Goal: Task Accomplishment & Management: Manage account settings

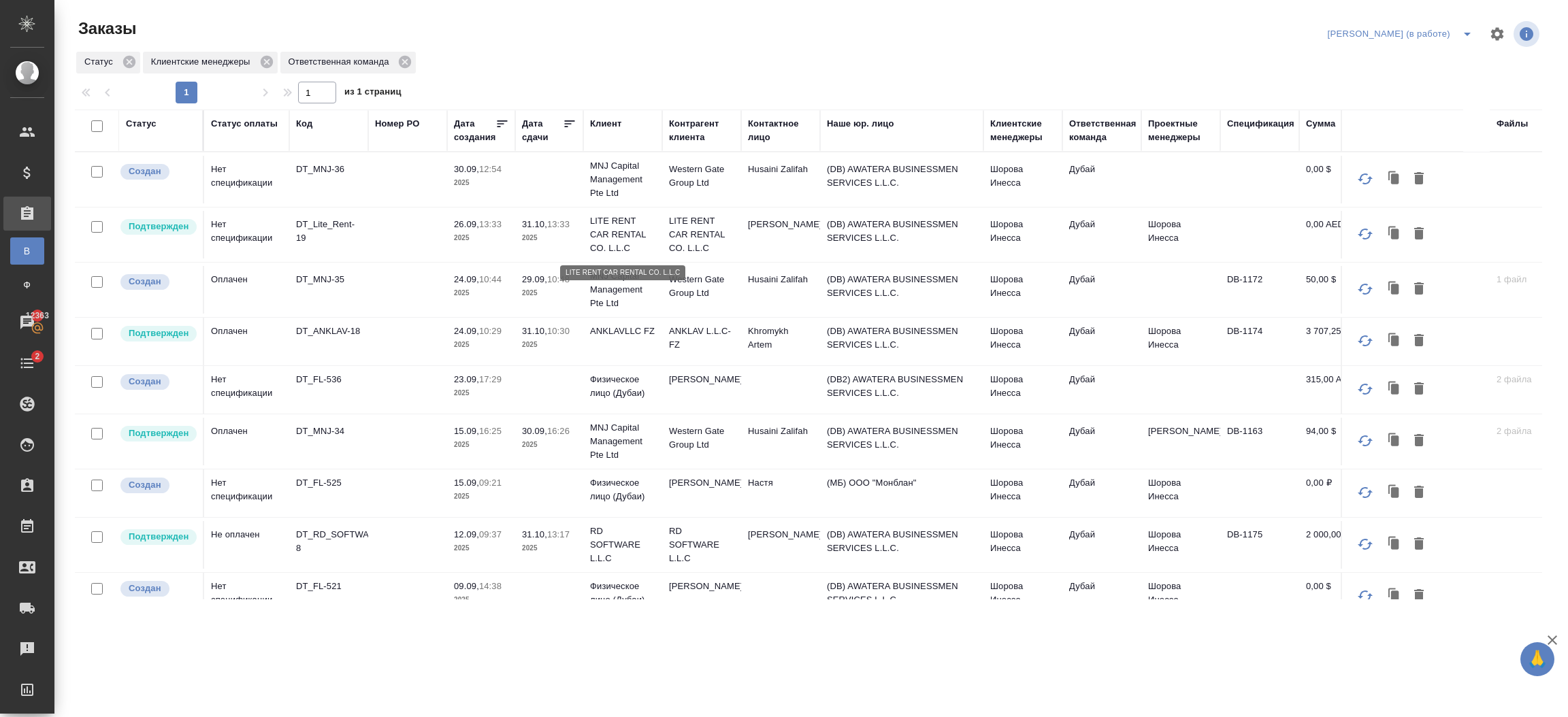
click at [632, 247] on p "LITE RENT CAR RENTAL CO. L.L.C" at bounding box center [622, 234] width 65 height 41
drag, startPoint x: 730, startPoint y: 191, endPoint x: 632, endPoint y: 247, distance: 112.9
click at [632, 247] on p "LITE RENT CAR RENTAL CO. L.L.C" at bounding box center [622, 234] width 65 height 41
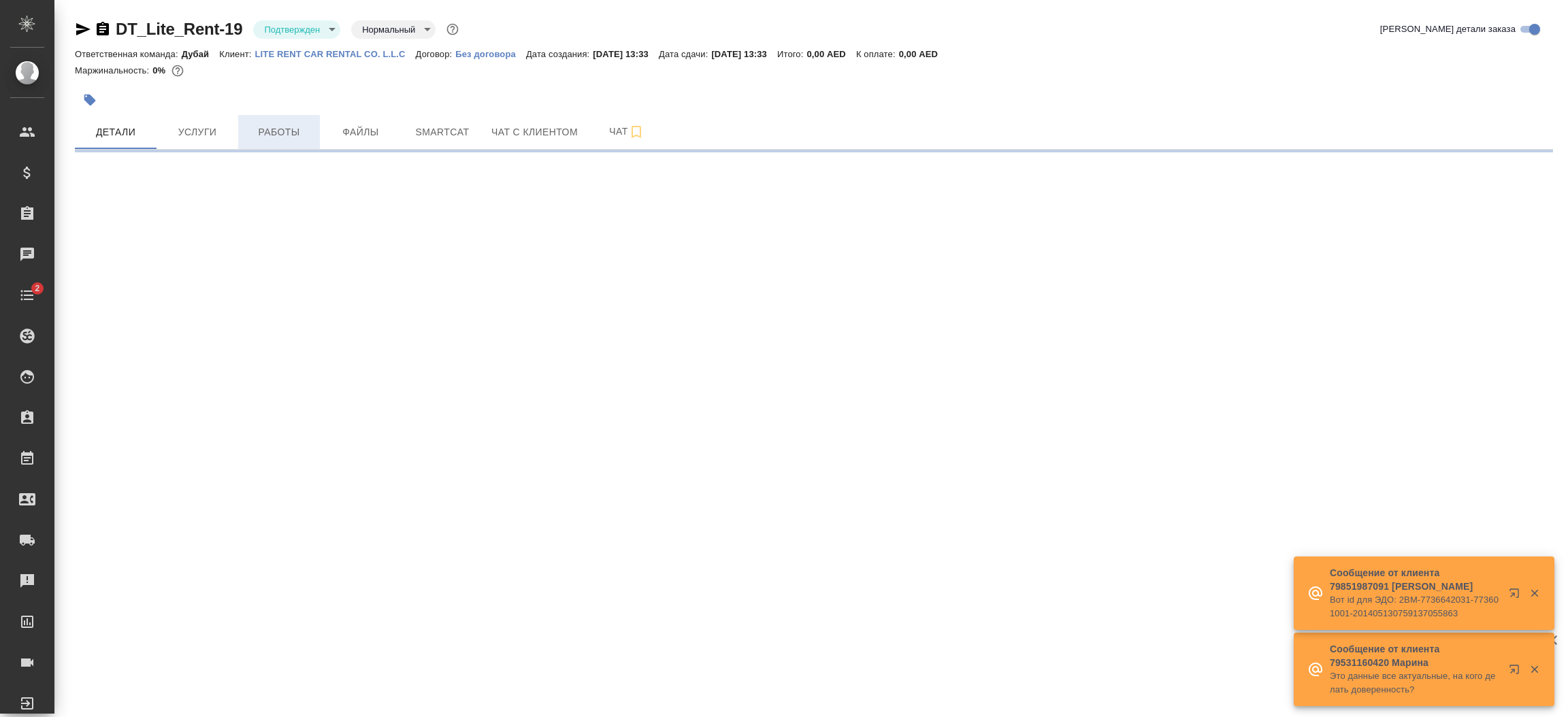
click at [288, 138] on span "Работы" at bounding box center [279, 133] width 65 height 17
select select "RU"
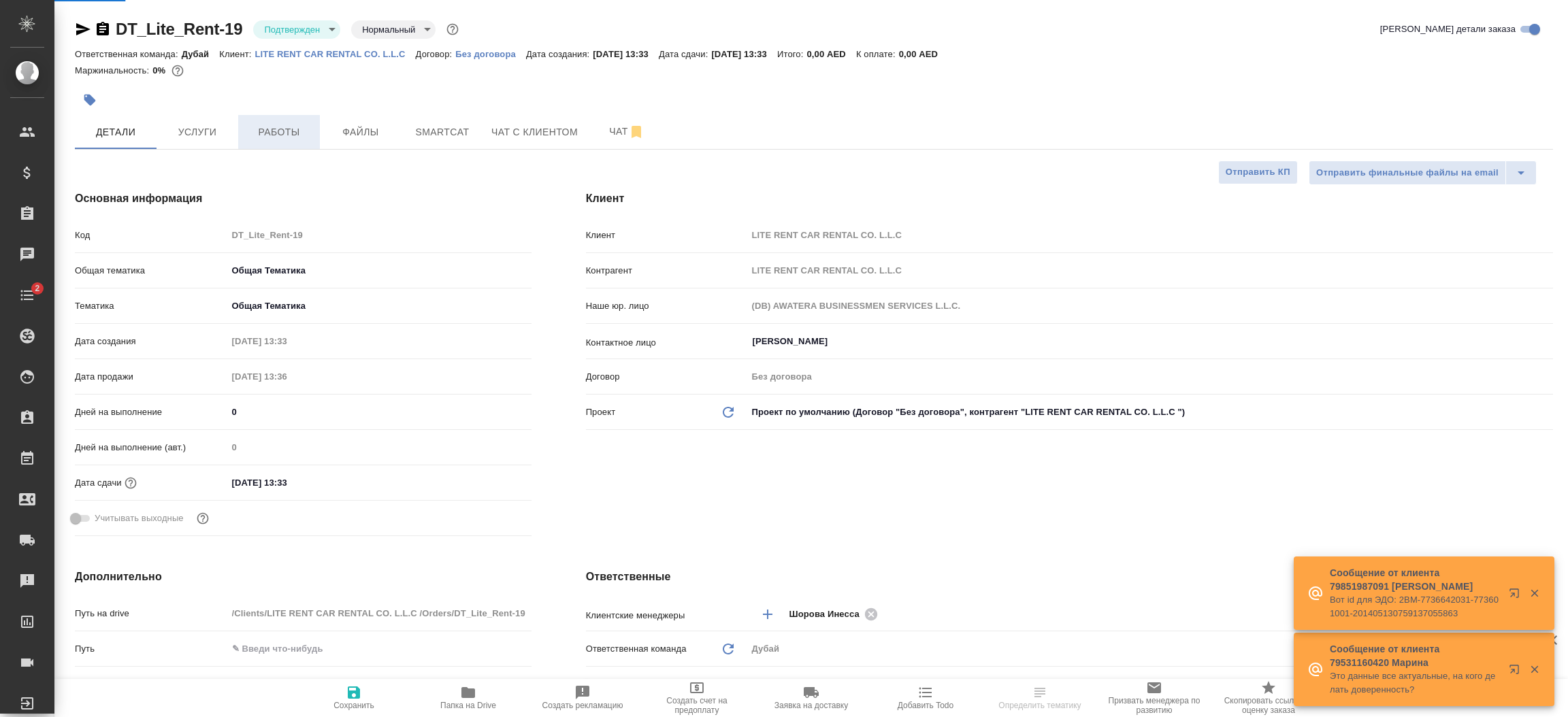
type textarea "x"
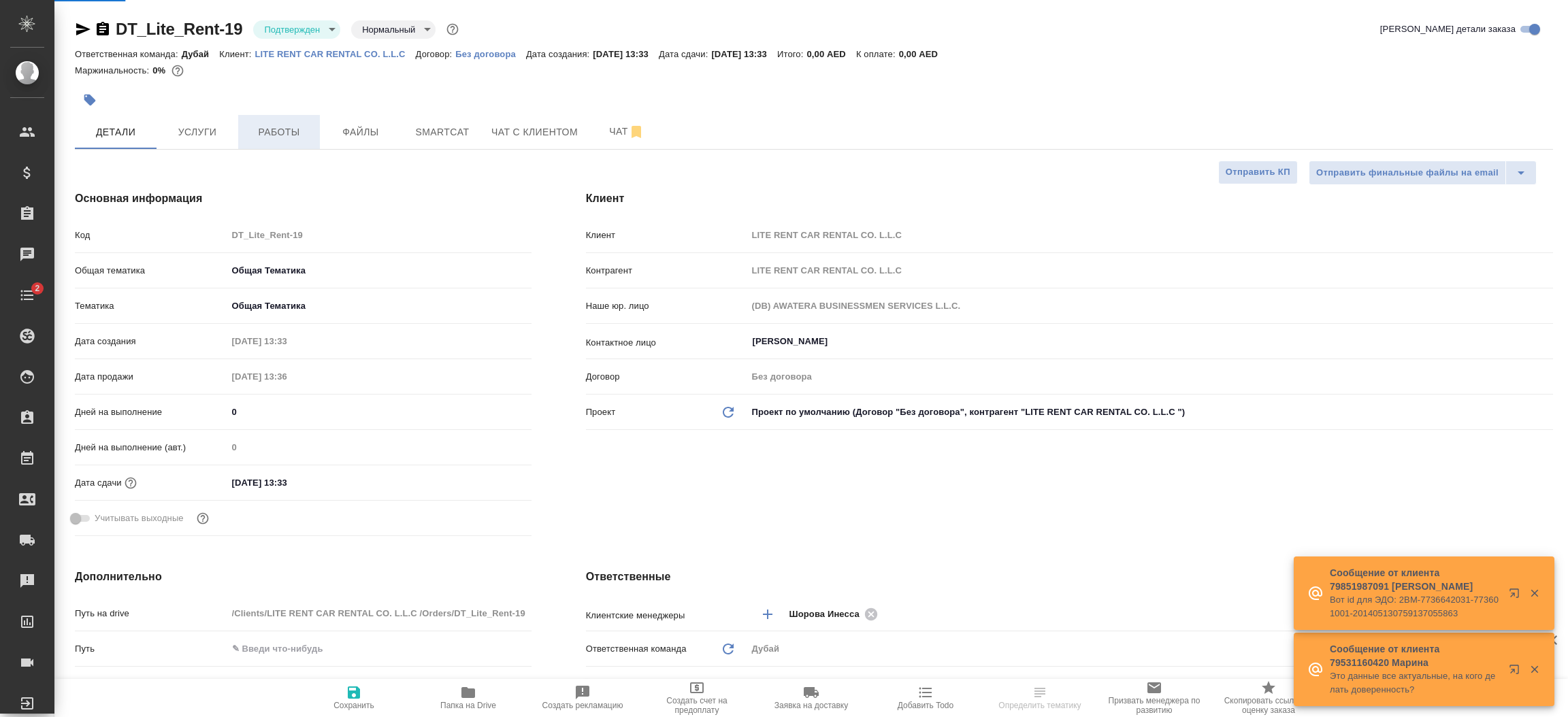
type textarea "x"
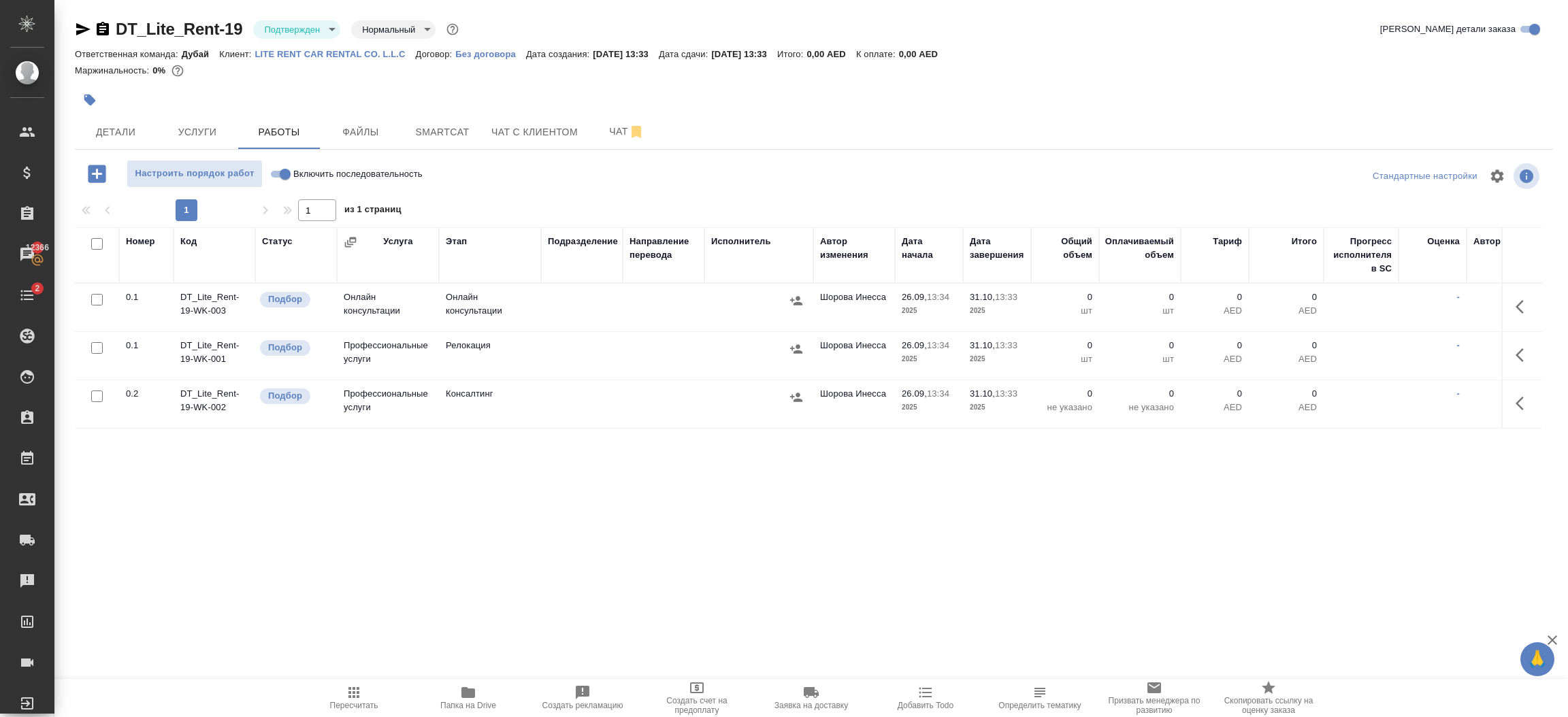
click at [360, 59] on p "LITE RENT CAR RENTAL CO. L.L.C" at bounding box center [335, 54] width 160 height 10
click at [187, 140] on span "Услуги" at bounding box center [197, 133] width 65 height 17
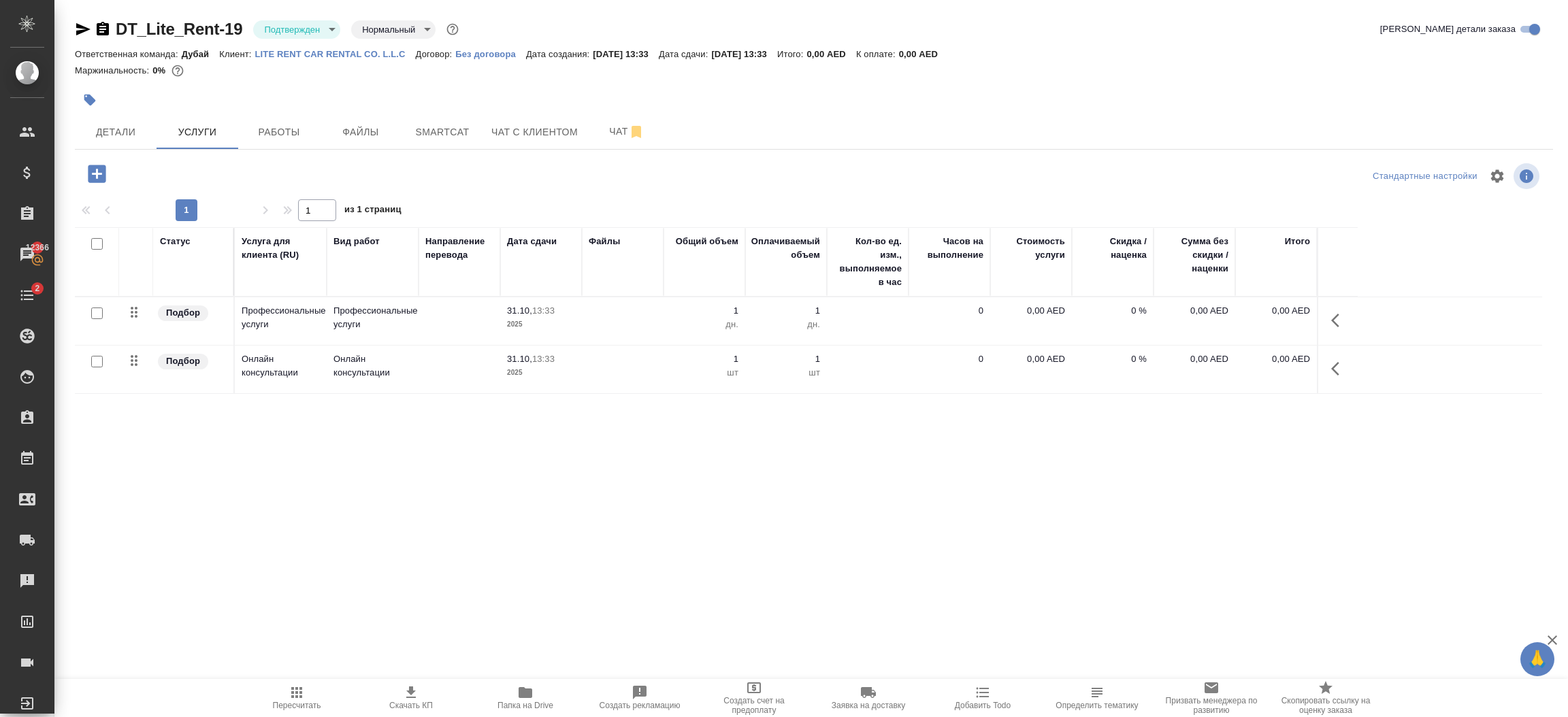
click at [1338, 372] on icon "button" at bounding box center [1339, 368] width 16 height 16
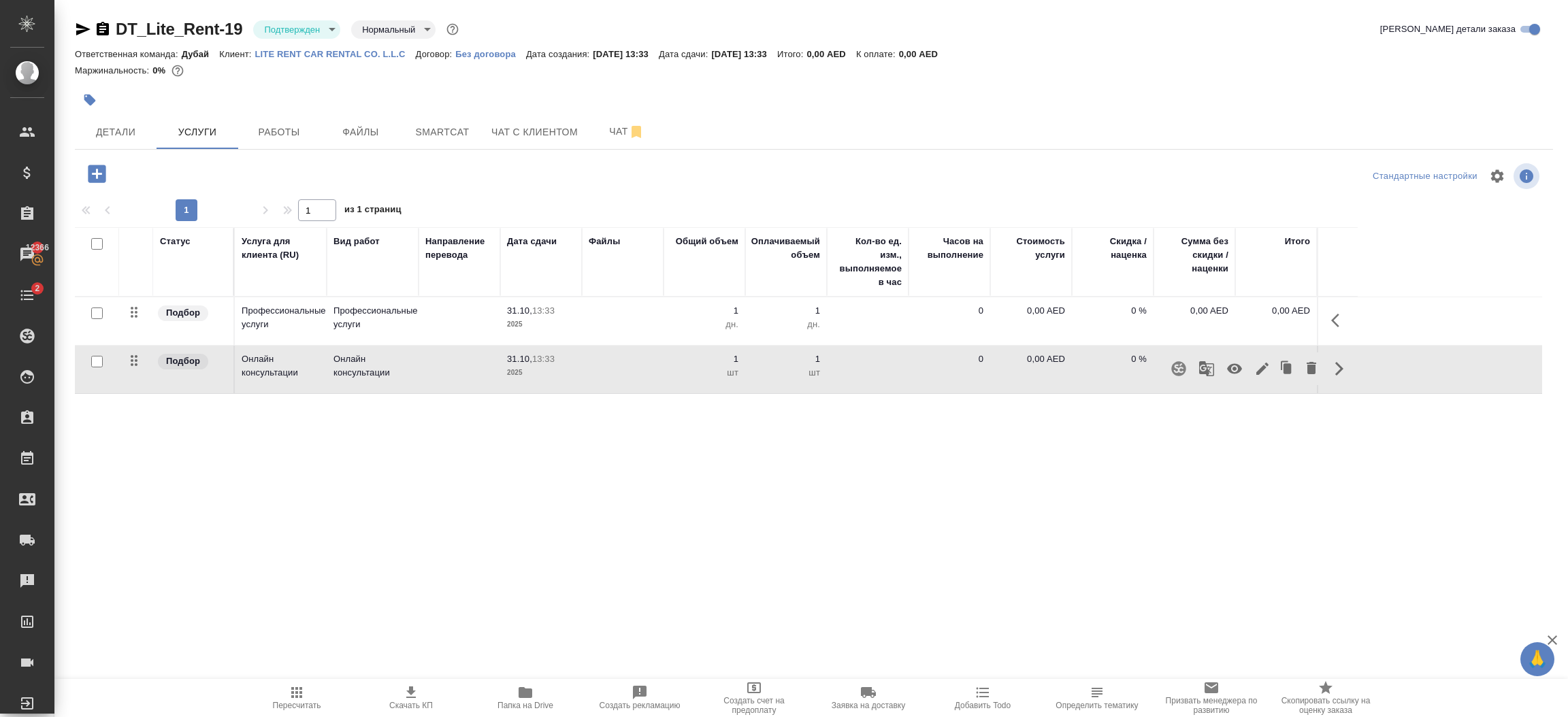
click at [1260, 375] on icon "button" at bounding box center [1263, 369] width 12 height 12
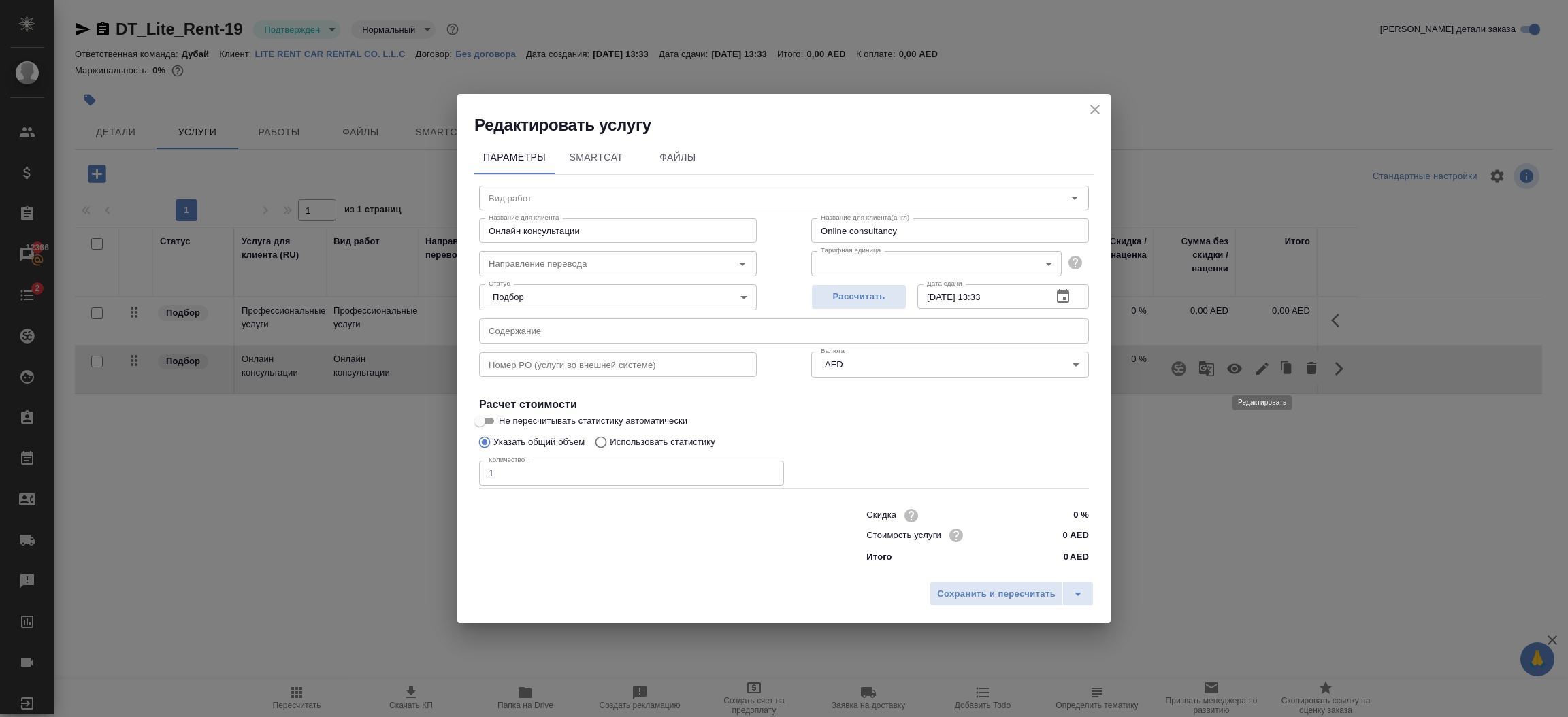
type input "Онлайн консультации"
click at [1069, 539] on input "0 AED" at bounding box center [1063, 536] width 51 height 20
type input "1886 AED"
click at [888, 236] on input "Online consultancy" at bounding box center [950, 230] width 278 height 25
paste input "EMIRATES ID 2 YEAR"
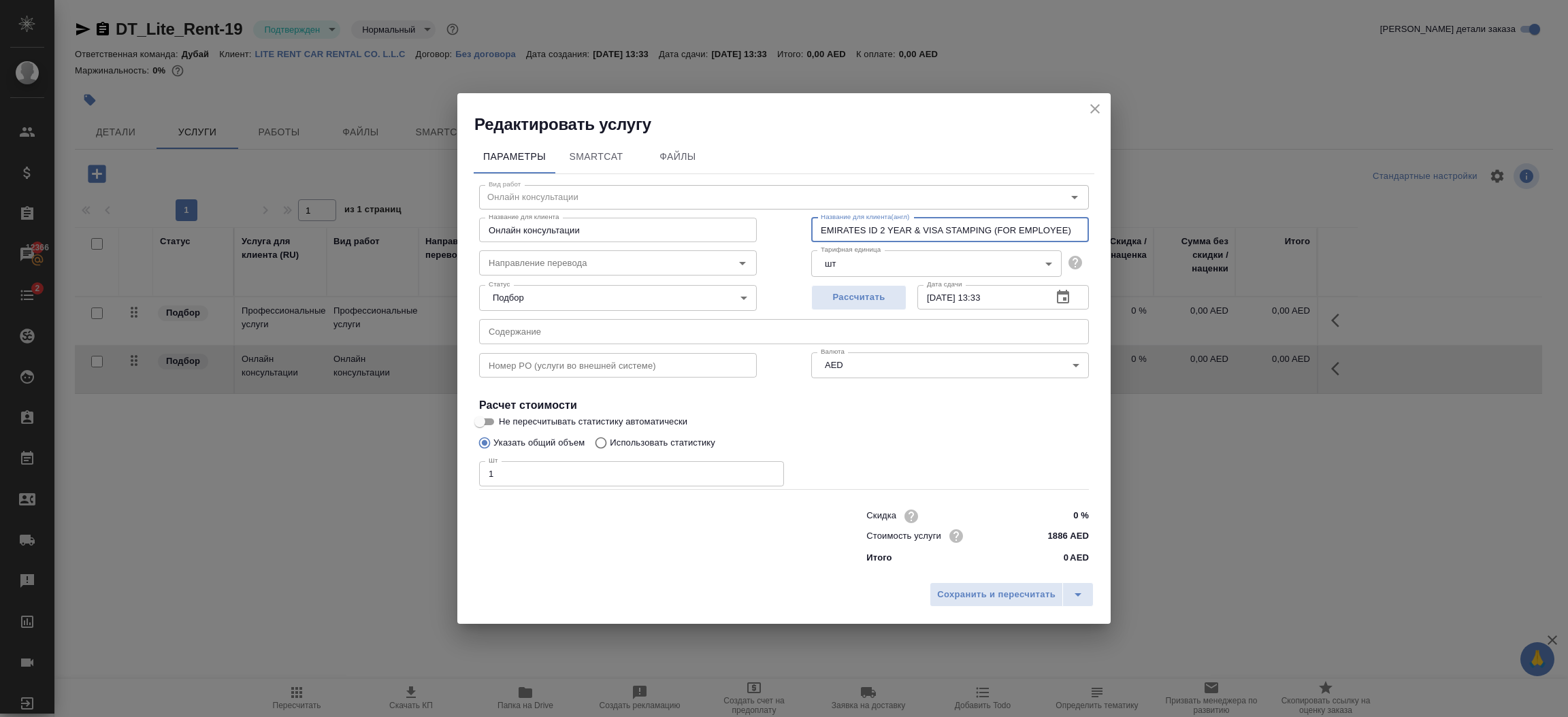
drag, startPoint x: 997, startPoint y: 232, endPoint x: 1102, endPoint y: 232, distance: 105.0
click at [1102, 232] on div "Параметры SmartCat Файлы Вид работ Онлайн консультации Вид работ Название для к…" at bounding box center [784, 356] width 654 height 441
type input "EMIRATES ID 2 YEAR & VISA STAMPING"
click at [978, 596] on span "Сохранить и пересчитать" at bounding box center [996, 595] width 119 height 16
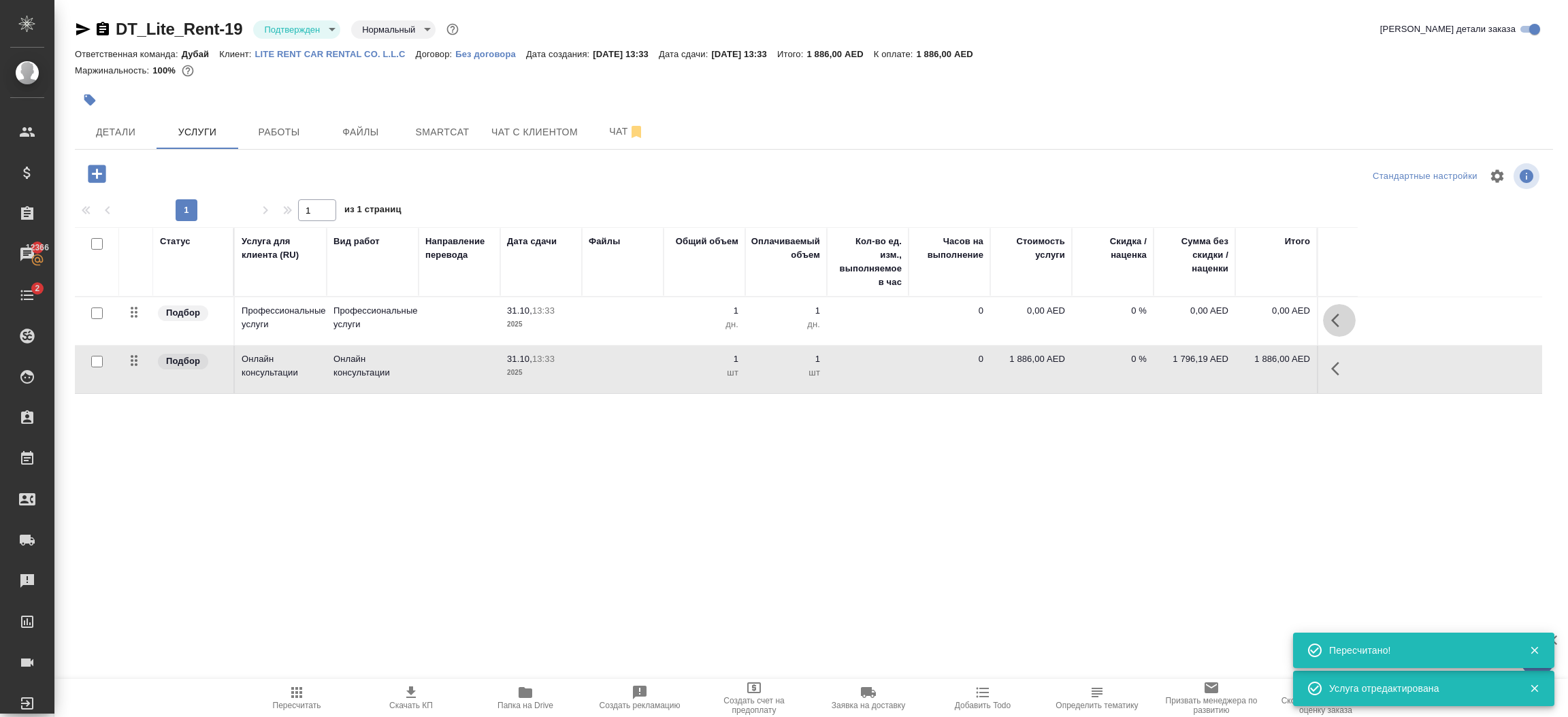
click at [1335, 319] on icon "button" at bounding box center [1336, 321] width 9 height 13
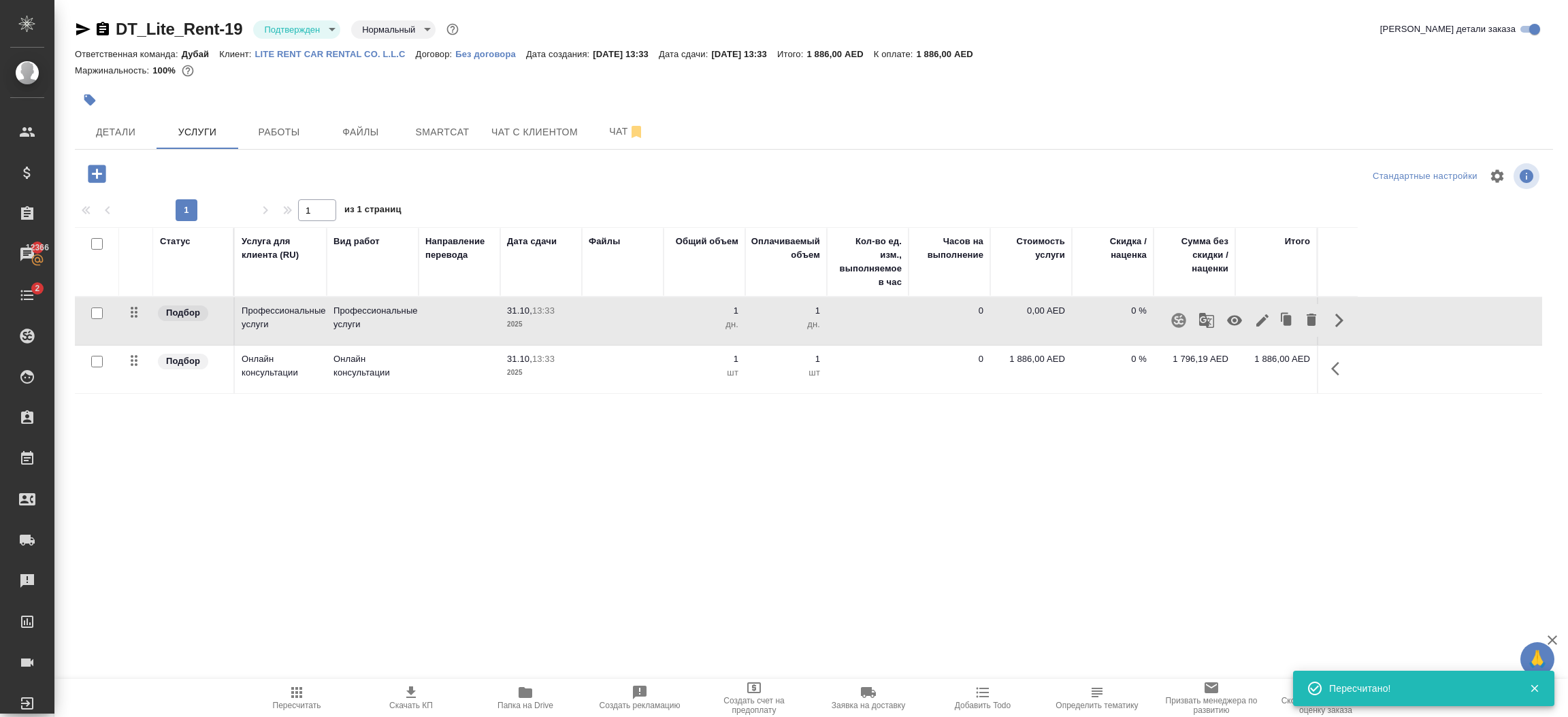
click at [92, 168] on icon "button" at bounding box center [97, 174] width 18 height 18
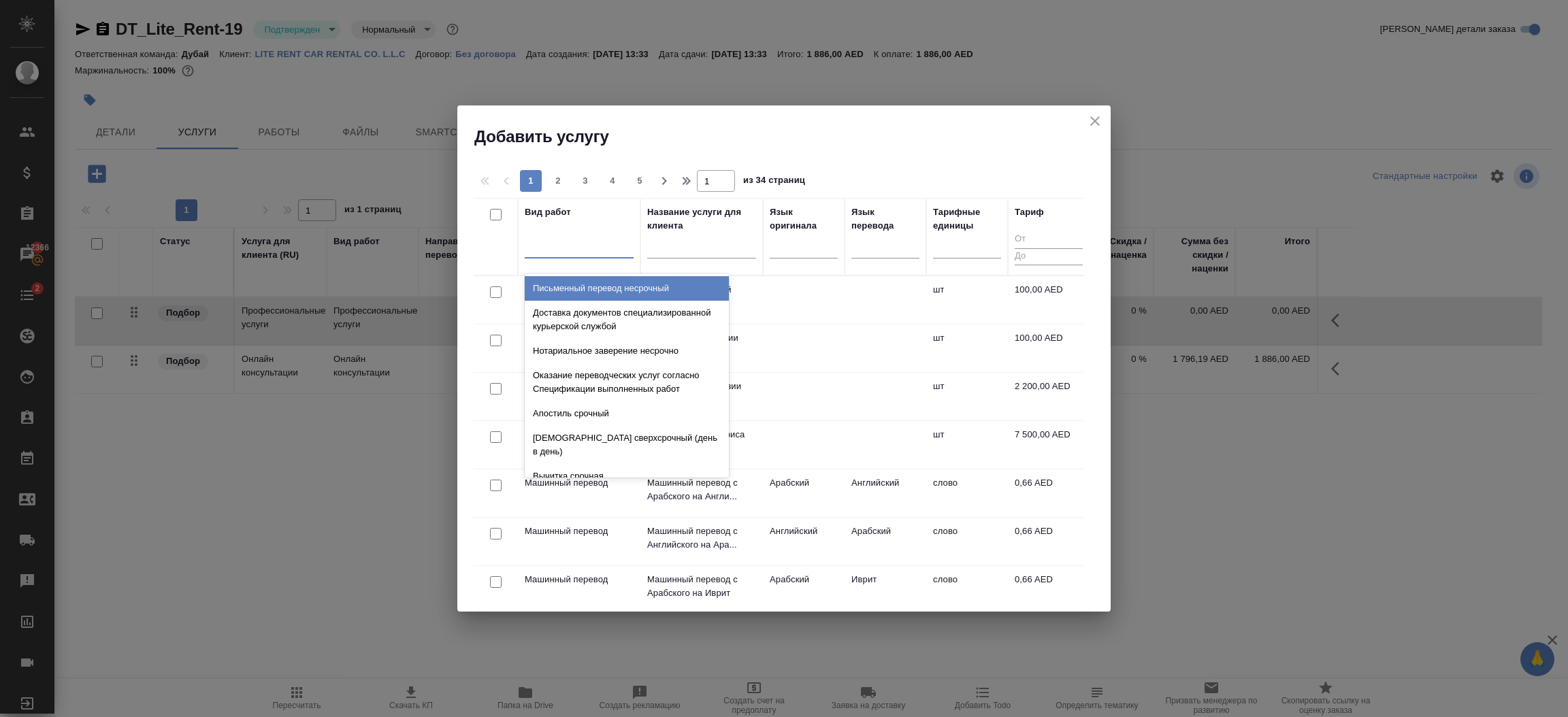
click at [578, 248] on div at bounding box center [579, 245] width 109 height 20
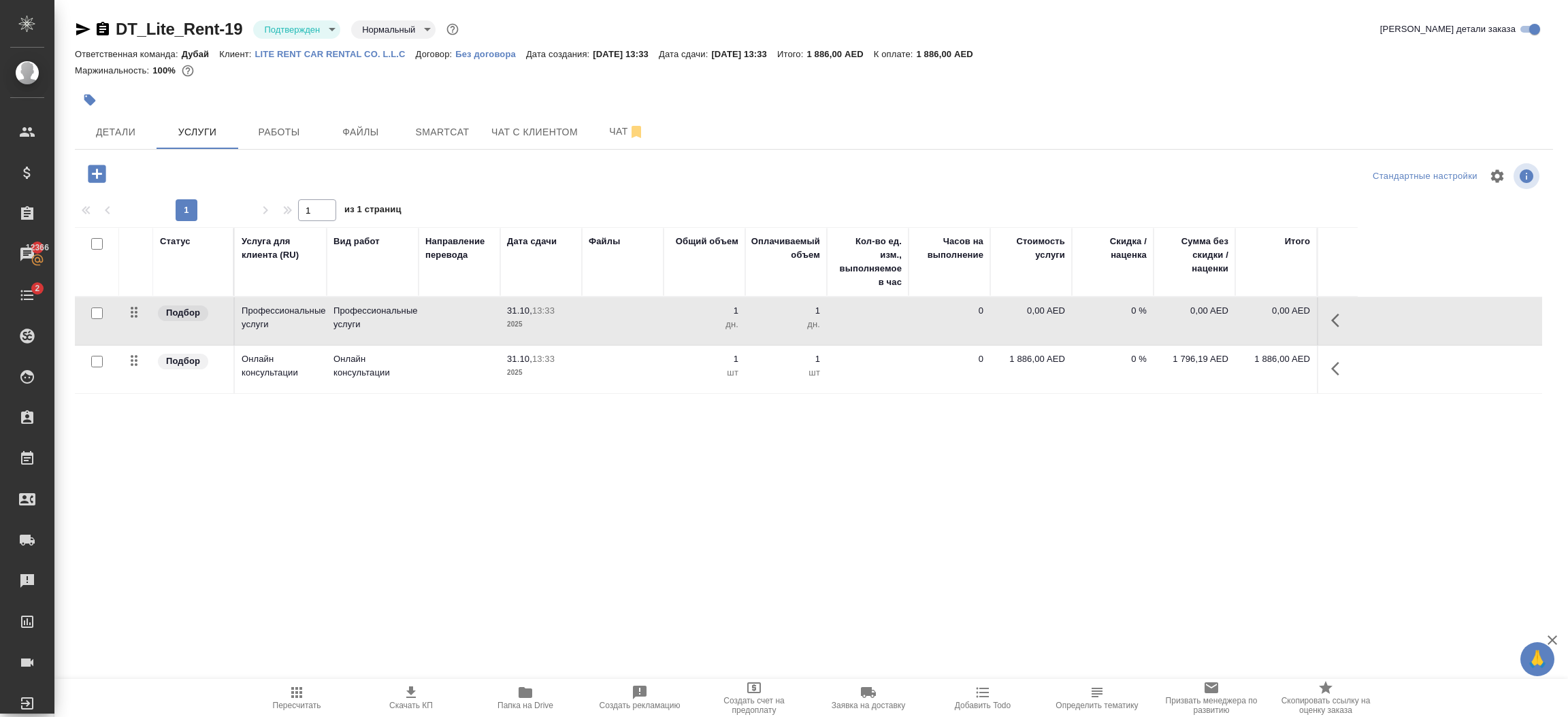
click at [93, 177] on icon "button" at bounding box center [97, 174] width 18 height 18
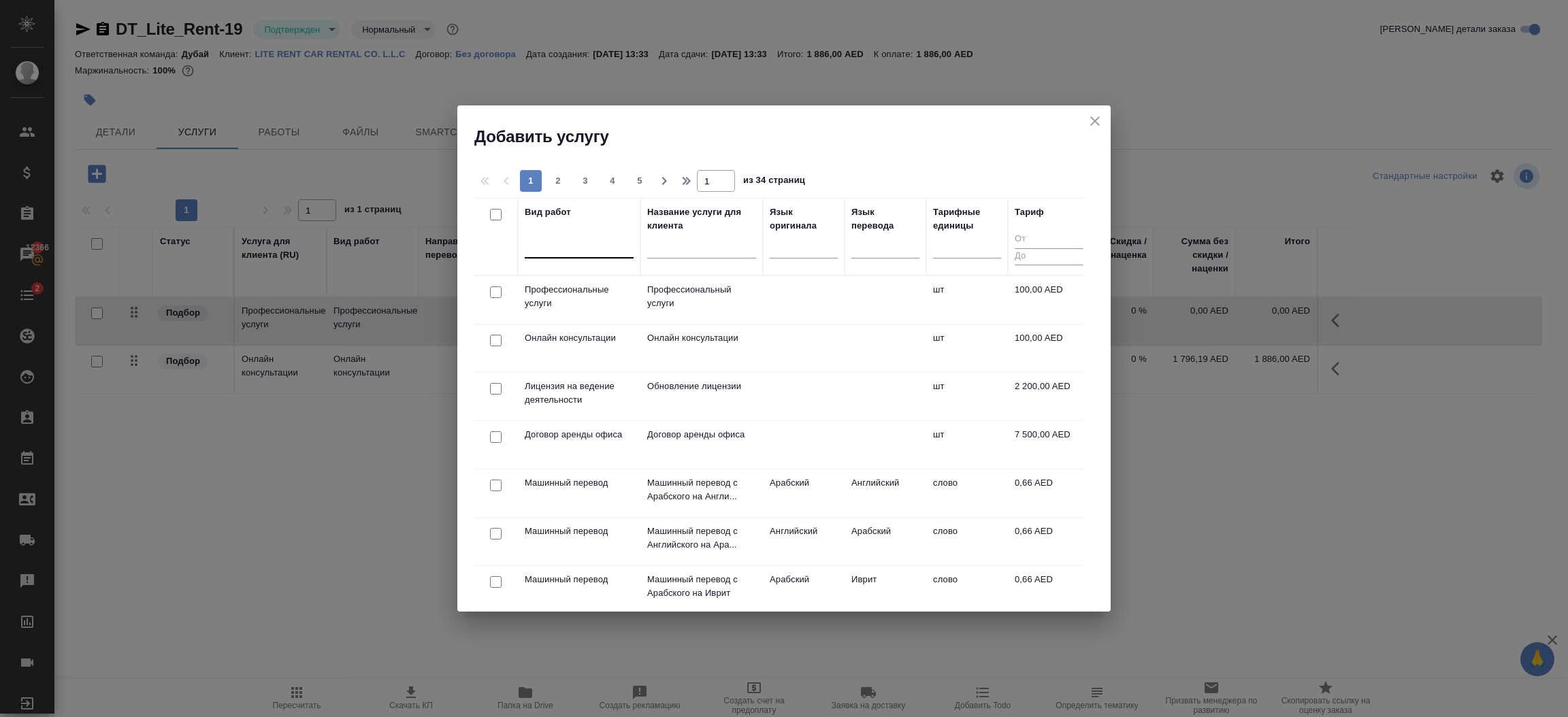
click at [571, 248] on div at bounding box center [579, 245] width 109 height 20
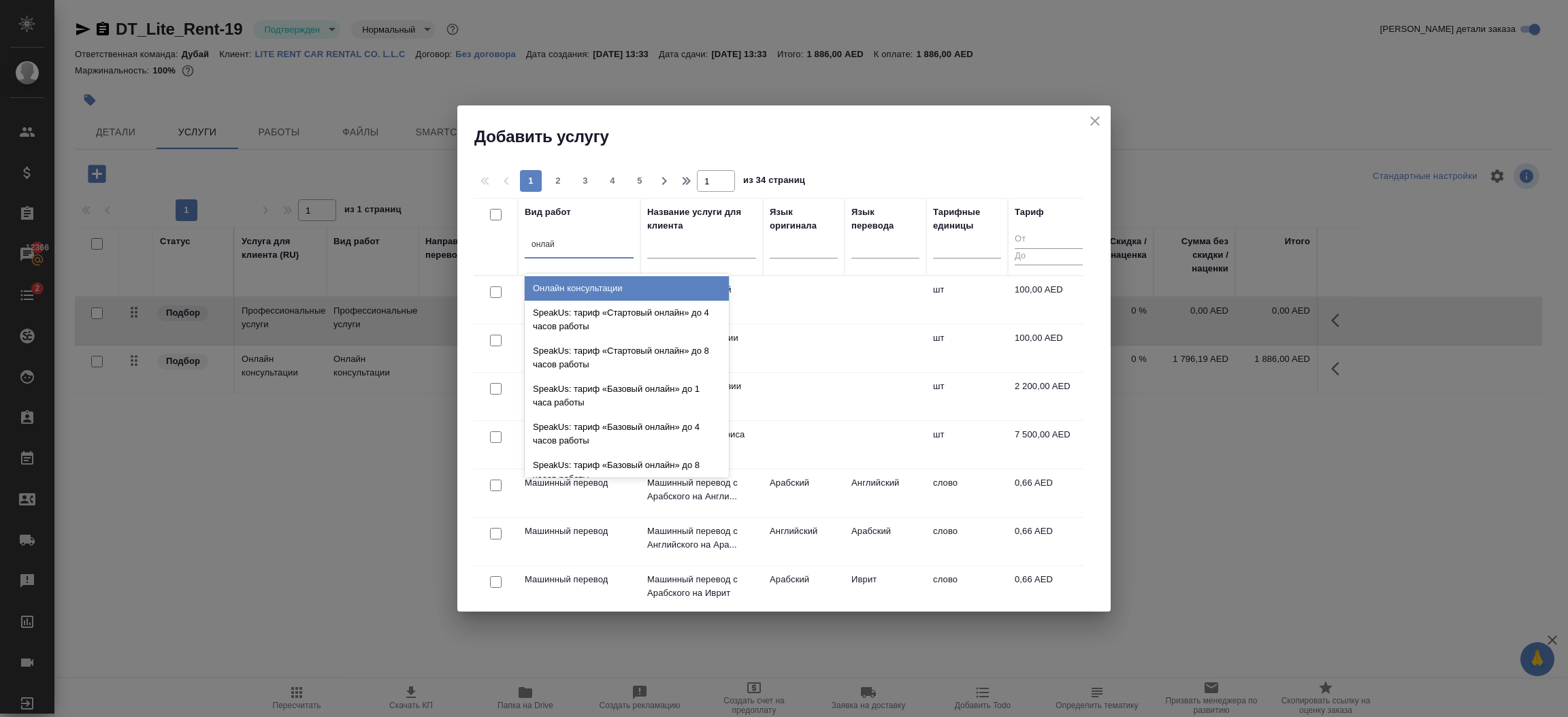
type input "онлайн"
click at [587, 281] on div "Онлайн консультации" at bounding box center [626, 288] width 204 height 25
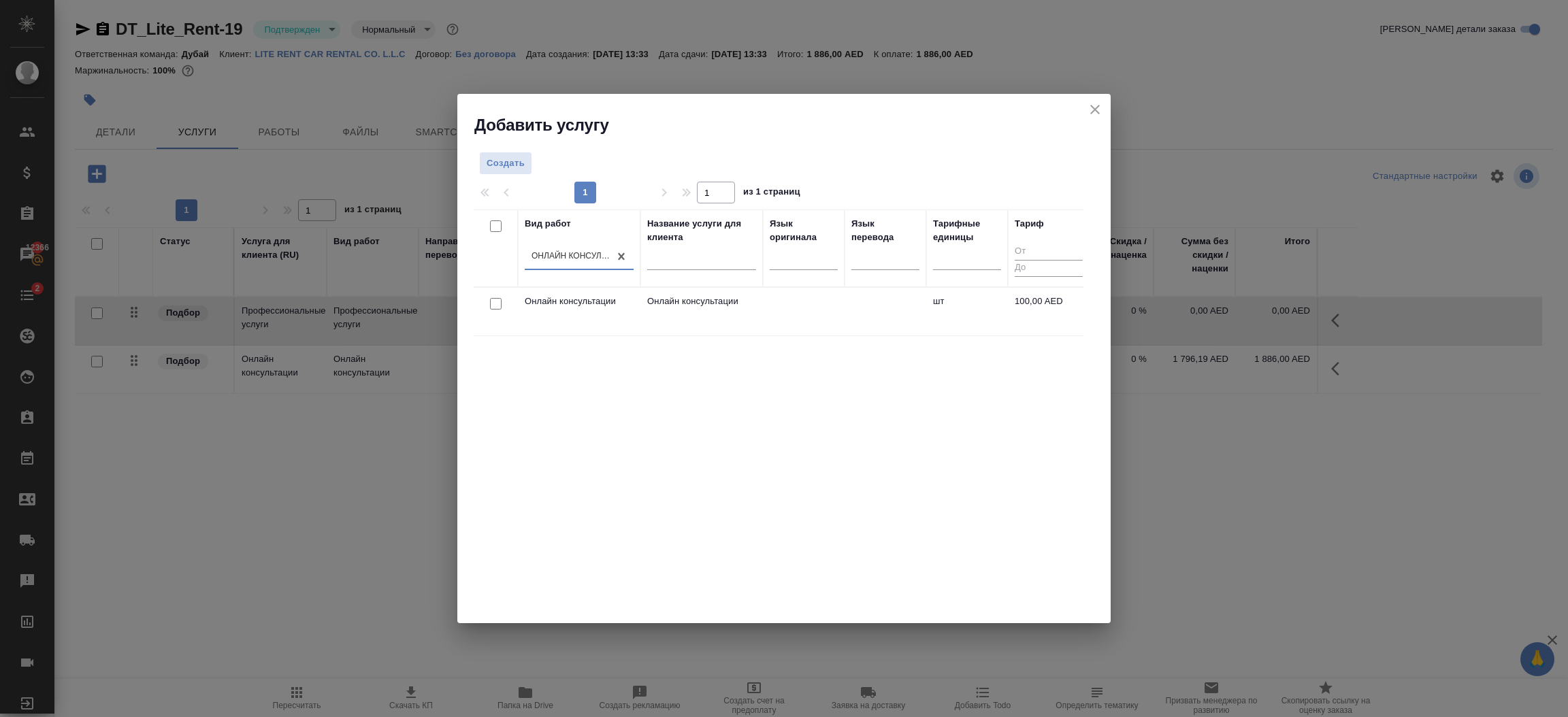
click at [492, 304] on input "checkbox" at bounding box center [496, 303] width 11 height 11
checkbox input "true"
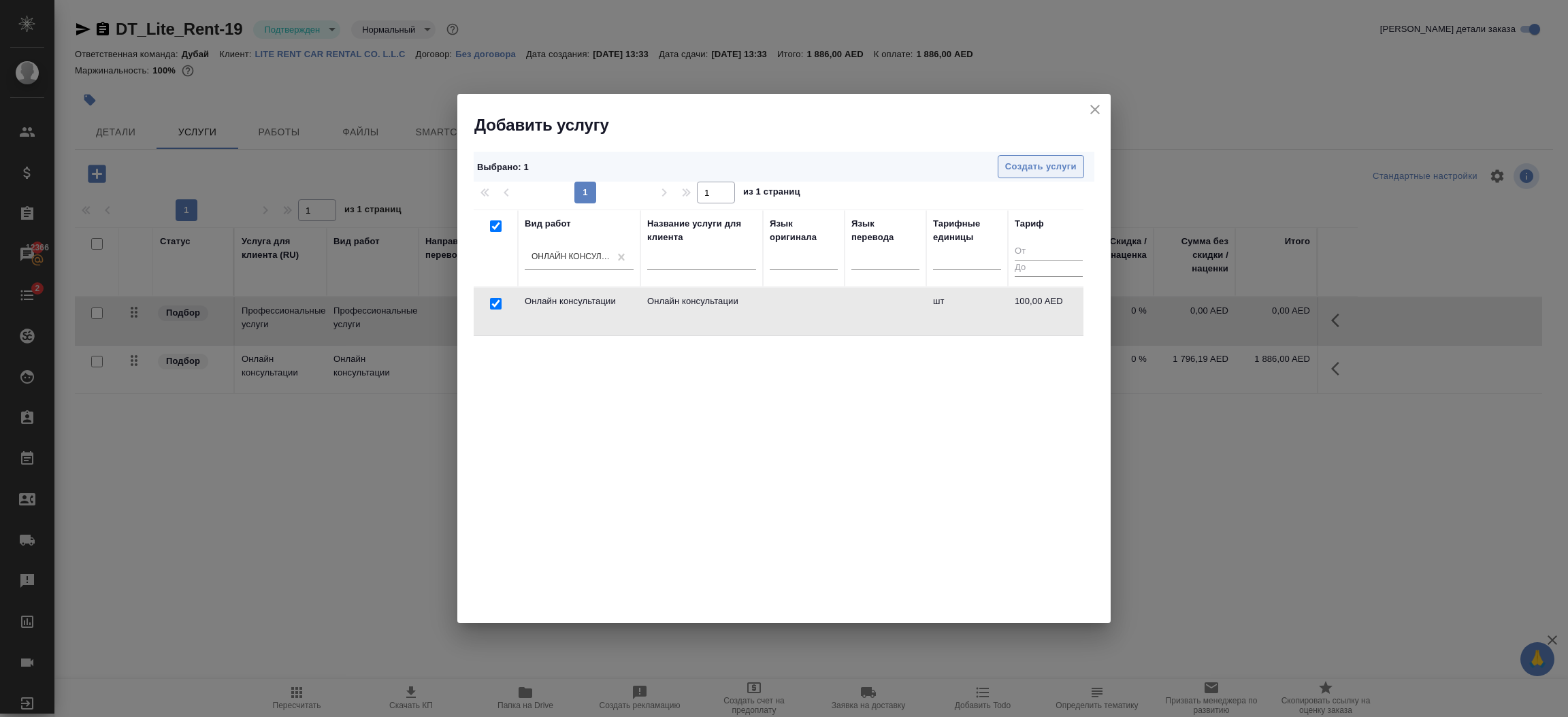
click at [1015, 175] on span "Создать услуги" at bounding box center [1041, 167] width 71 height 16
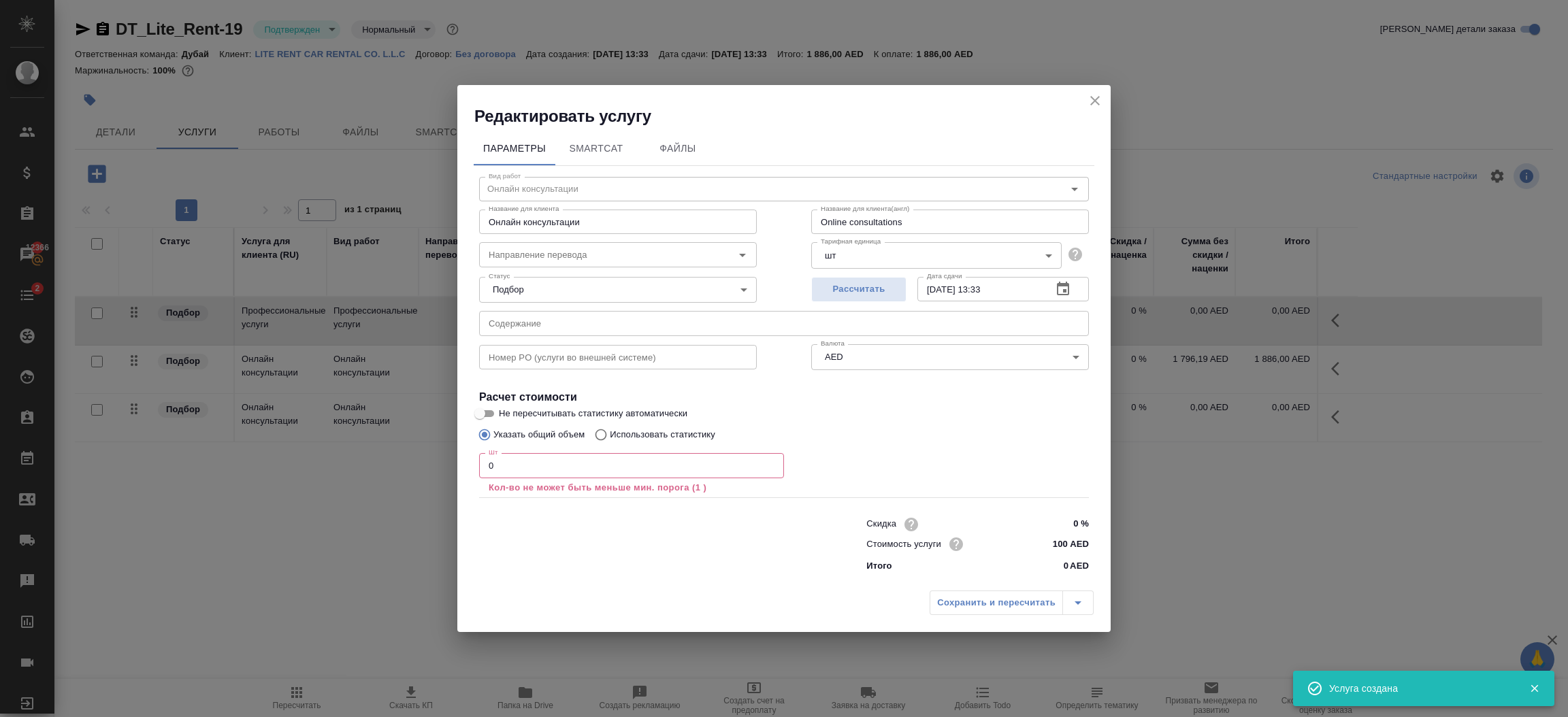
click at [590, 472] on input "0" at bounding box center [632, 466] width 305 height 25
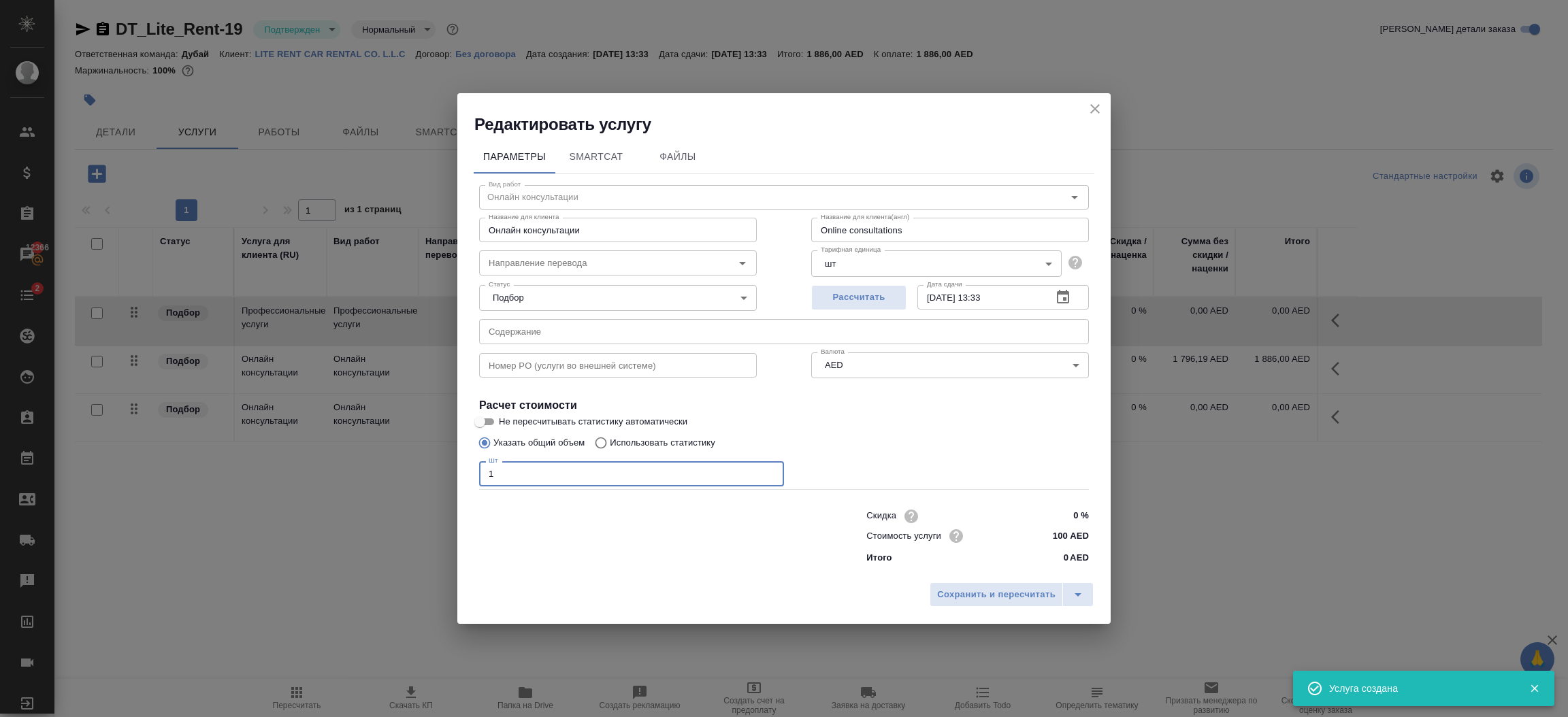
type input "1"
click at [1075, 539] on input "100 AED" at bounding box center [1063, 536] width 51 height 20
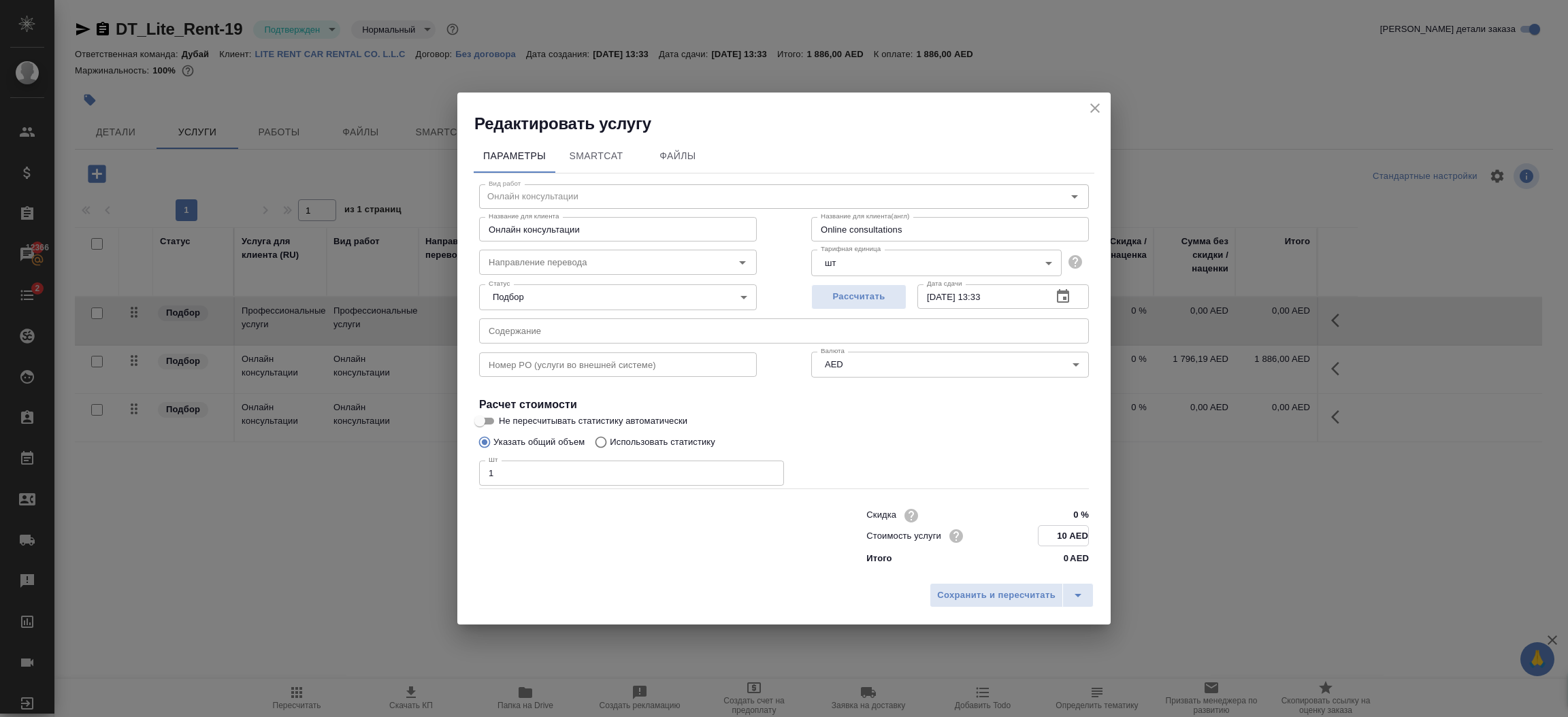
type input "1 AED"
type input "1886 AED"
click at [931, 223] on input "Online consultations" at bounding box center [950, 230] width 278 height 25
type input "I"
type input "INVESTOR VISA RENEWAL FEE"
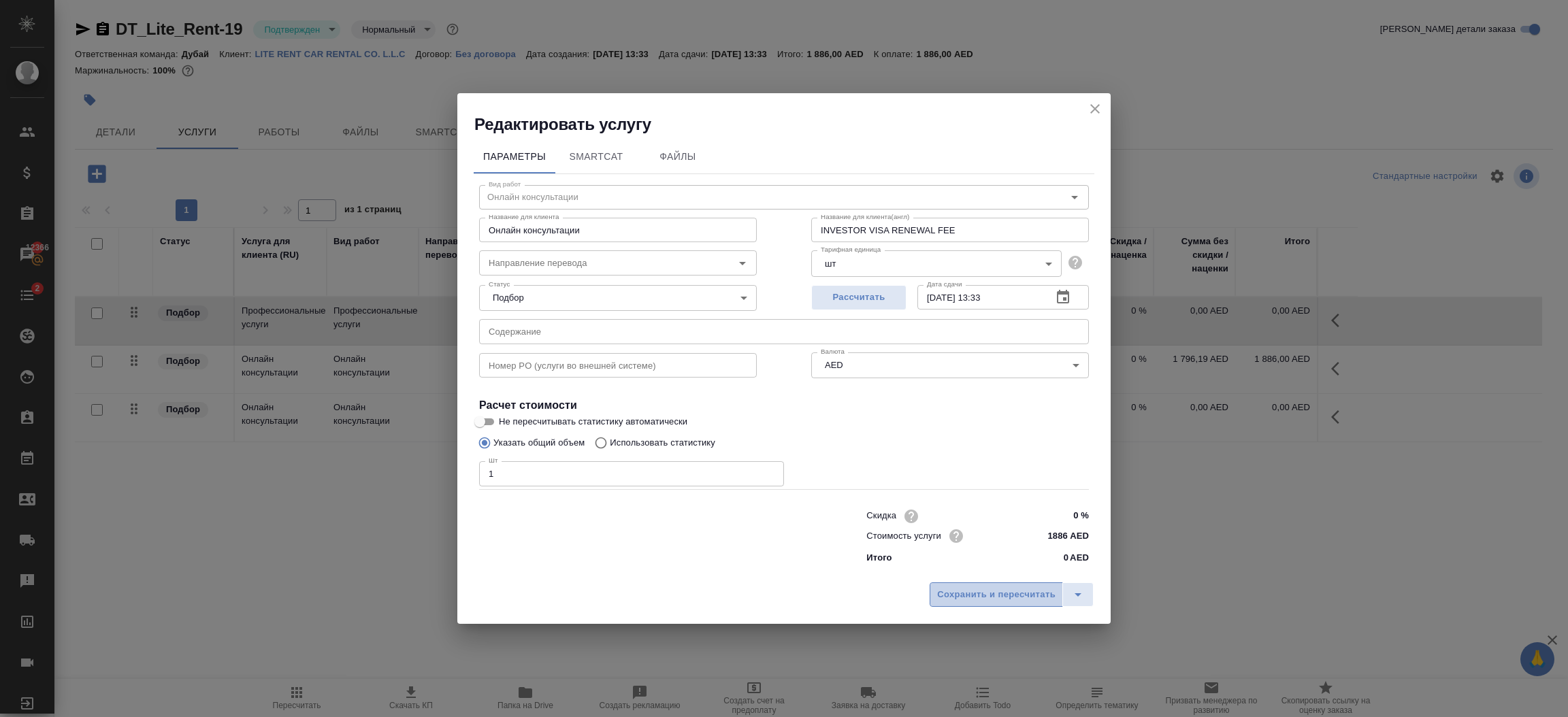
click at [998, 599] on span "Сохранить и пересчитать" at bounding box center [996, 595] width 119 height 16
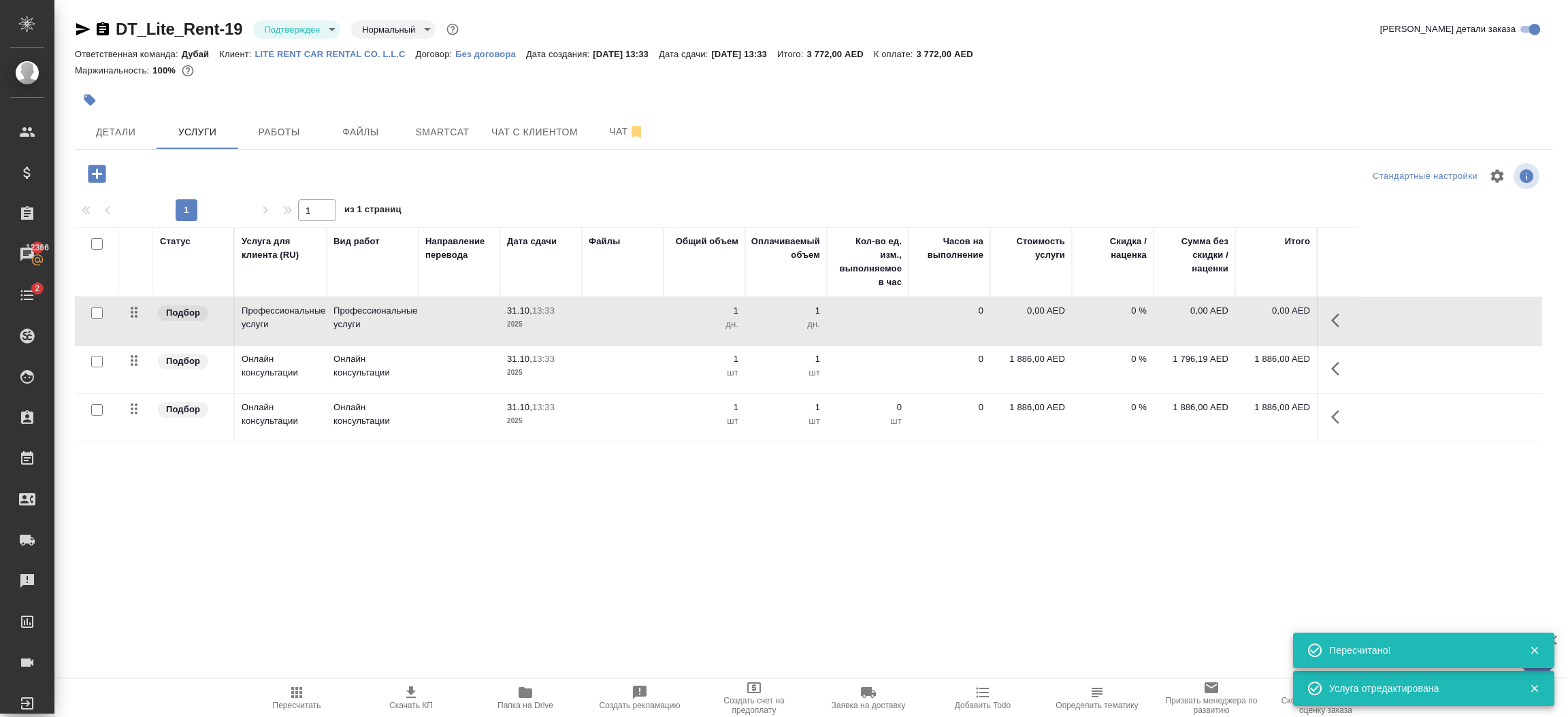
click at [99, 363] on input "checkbox" at bounding box center [97, 361] width 11 height 11
checkbox input "true"
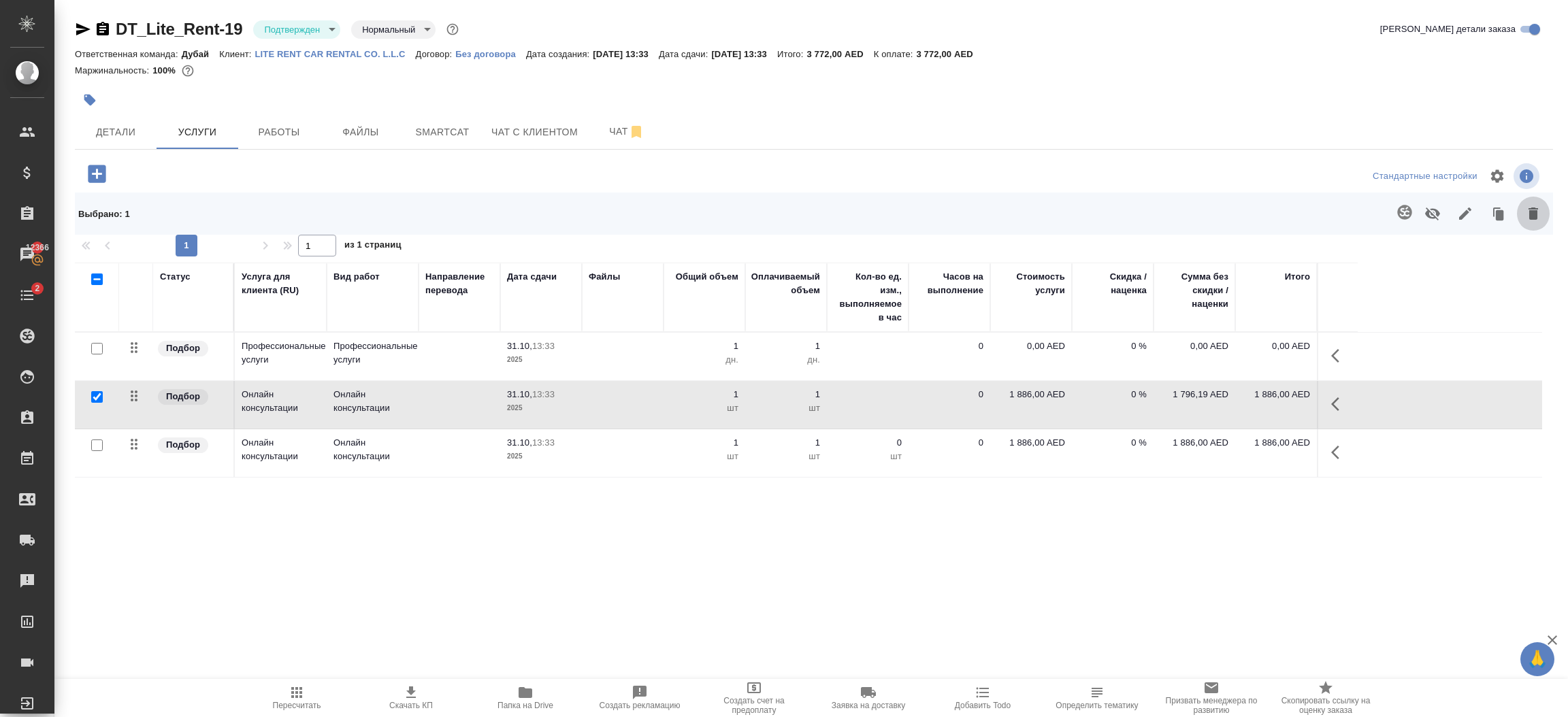
click at [1535, 219] on icon "button" at bounding box center [1534, 213] width 9 height 12
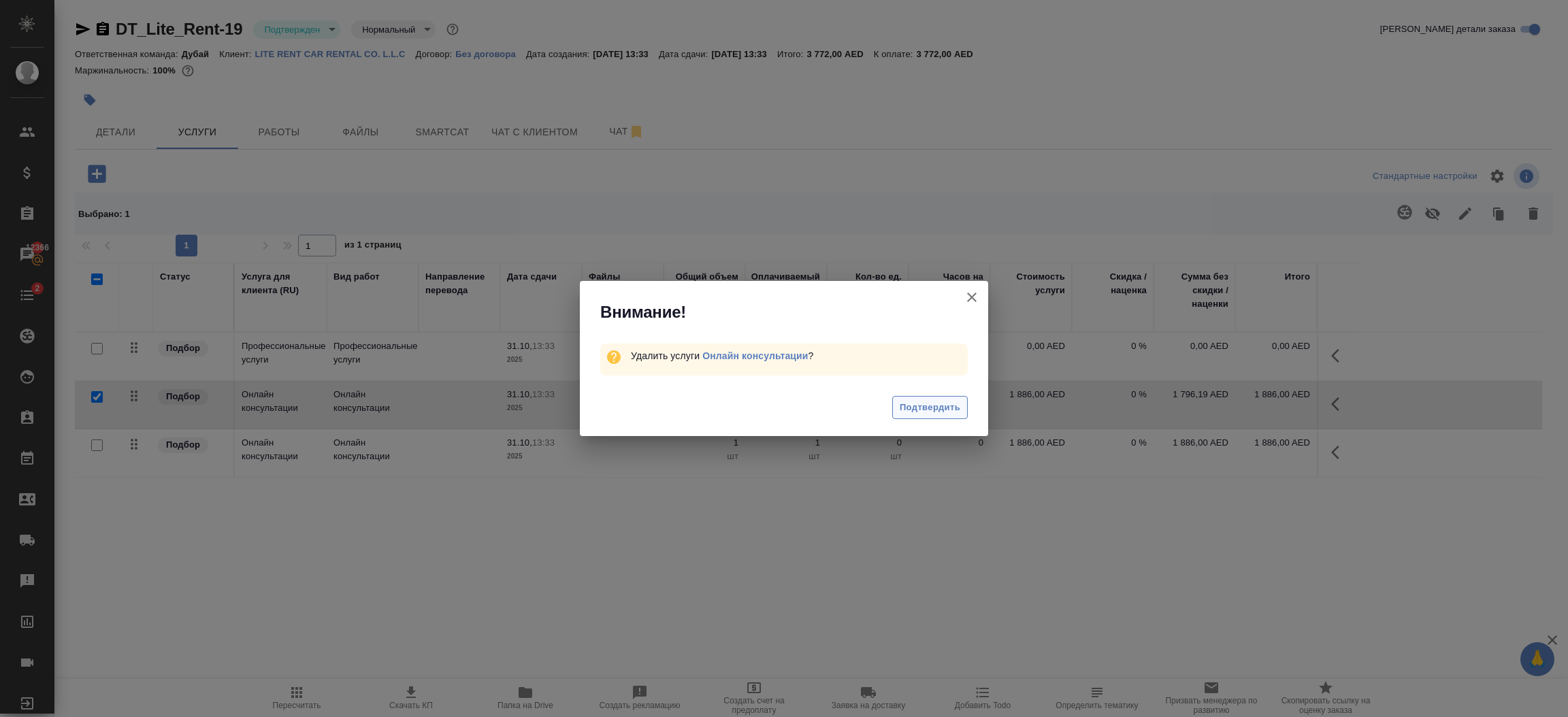
click at [942, 406] on span "Подтвердить" at bounding box center [931, 408] width 61 height 16
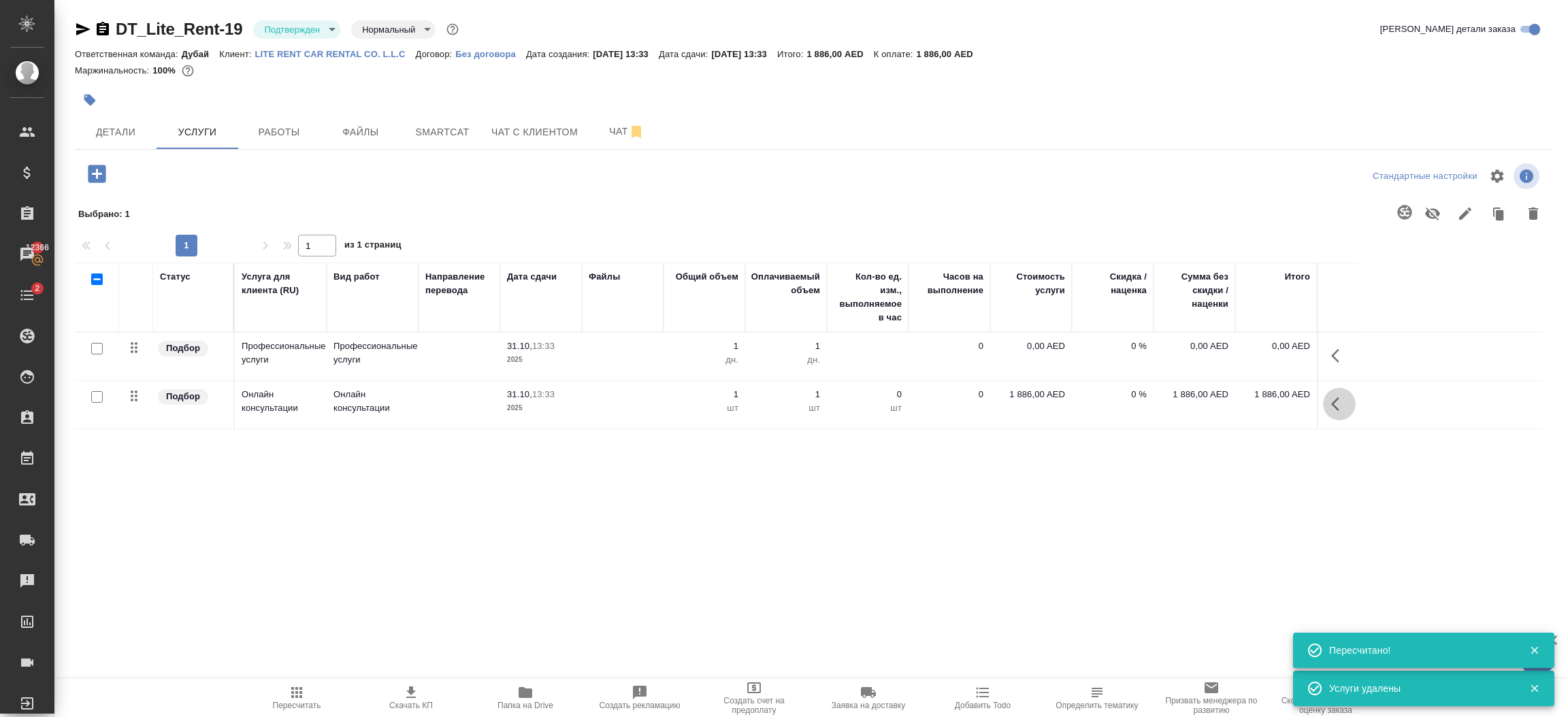
click at [1329, 409] on button "button" at bounding box center [1339, 404] width 32 height 32
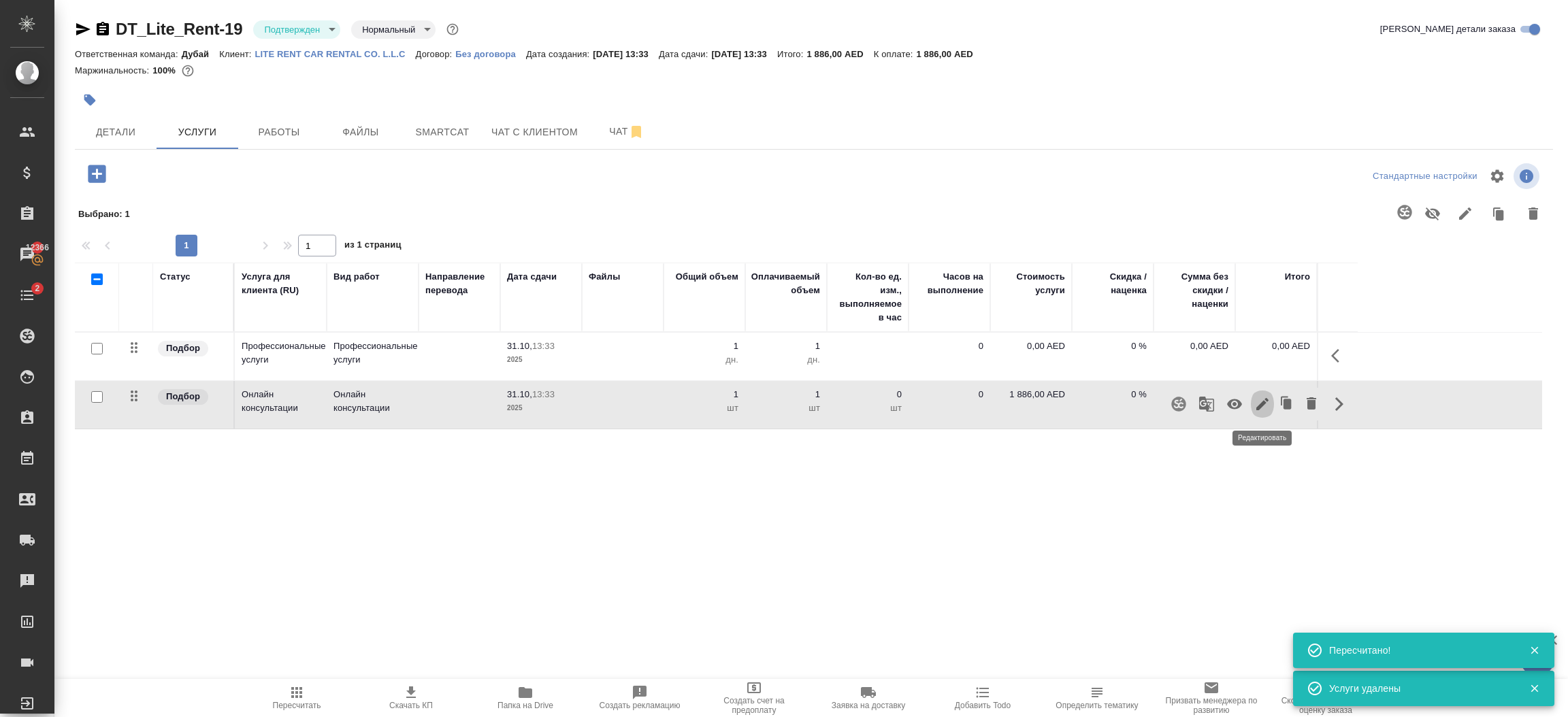
click at [1255, 410] on icon "button" at bounding box center [1263, 404] width 16 height 16
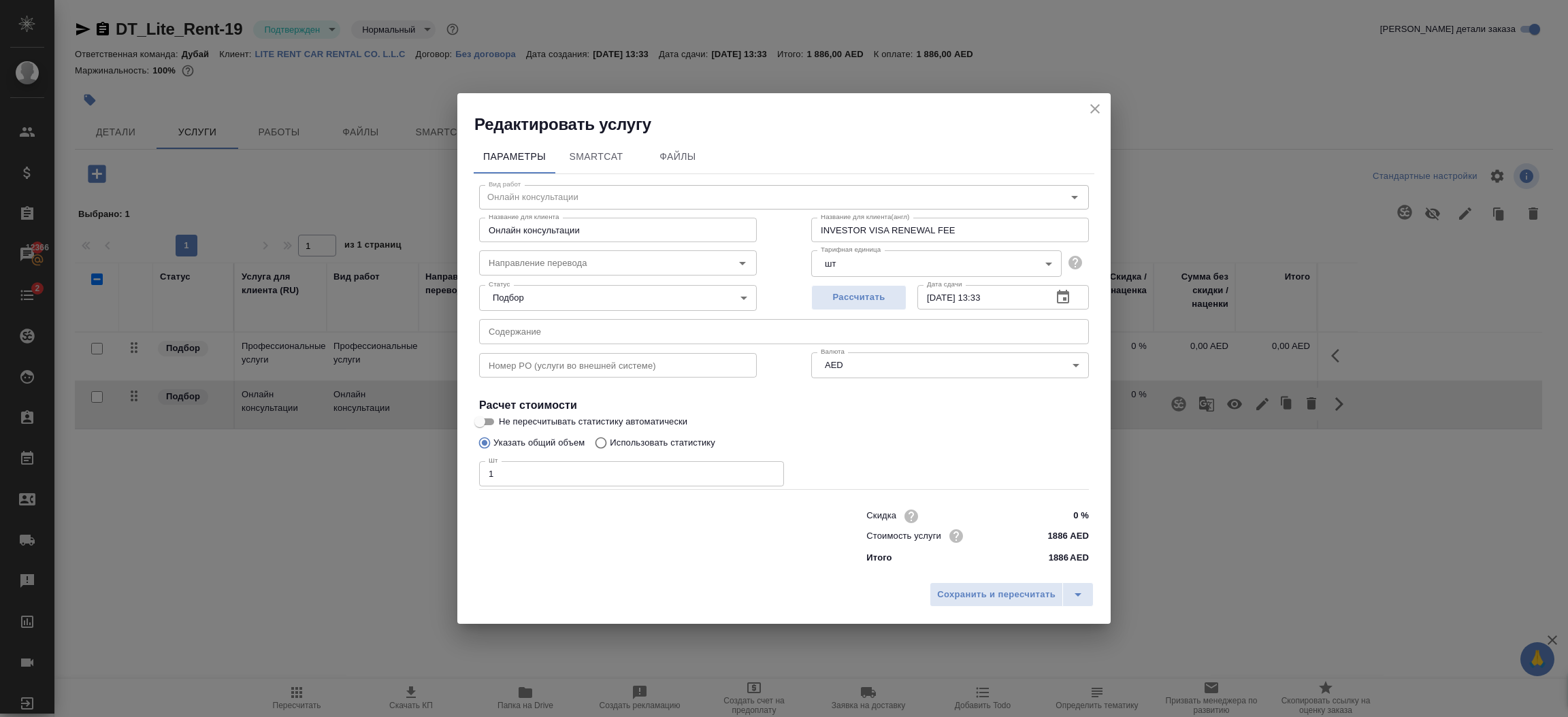
click at [1097, 119] on h2 "Редактировать услугу" at bounding box center [792, 124] width 636 height 22
click at [1097, 114] on icon "close" at bounding box center [1095, 108] width 16 height 16
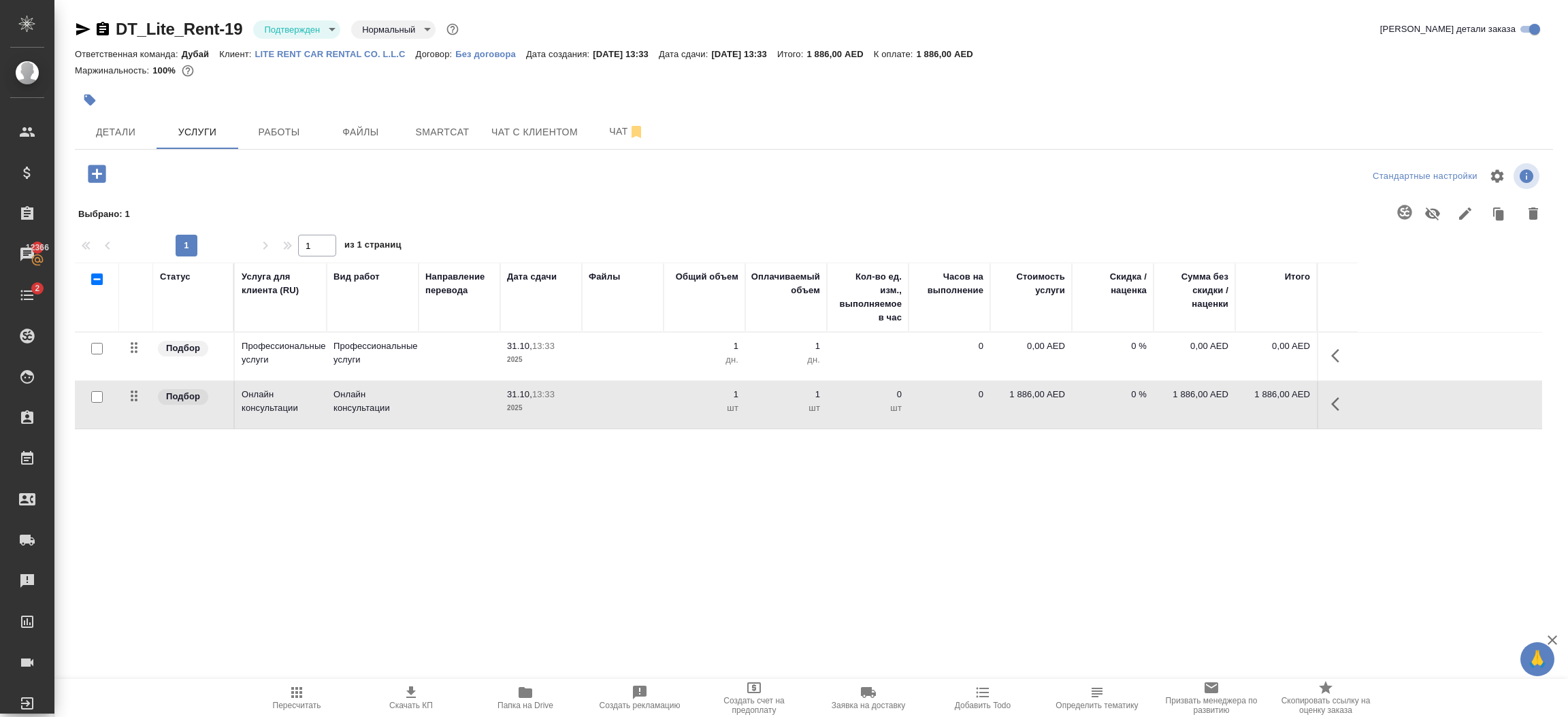
click at [1341, 361] on icon "button" at bounding box center [1339, 356] width 16 height 16
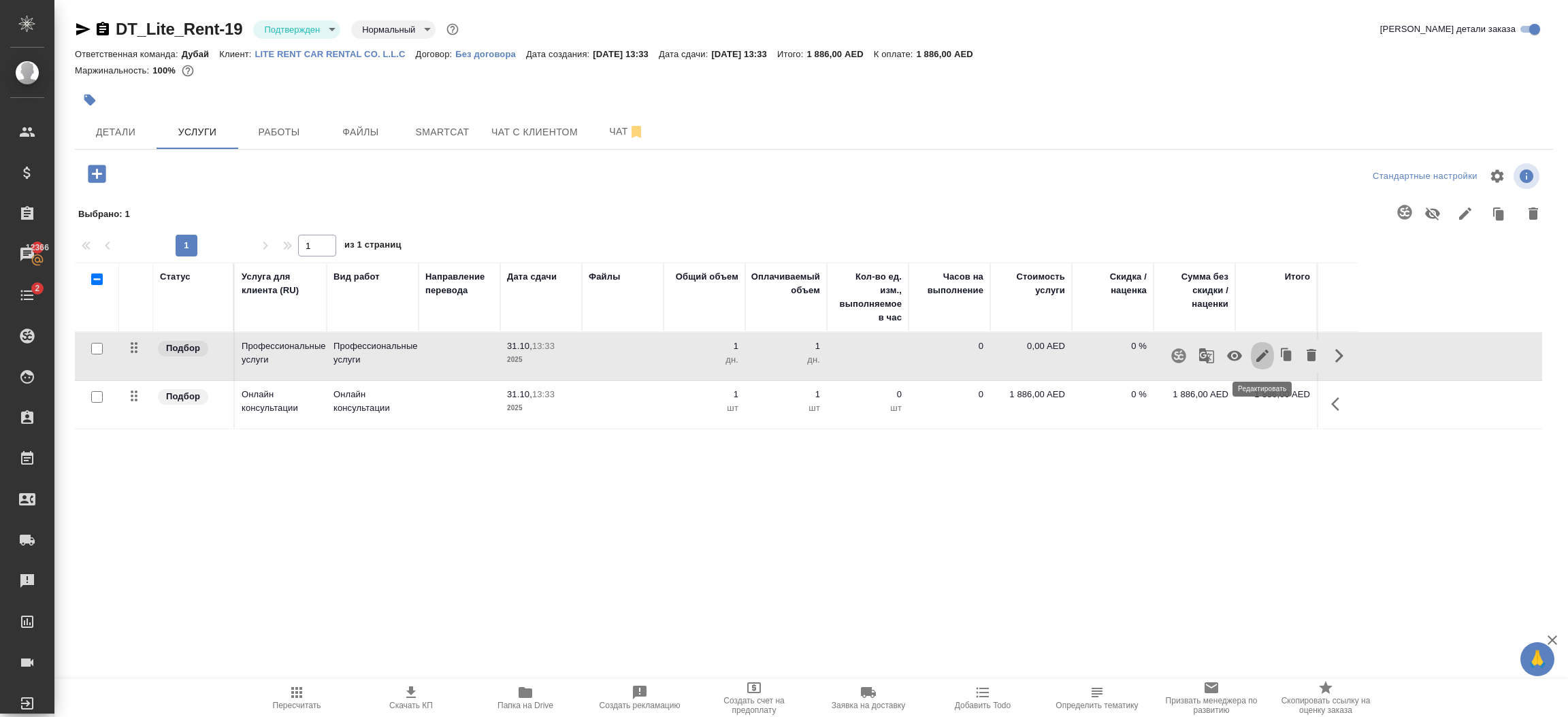
click at [1252, 358] on button "button" at bounding box center [1263, 356] width 23 height 32
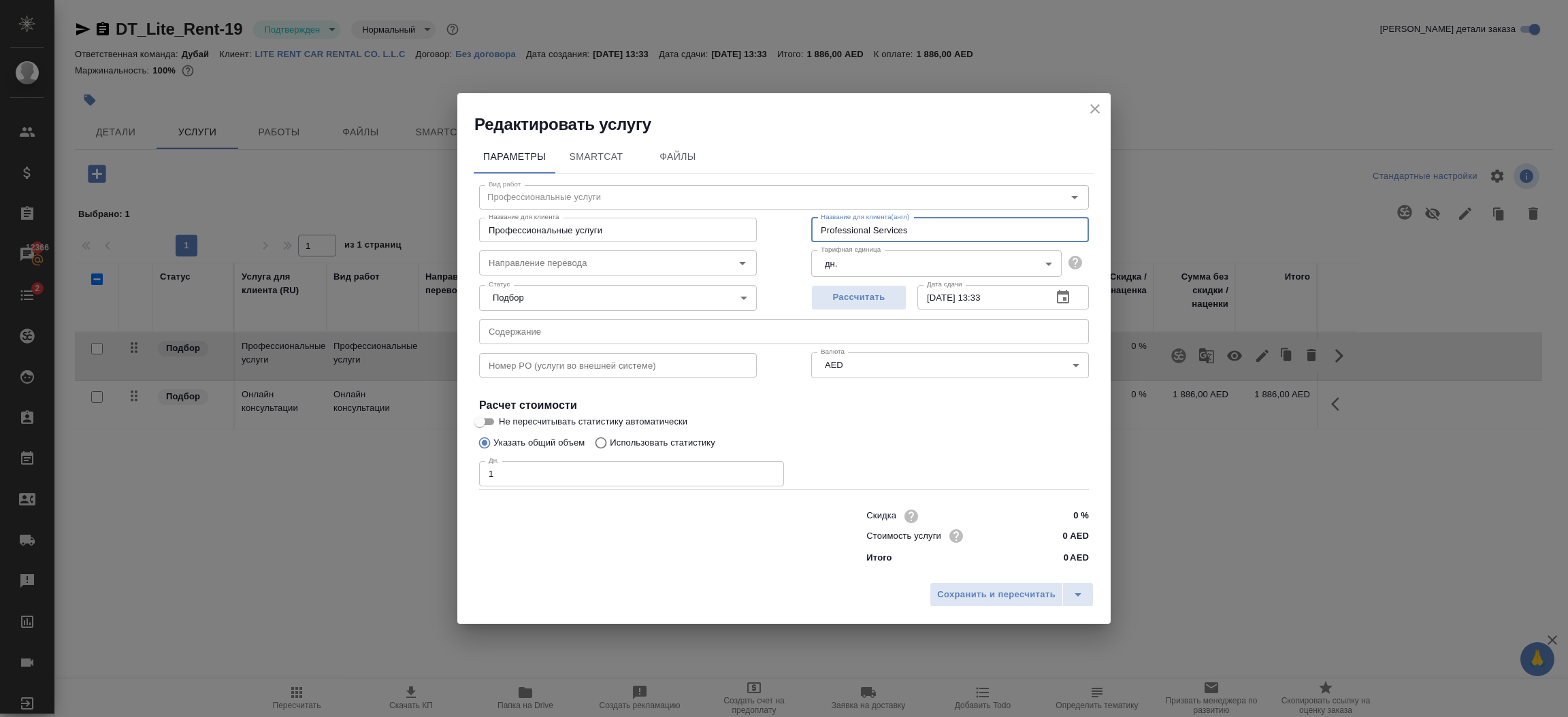
drag, startPoint x: 944, startPoint y: 230, endPoint x: 742, endPoint y: 232, distance: 202.0
click at [742, 232] on div "Название для клиента Профессиональные услуги Название для клиента Название для …" at bounding box center [784, 229] width 664 height 87
click at [839, 223] on input "ID" at bounding box center [950, 230] width 278 height 25
paste input "EMIRATES ID 2 YEAR"
type input "EMIRATES ID 2 YEAR, medical"
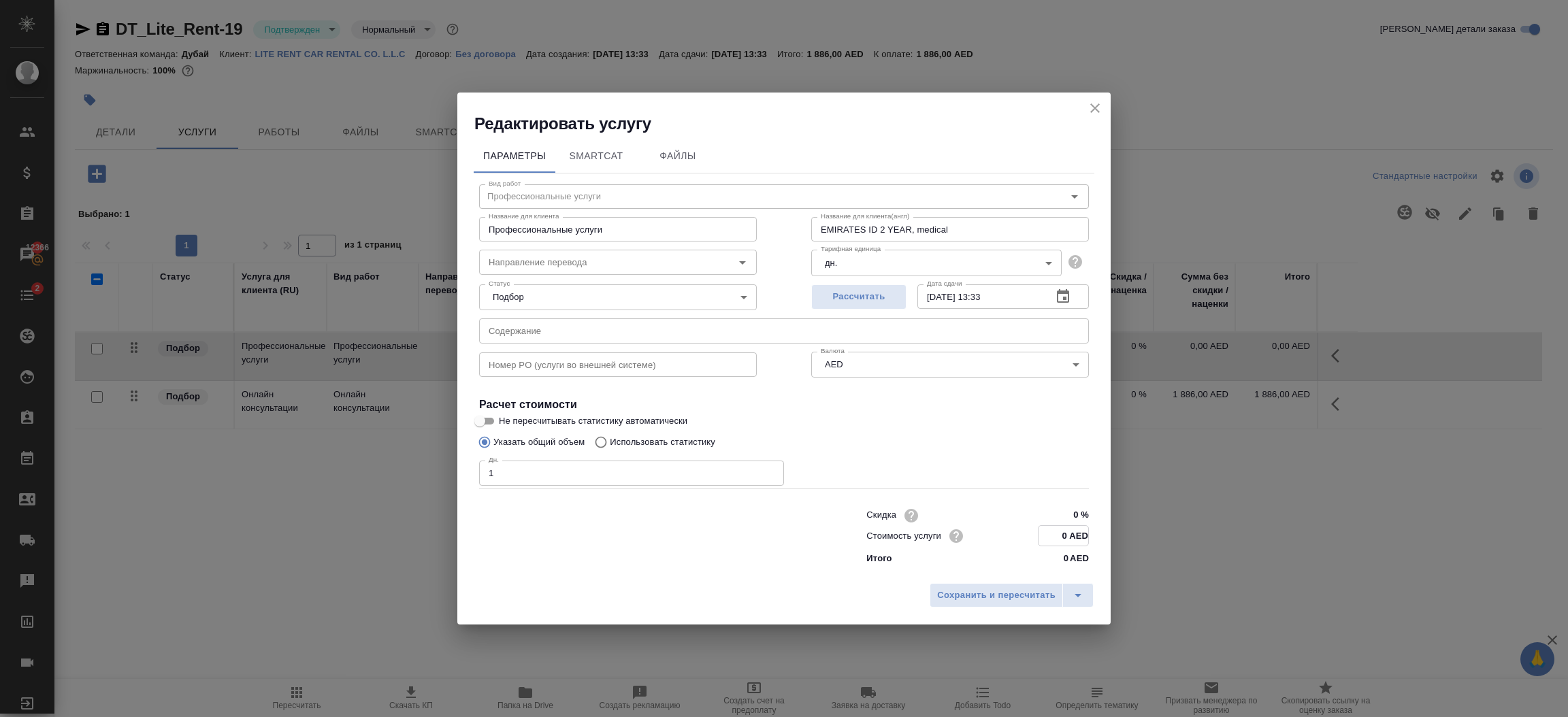
click at [1058, 541] on input "0 AED" at bounding box center [1063, 536] width 49 height 20
type input "2000 AED"
click at [1036, 598] on span "Сохранить и пересчитать" at bounding box center [996, 595] width 119 height 16
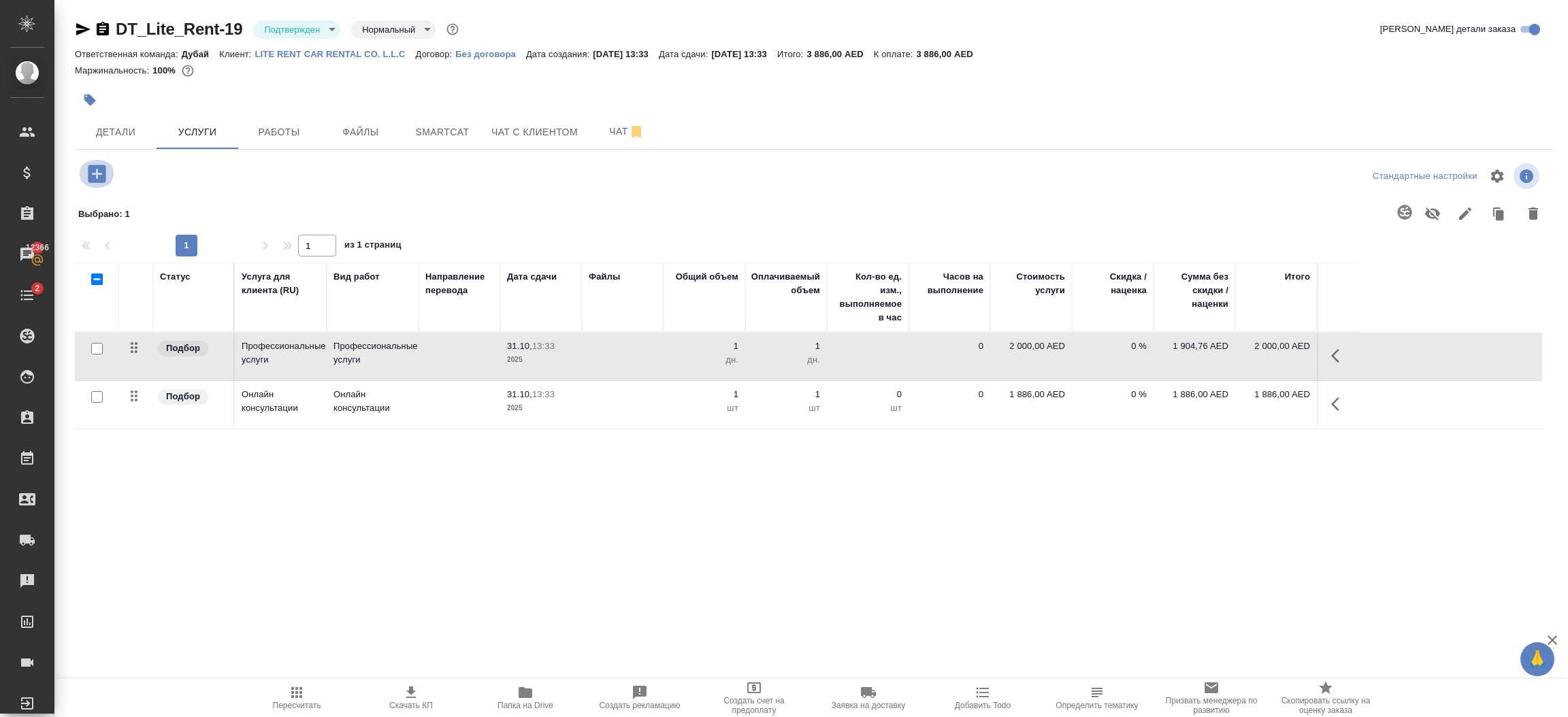
click at [95, 184] on icon "button" at bounding box center [97, 174] width 24 height 24
click at [302, 707] on span "Пересчитать" at bounding box center [297, 706] width 48 height 9
click at [1339, 369] on button "button" at bounding box center [1339, 356] width 32 height 32
click at [1257, 362] on icon "button" at bounding box center [1263, 356] width 16 height 16
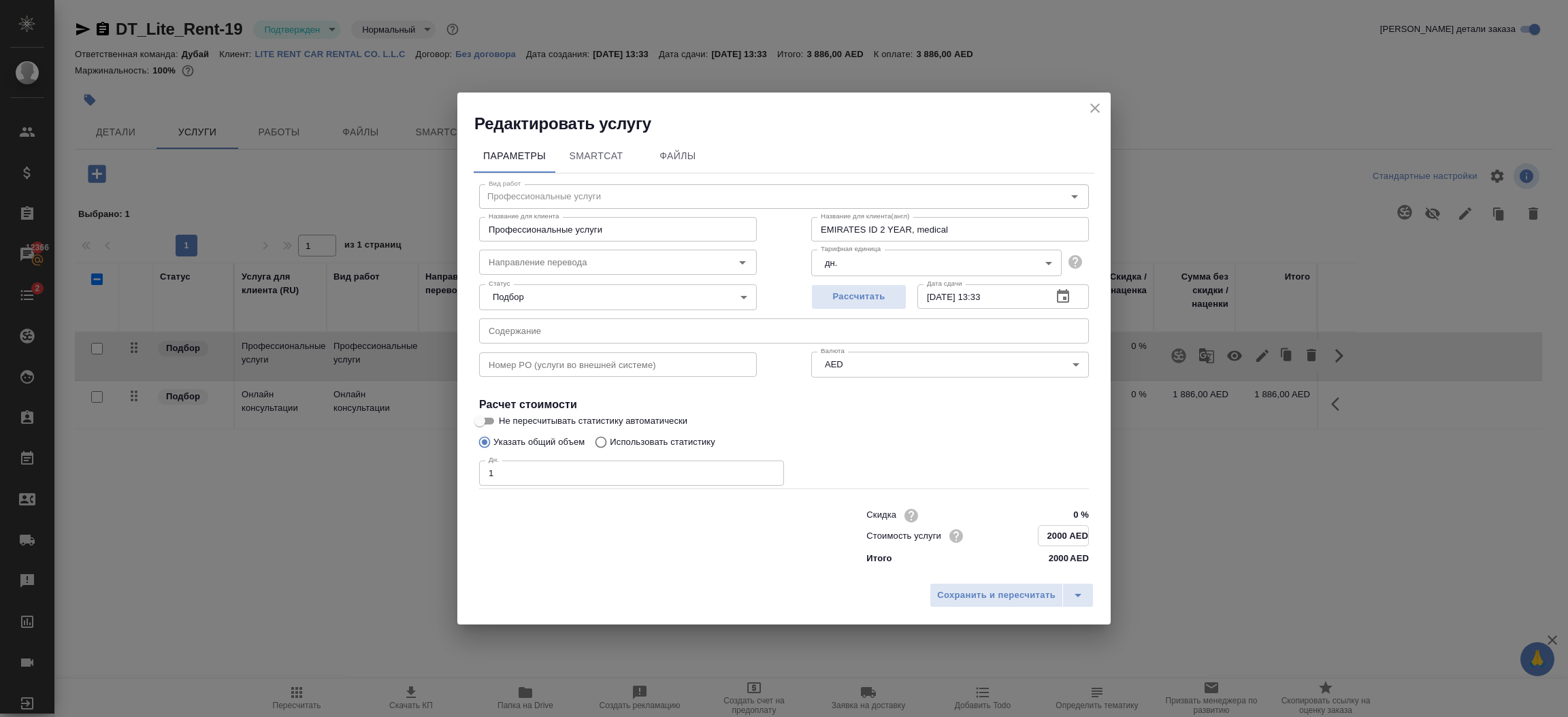
click at [1060, 532] on input "2000 AED" at bounding box center [1063, 536] width 49 height 20
type input "2120 AED"
click at [1015, 594] on span "Сохранить и пересчитать" at bounding box center [996, 596] width 119 height 16
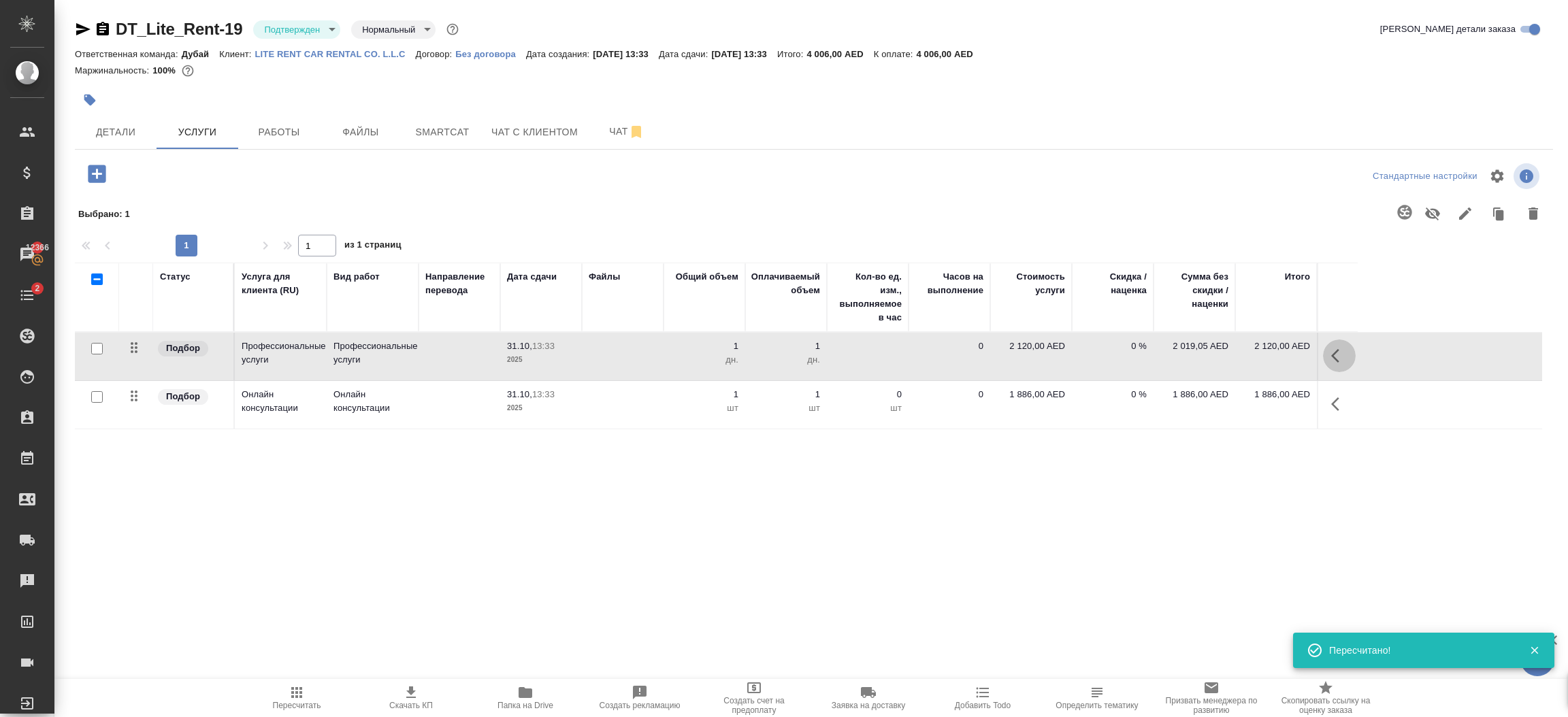
click at [1339, 356] on icon "button" at bounding box center [1339, 356] width 16 height 16
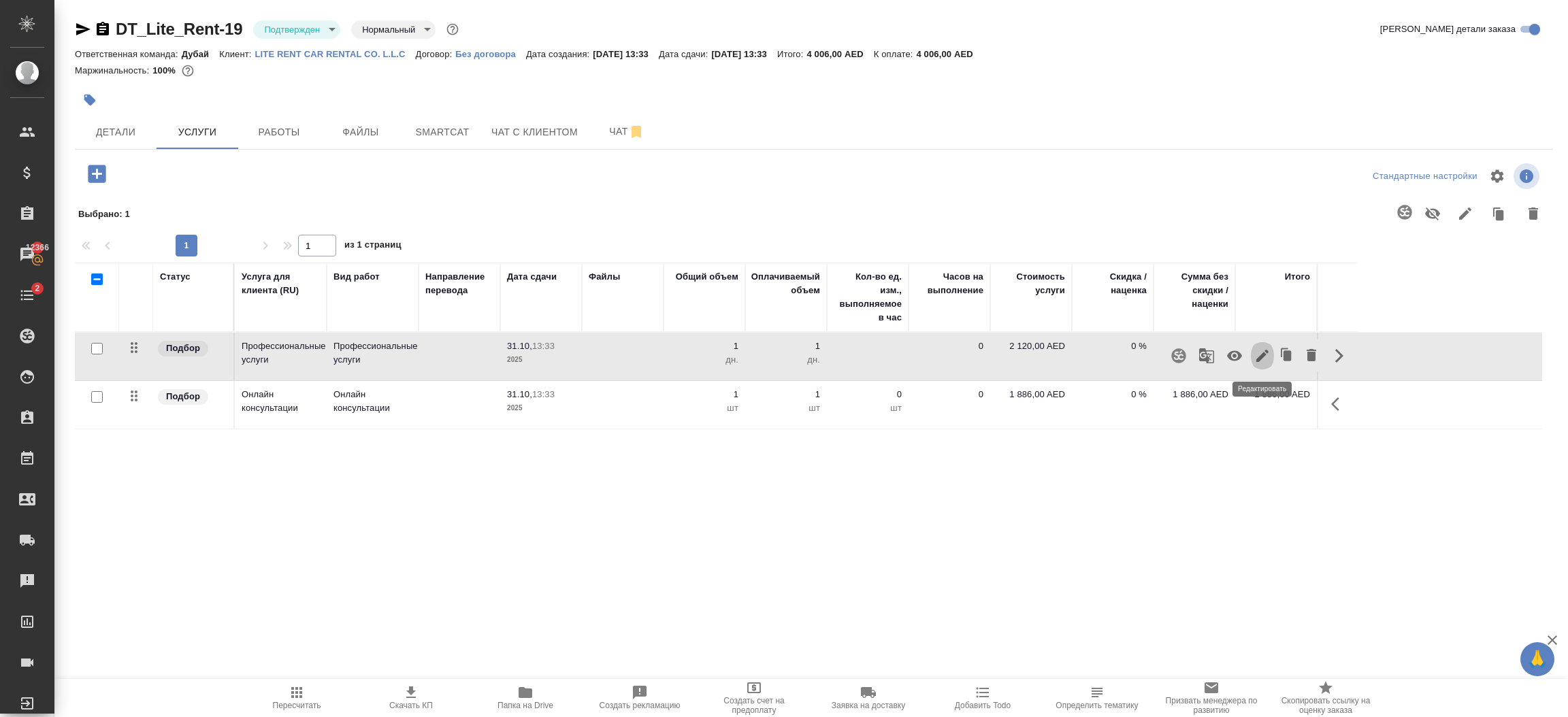
click at [1271, 359] on button "button" at bounding box center [1263, 356] width 23 height 32
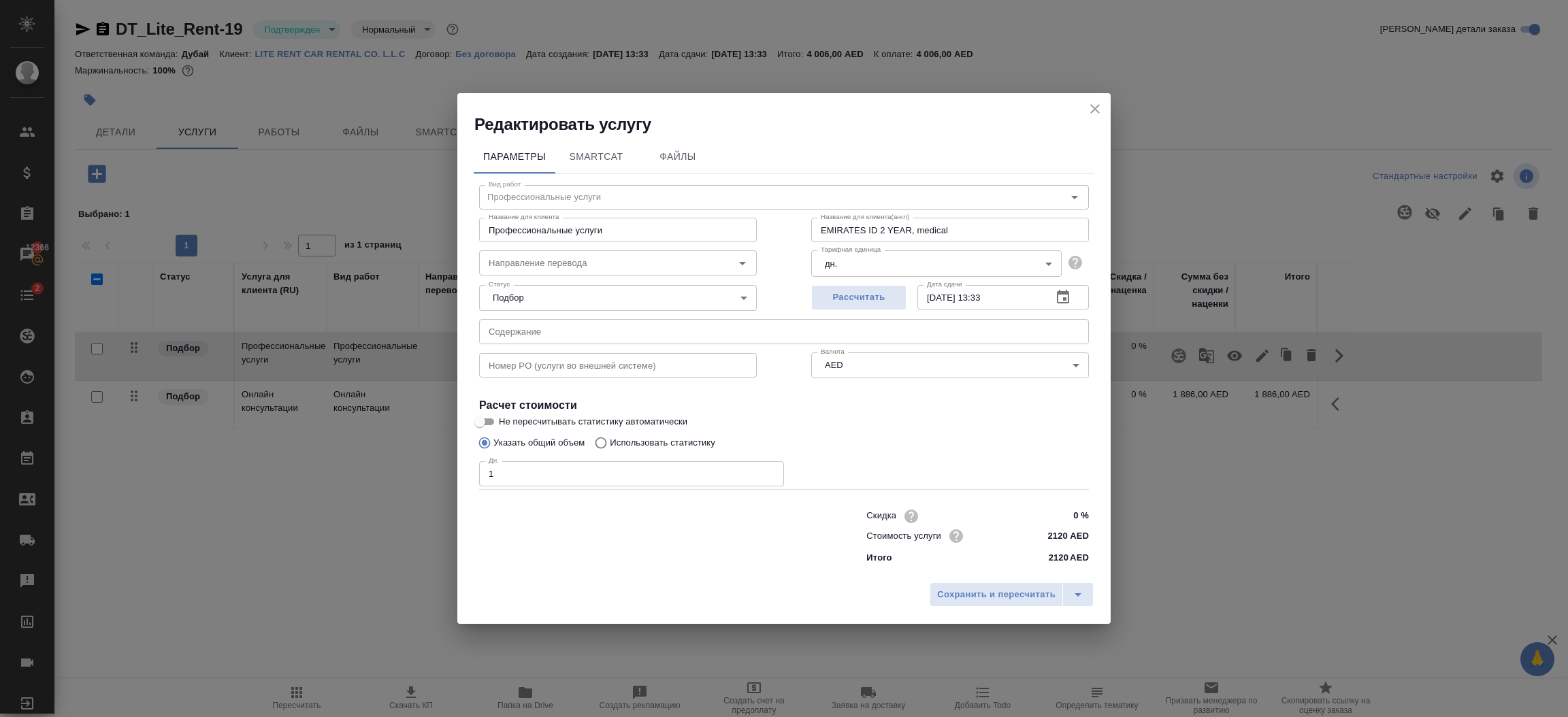
click at [1061, 537] on input "2120 AED" at bounding box center [1063, 536] width 51 height 20
type input "2070 AED"
click at [1016, 592] on span "Сохранить и пересчитать" at bounding box center [996, 595] width 119 height 16
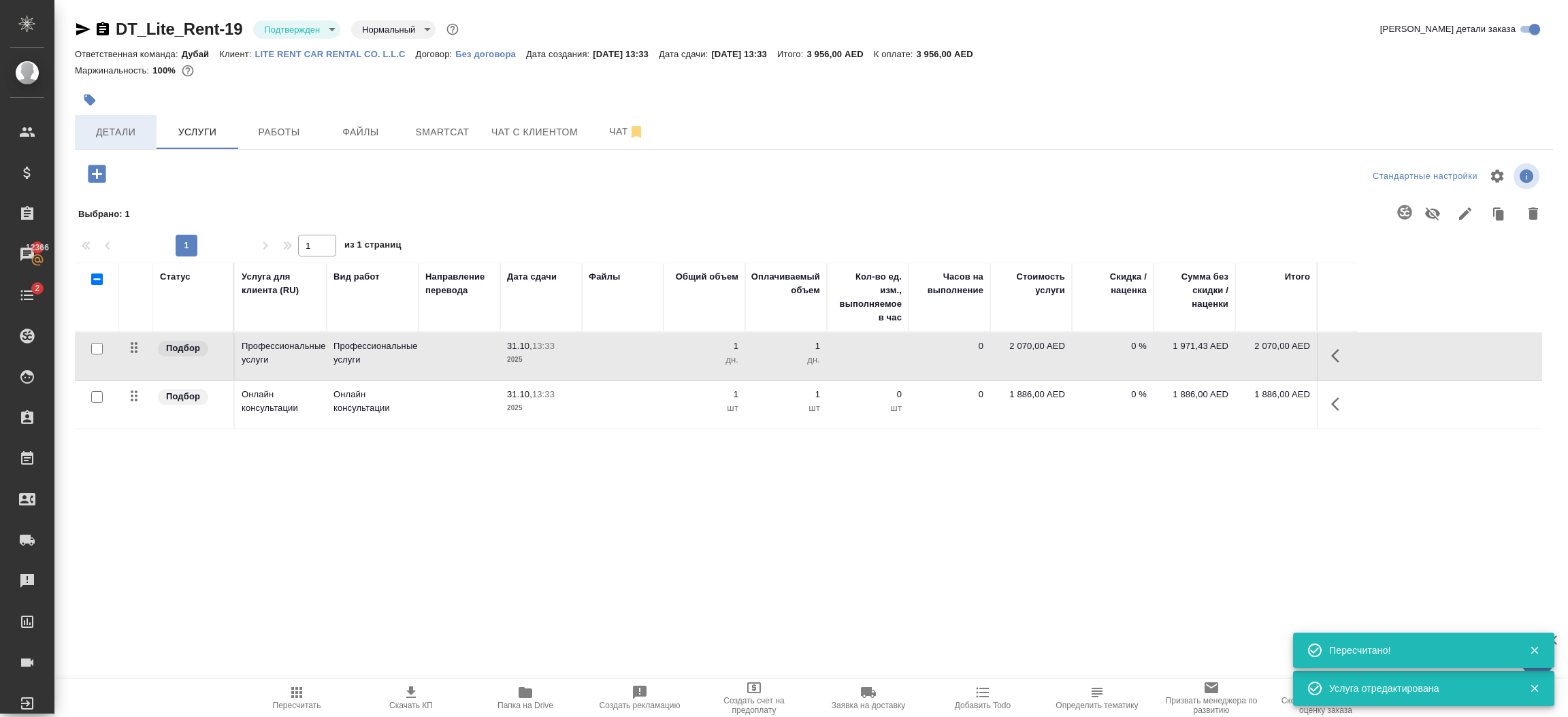
click at [124, 134] on span "Детали" at bounding box center [116, 133] width 65 height 17
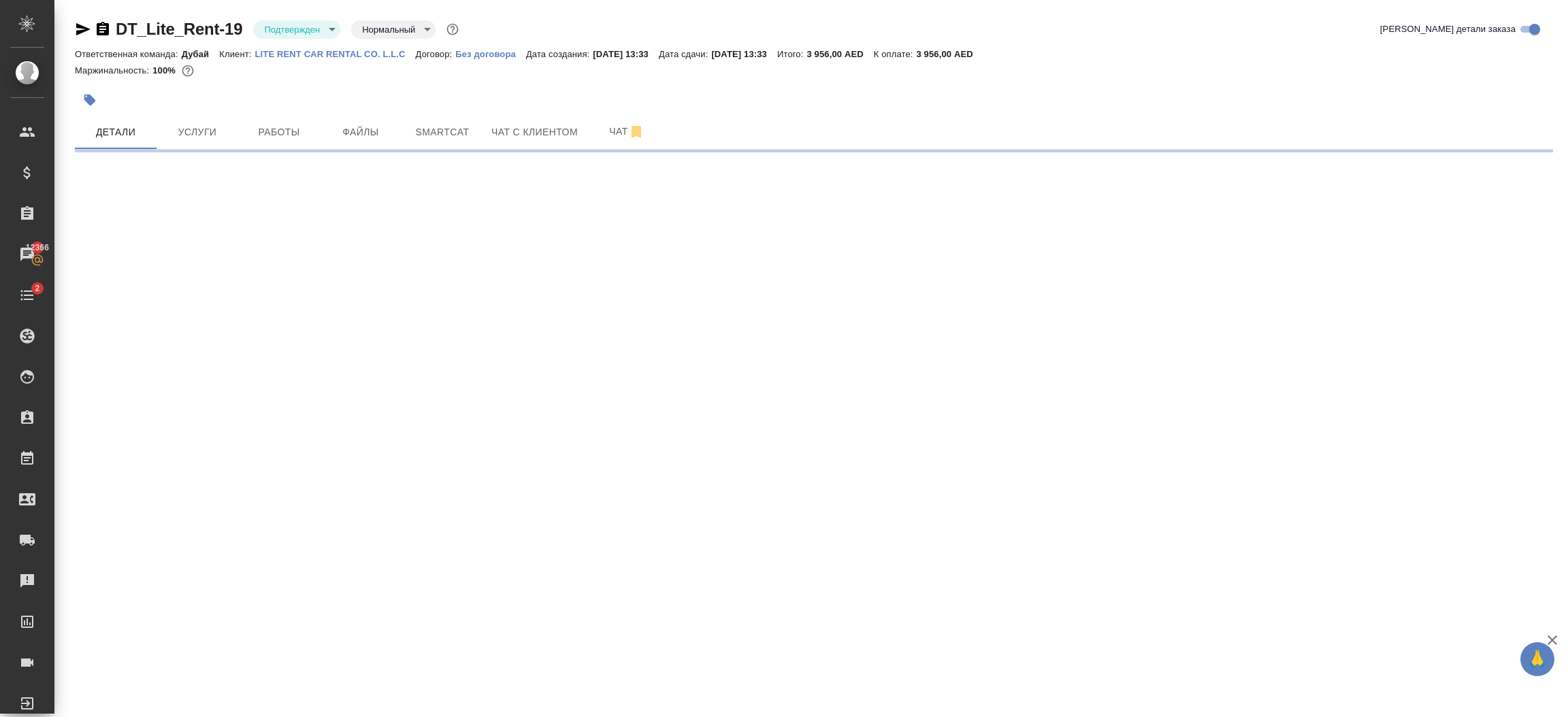
select select "RU"
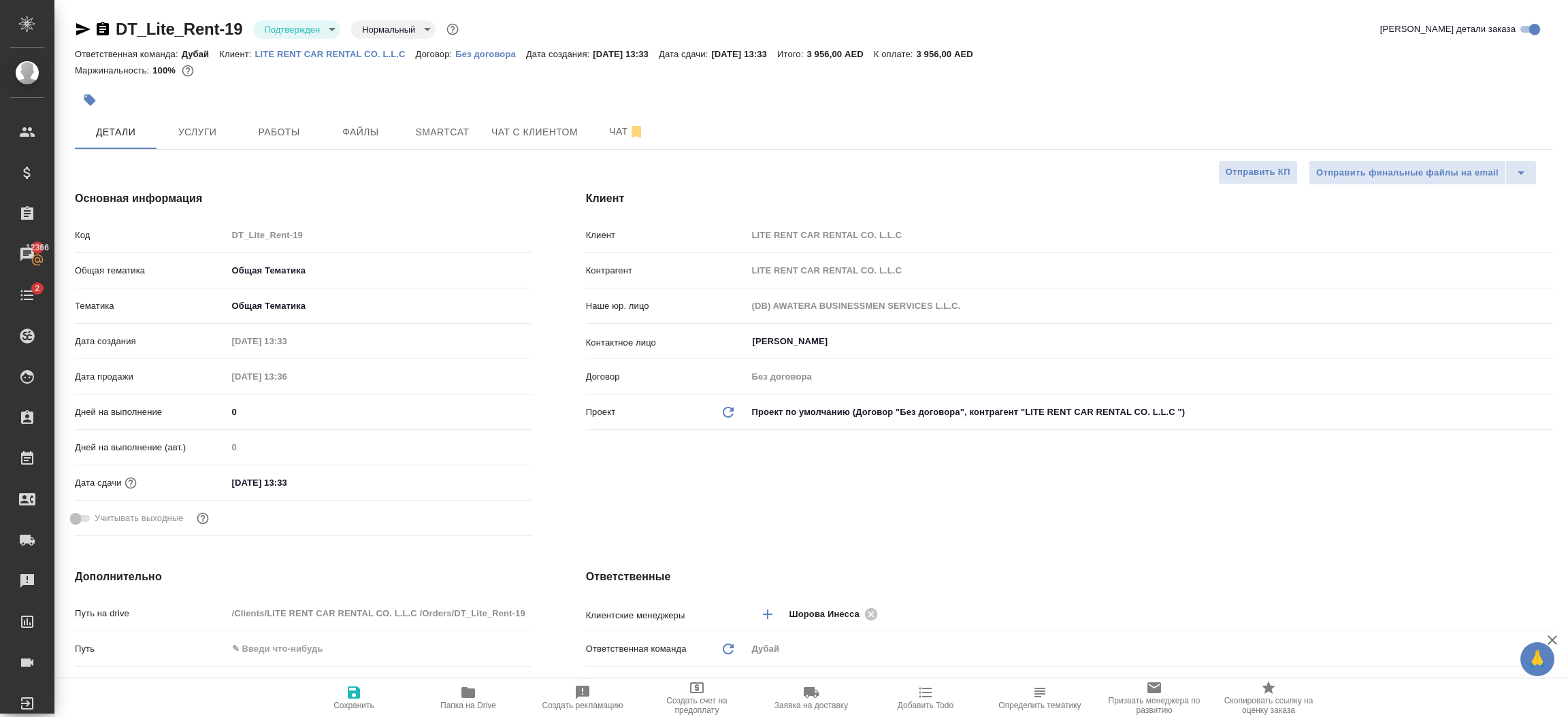
type textarea "x"
click at [1077, 509] on div "Клиент Клиент LITE RENT CAR RENTAL CO. L.L.C Контрагент LITE RENT CAR RENTAL CO…" at bounding box center [1069, 366] width 1022 height 406
click at [193, 134] on span "Услуги" at bounding box center [197, 133] width 65 height 17
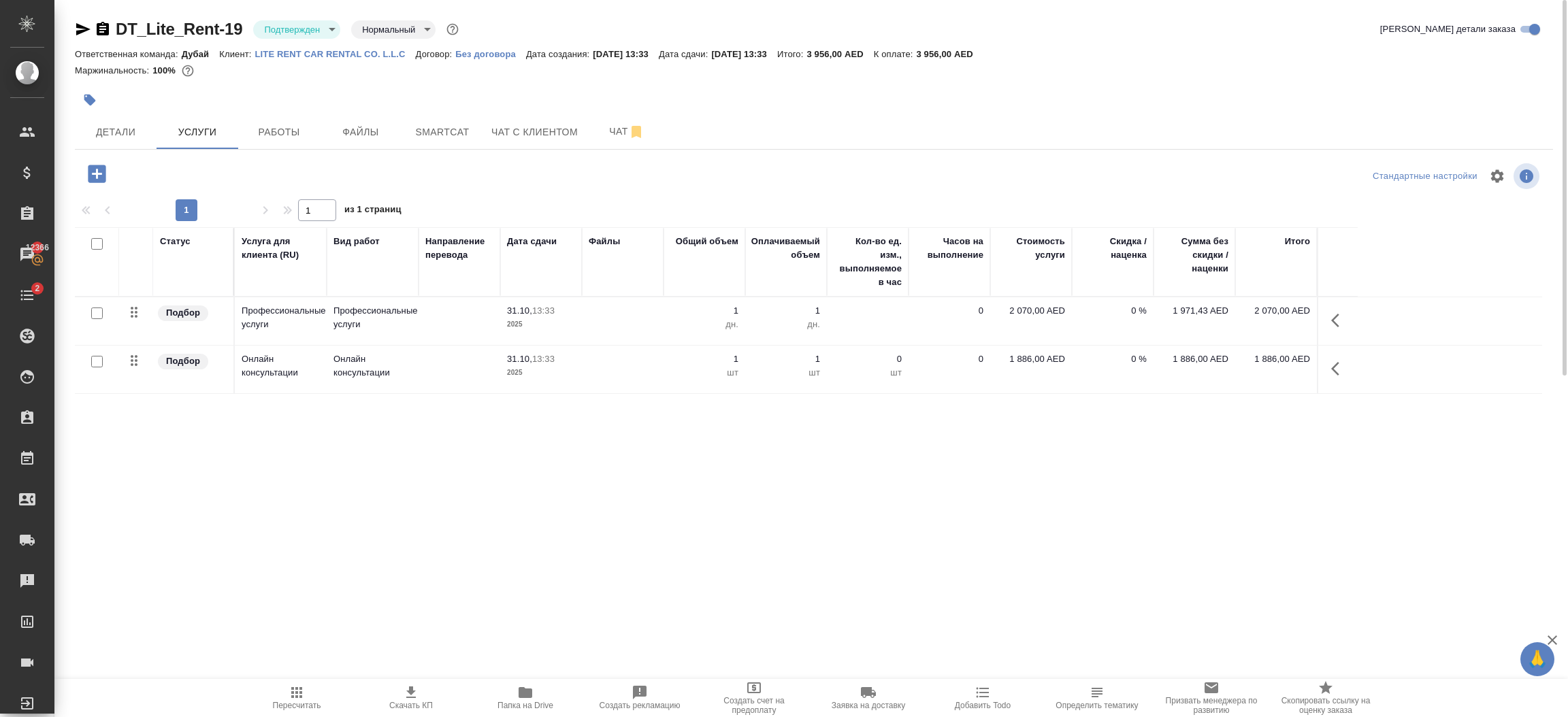
click at [1337, 317] on icon "button" at bounding box center [1336, 321] width 9 height 13
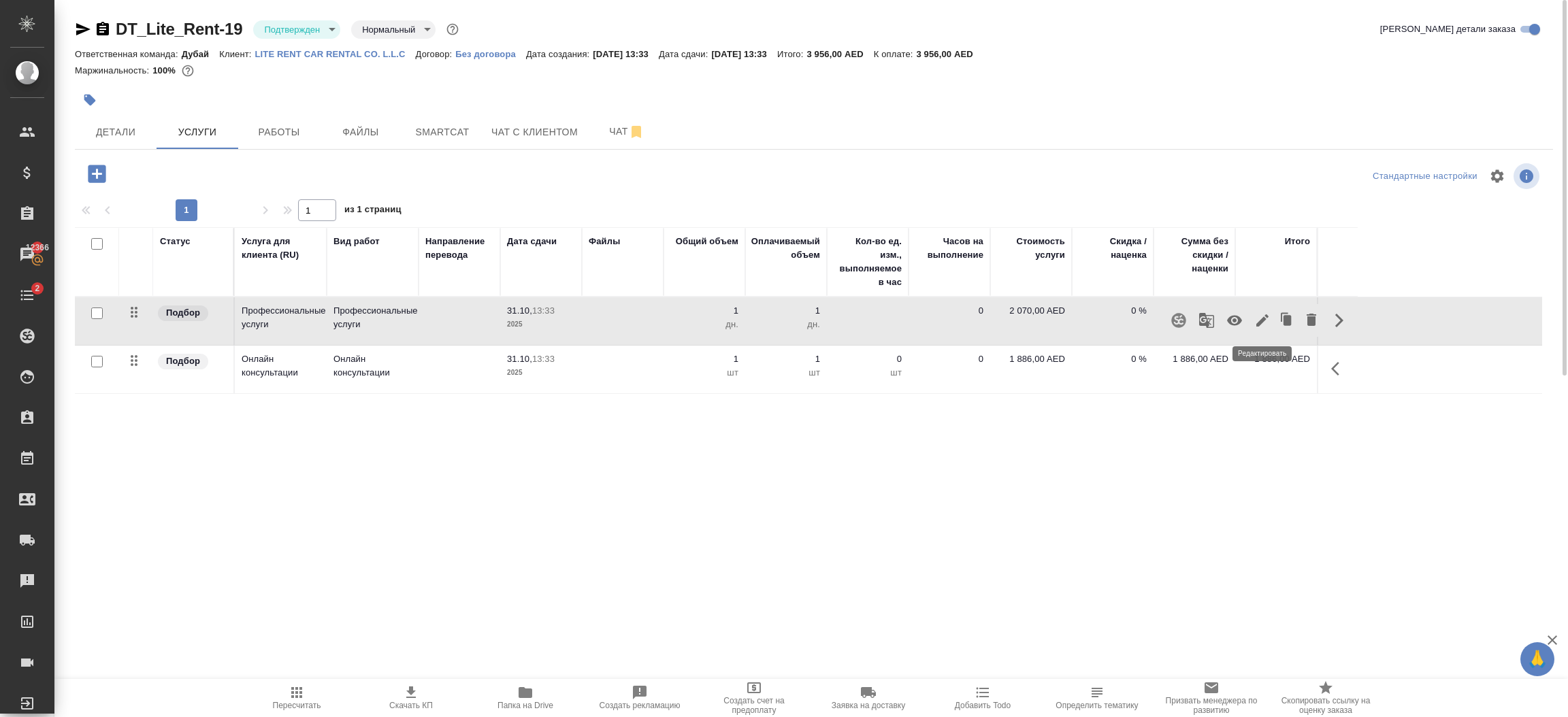
click at [1265, 322] on icon "button" at bounding box center [1263, 320] width 16 height 16
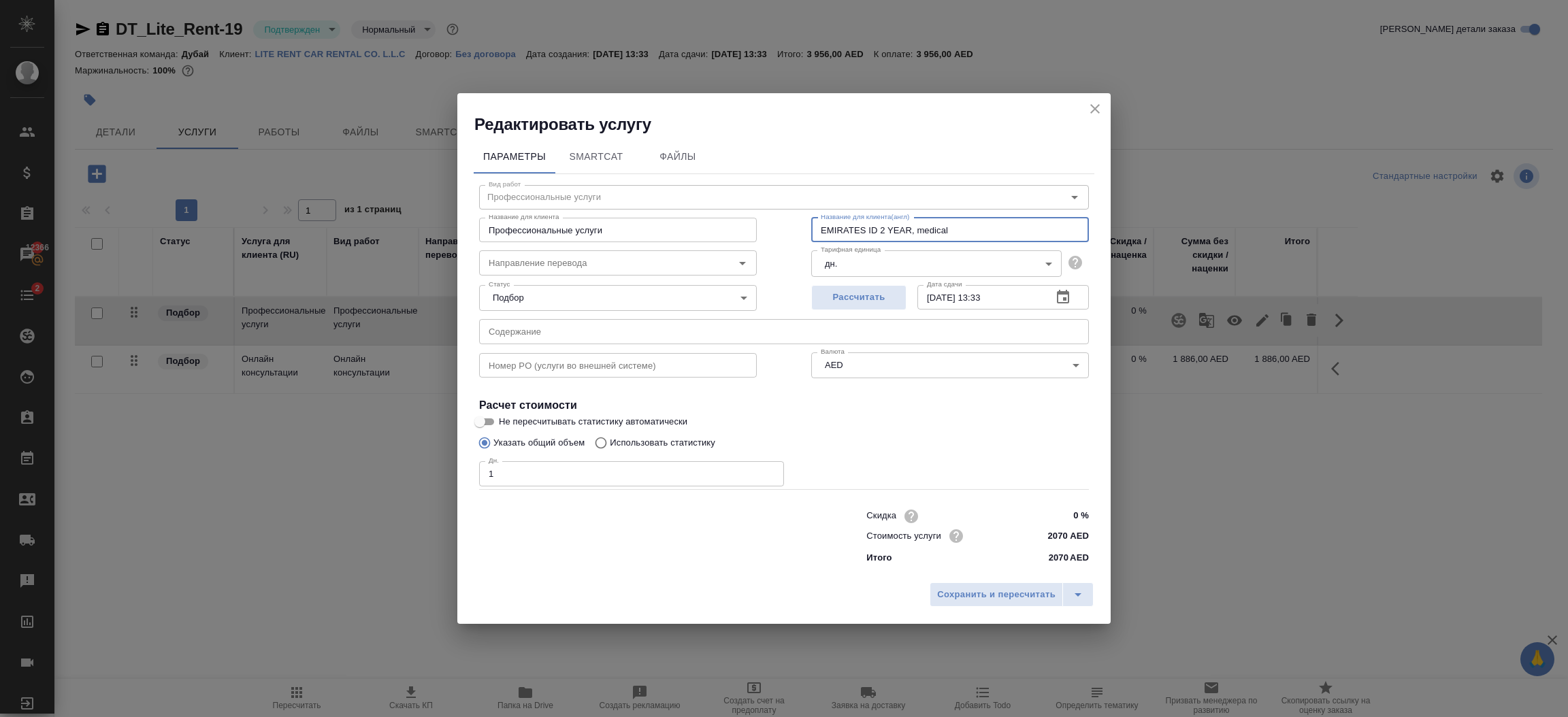
click at [973, 232] on input "EMIRATES ID 2 YEAR, medical" at bounding box center [950, 230] width 278 height 25
type input "EMIRATES ID 2 YEAR, MEDICAL VIP"
click at [987, 596] on span "Сохранить и пересчитать" at bounding box center [996, 595] width 119 height 16
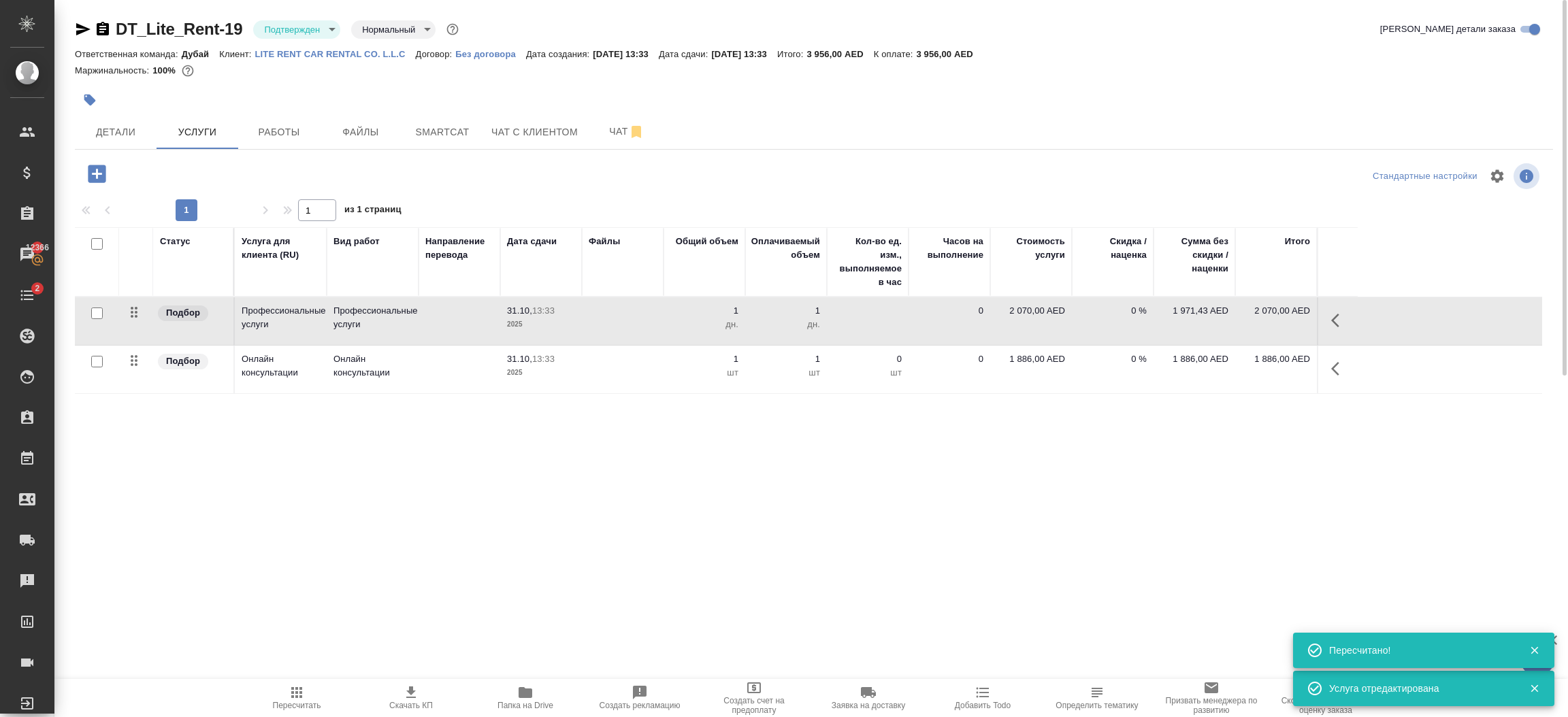
click at [1341, 368] on icon "button" at bounding box center [1339, 368] width 16 height 16
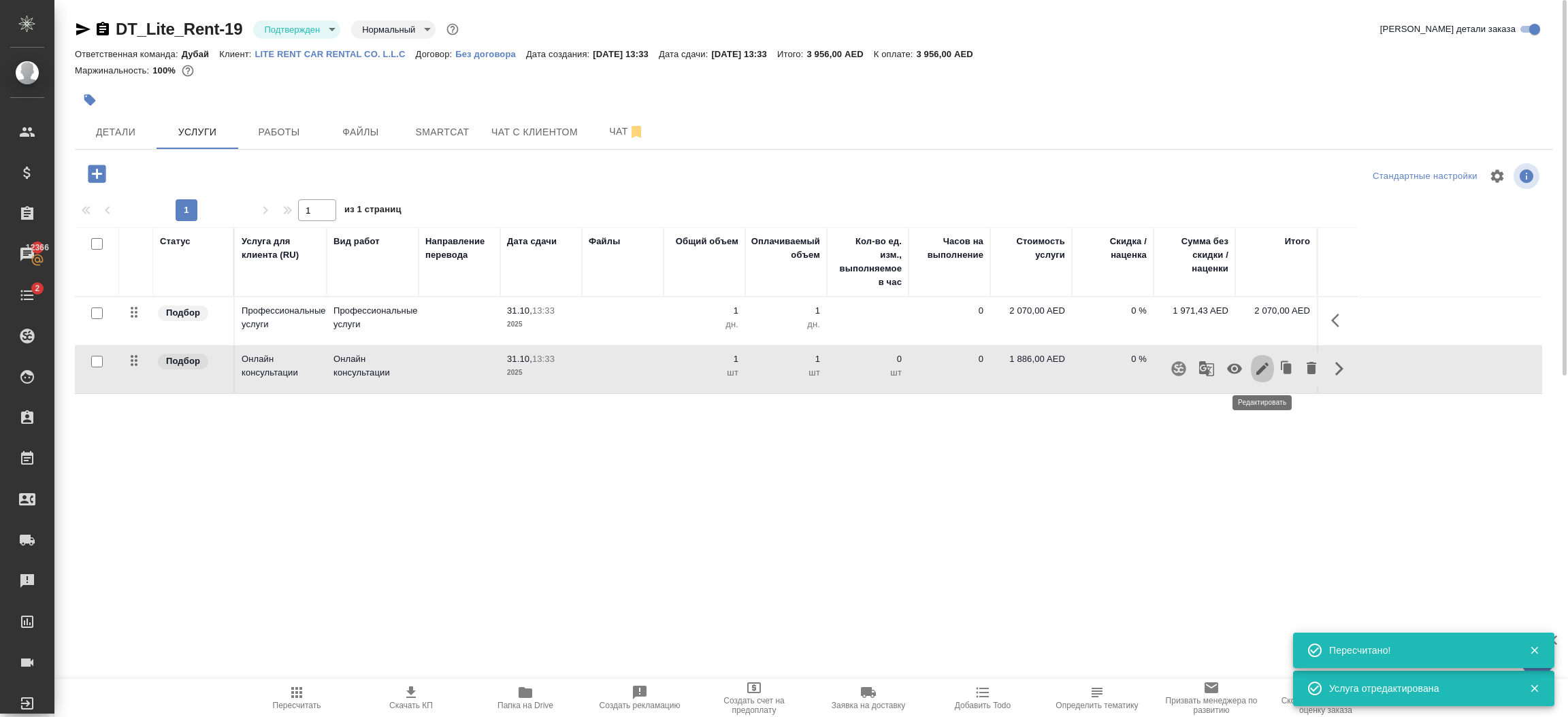
click at [1255, 367] on icon "button" at bounding box center [1263, 368] width 16 height 16
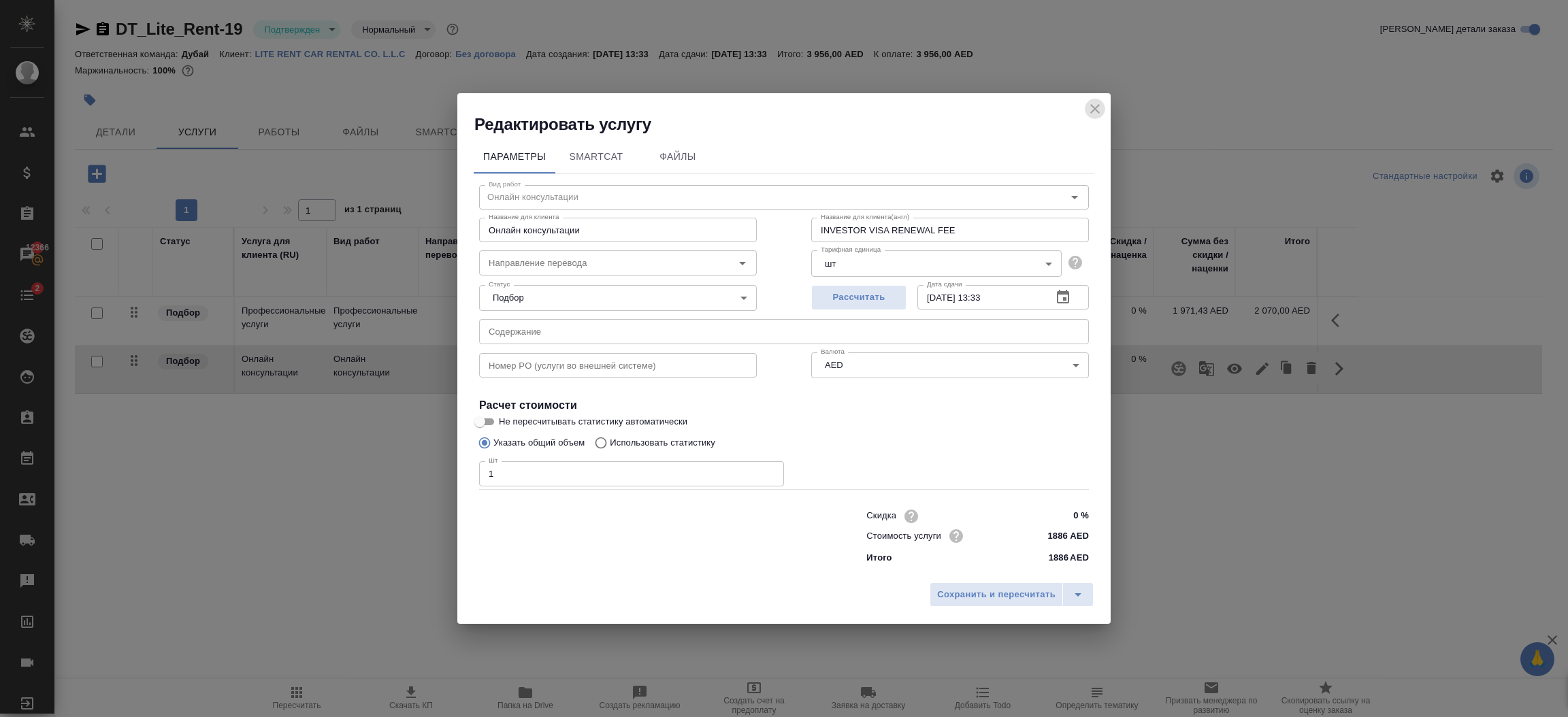
click at [1096, 102] on icon "close" at bounding box center [1095, 108] width 16 height 16
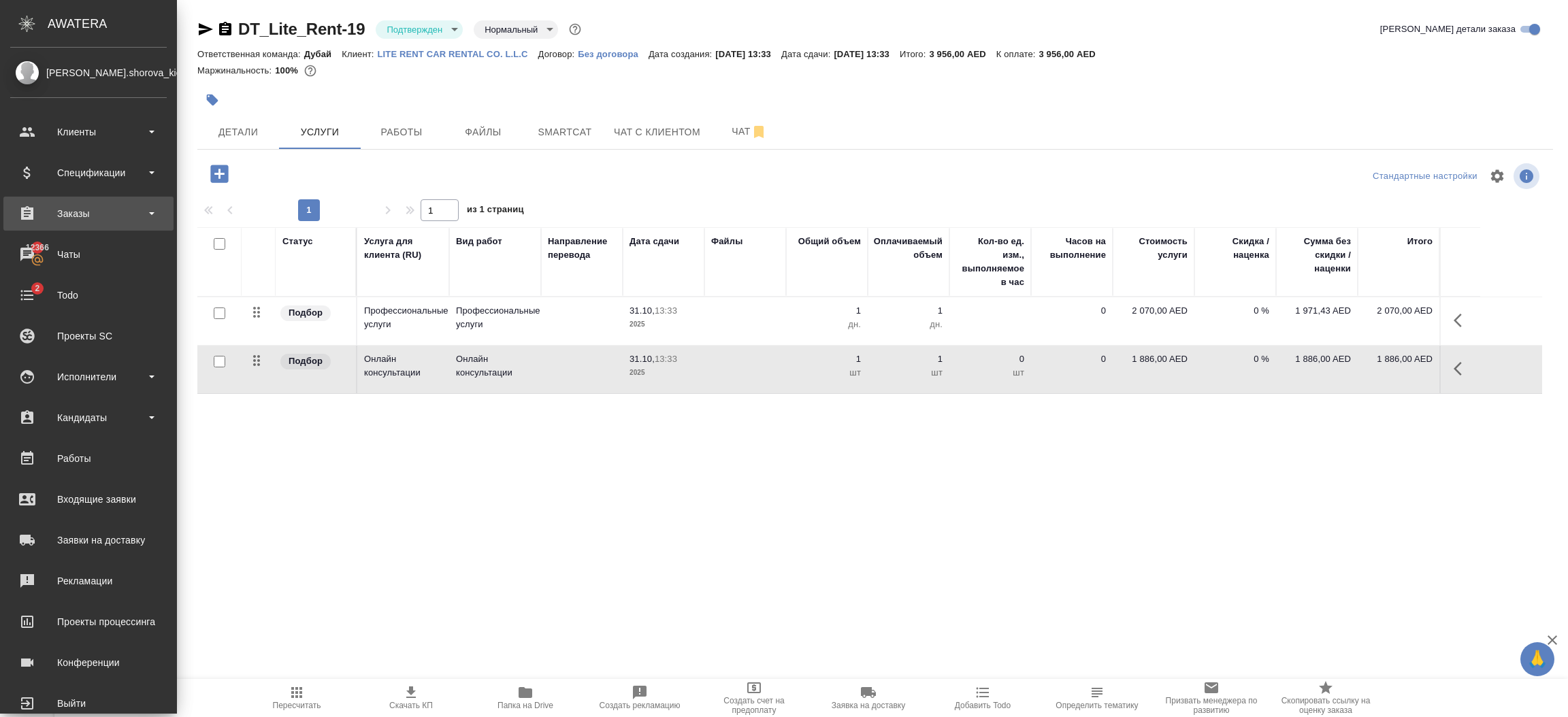
click at [93, 206] on div "Заказы" at bounding box center [88, 214] width 157 height 21
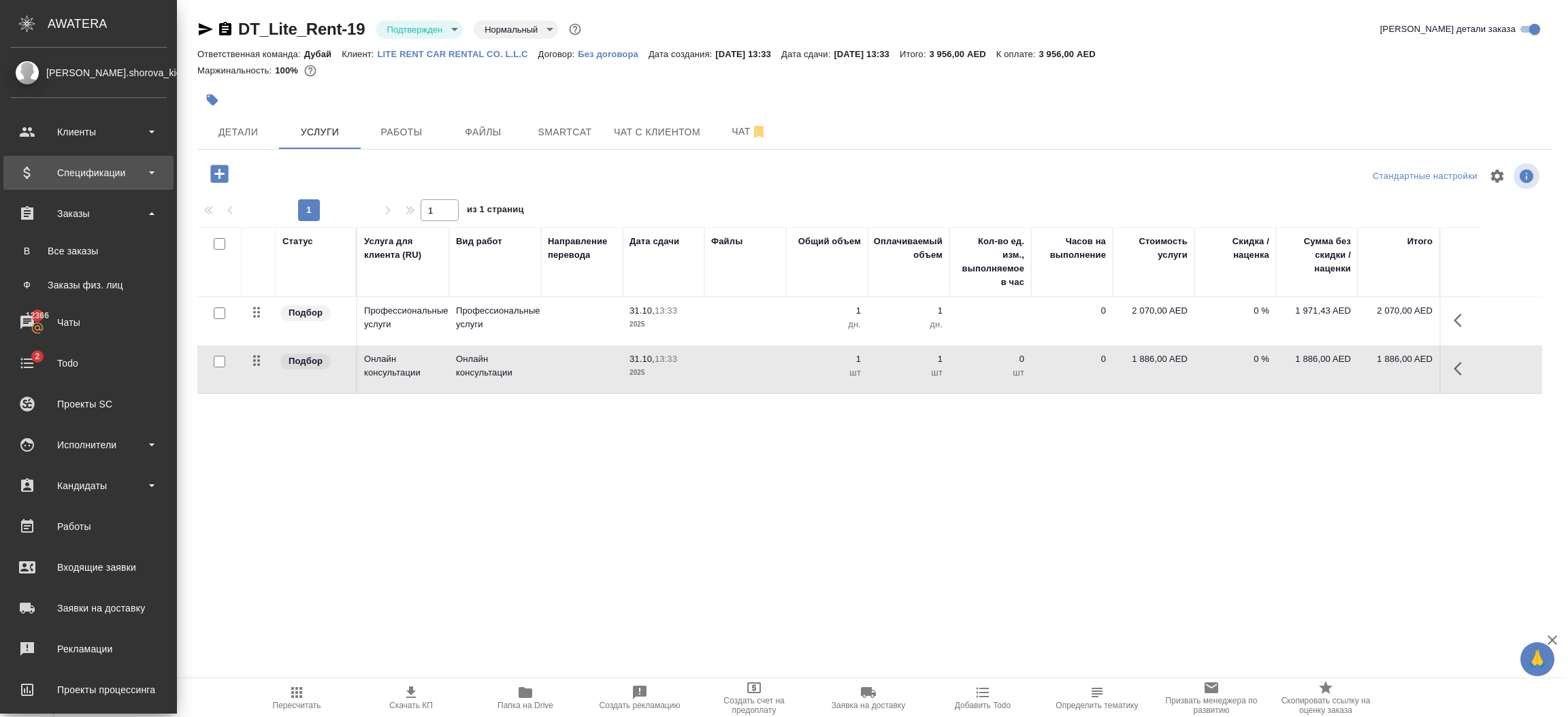
click at [93, 168] on div "Спецификации" at bounding box center [88, 174] width 157 height 21
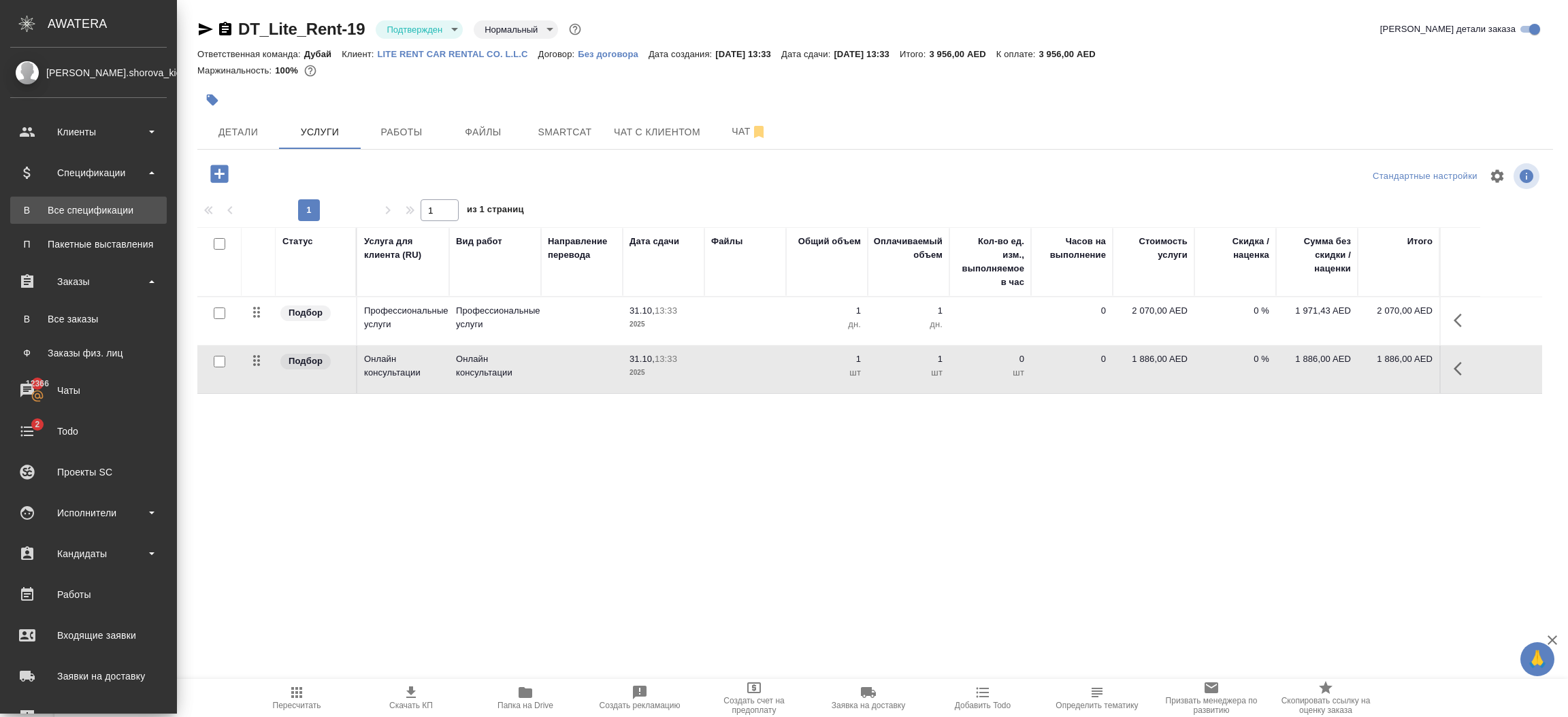
click at [91, 204] on div "Все спецификации" at bounding box center [88, 211] width 143 height 13
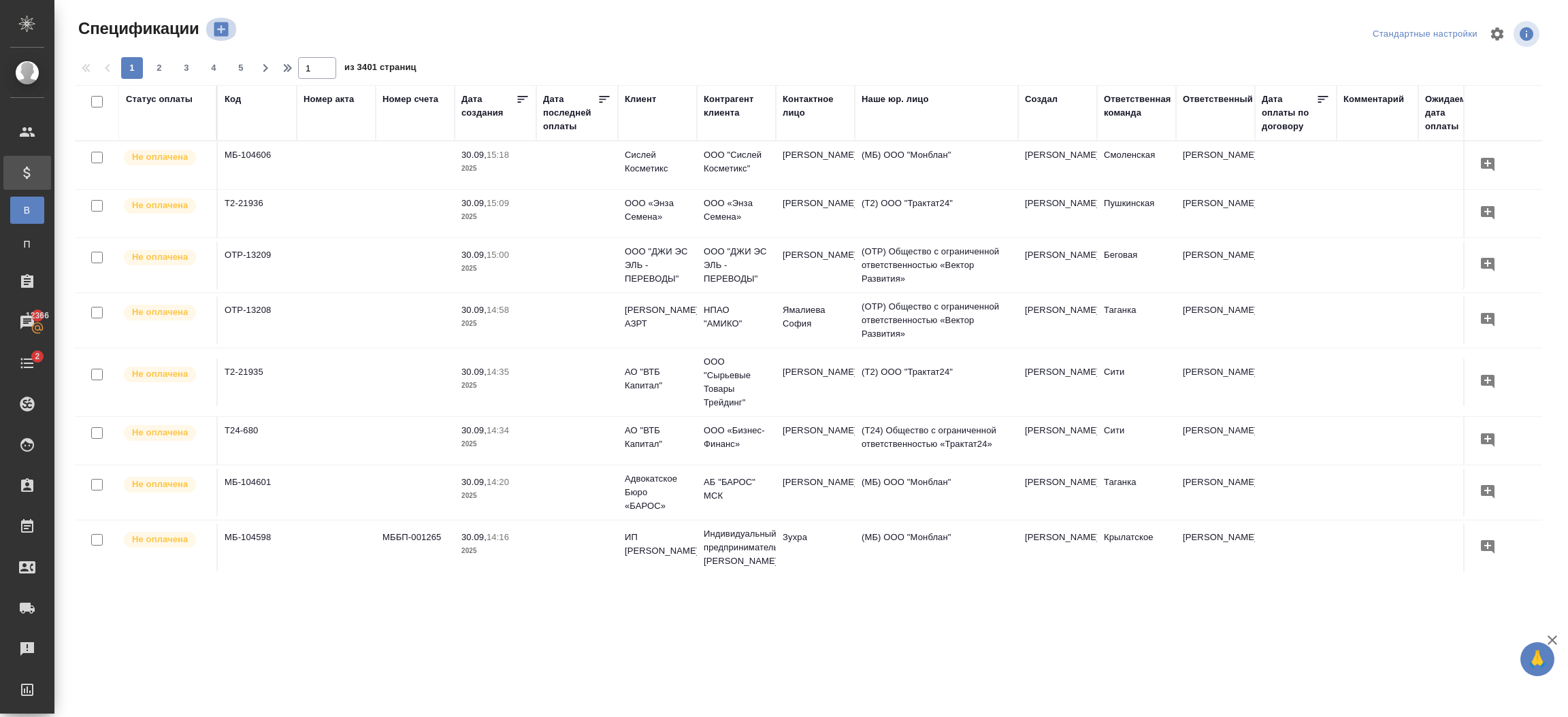
click at [219, 31] on icon "button" at bounding box center [220, 29] width 14 height 14
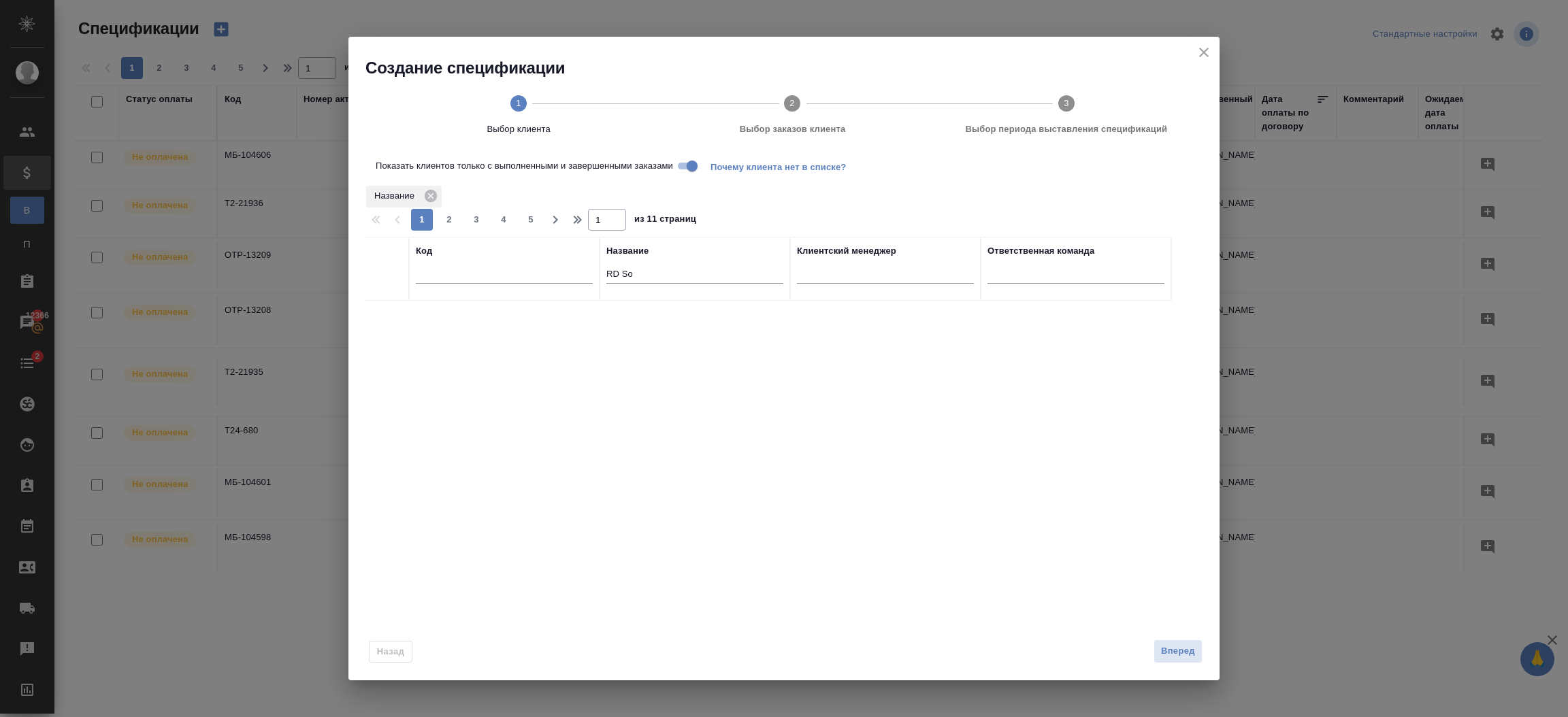
click at [667, 268] on input "RD So" at bounding box center [694, 275] width 177 height 17
type input "R"
type input "lite"
click at [683, 160] on input "Показать клиентов только с выполненными и завершенными заказами" at bounding box center [692, 165] width 49 height 16
click at [389, 325] on div at bounding box center [387, 318] width 30 height 19
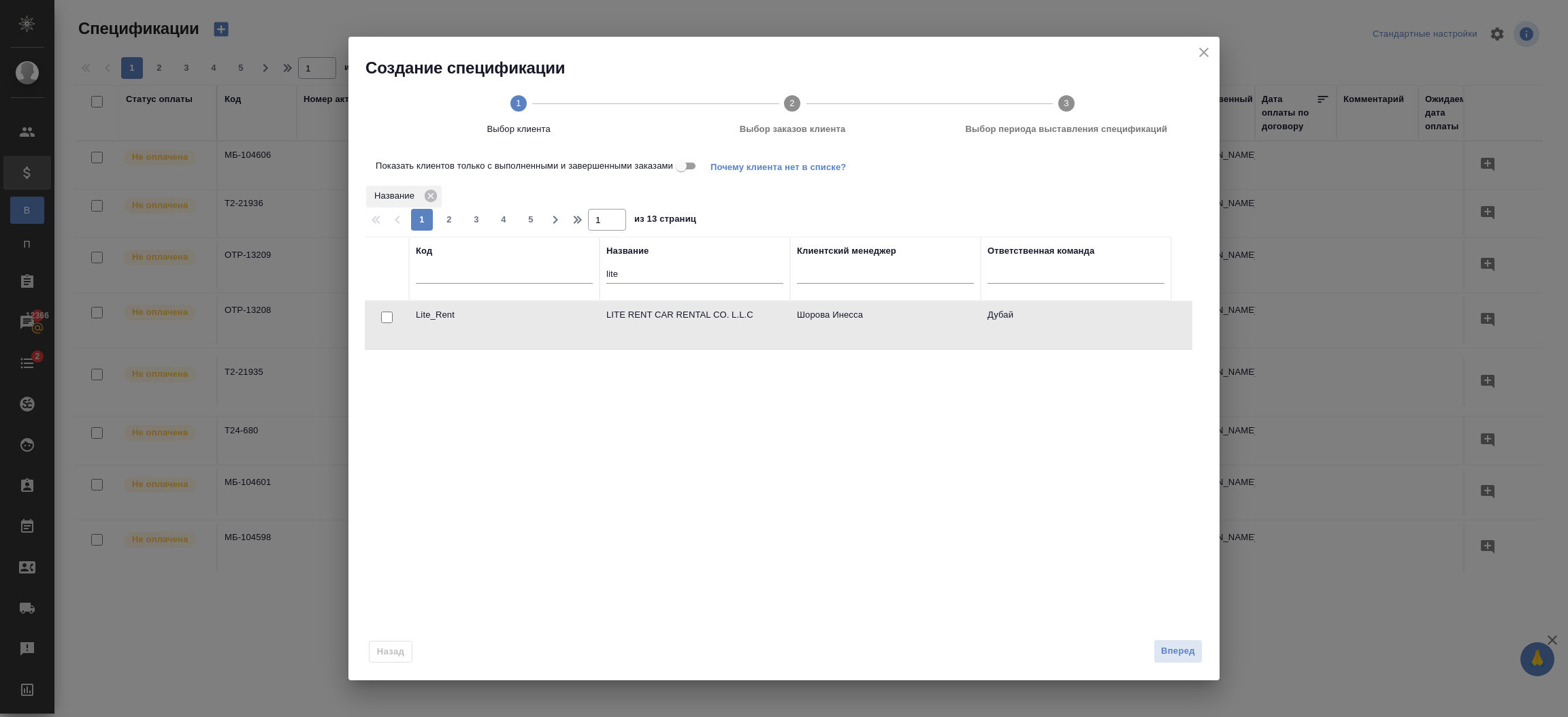
click at [389, 321] on input "checkbox" at bounding box center [387, 318] width 11 height 11
checkbox input "true"
click at [1183, 653] on span "Вперед" at bounding box center [1178, 652] width 34 height 16
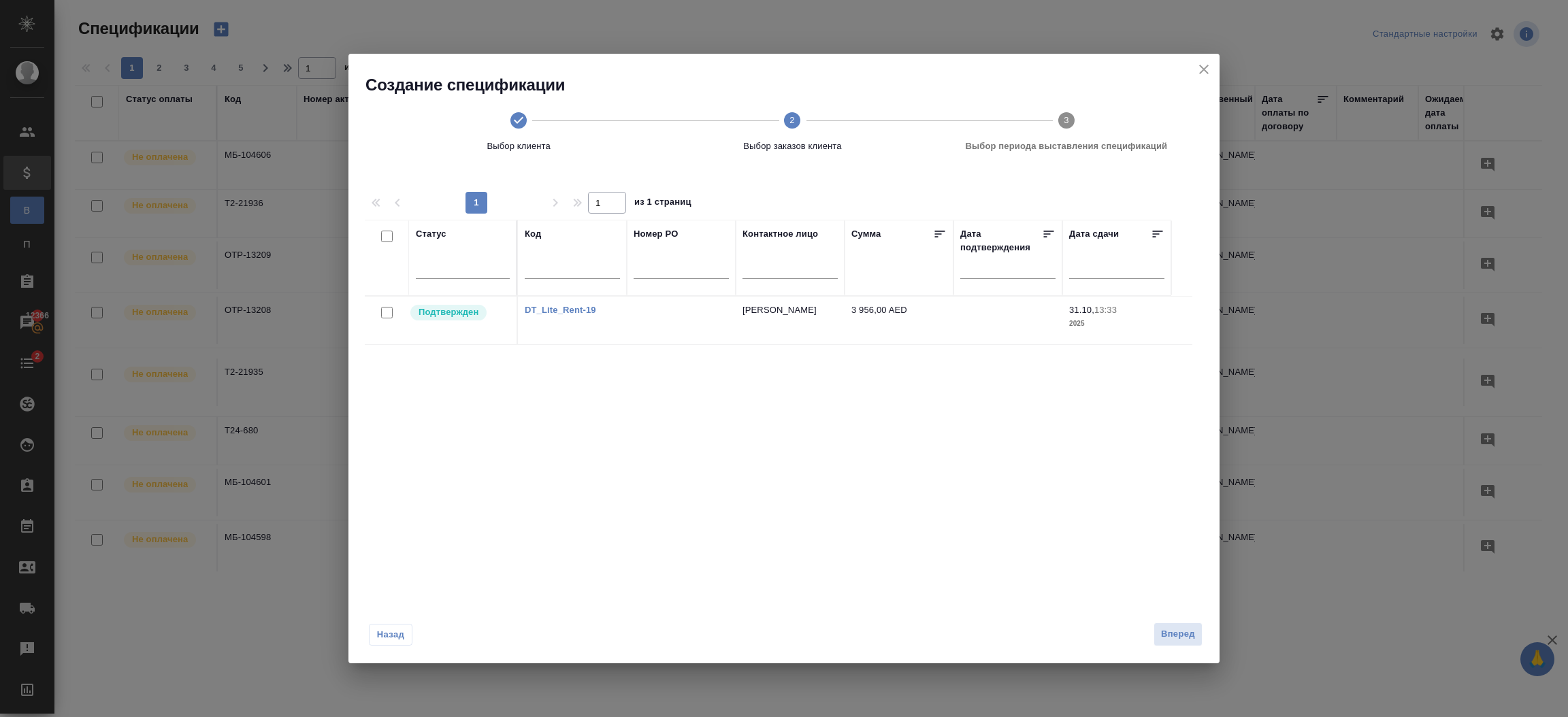
click at [384, 312] on input "checkbox" at bounding box center [387, 313] width 11 height 11
checkbox input "true"
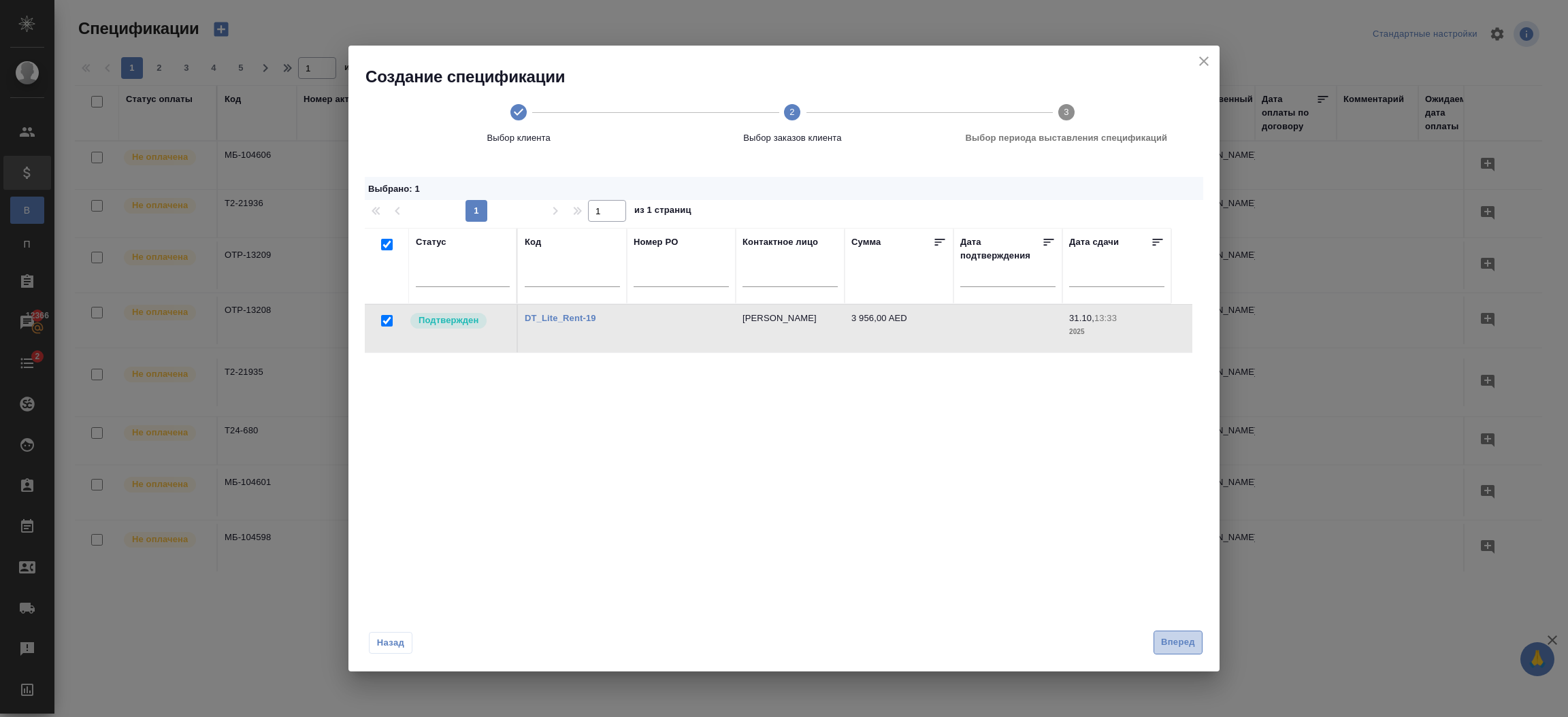
click at [1170, 642] on span "Вперед" at bounding box center [1178, 643] width 34 height 16
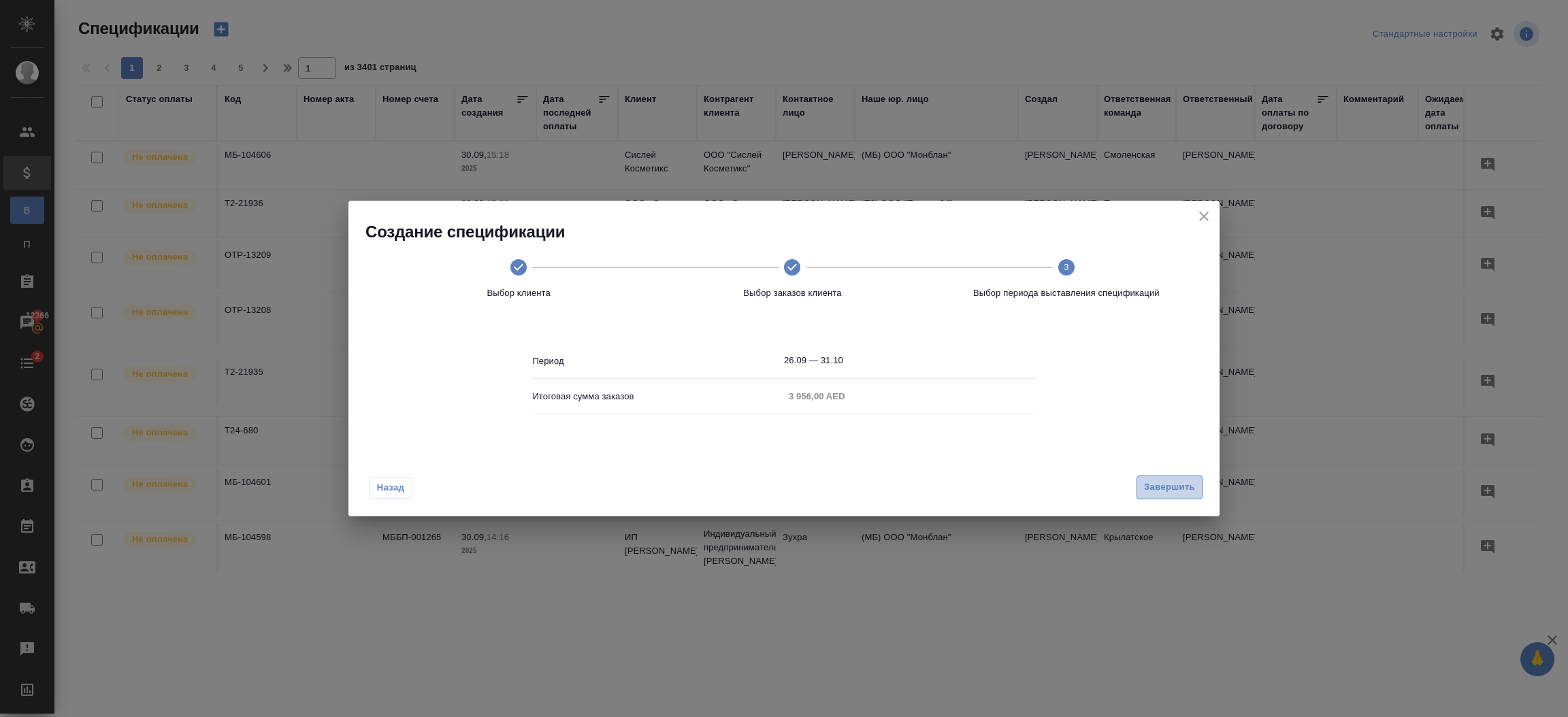
click at [1174, 490] on span "Завершить" at bounding box center [1170, 487] width 51 height 16
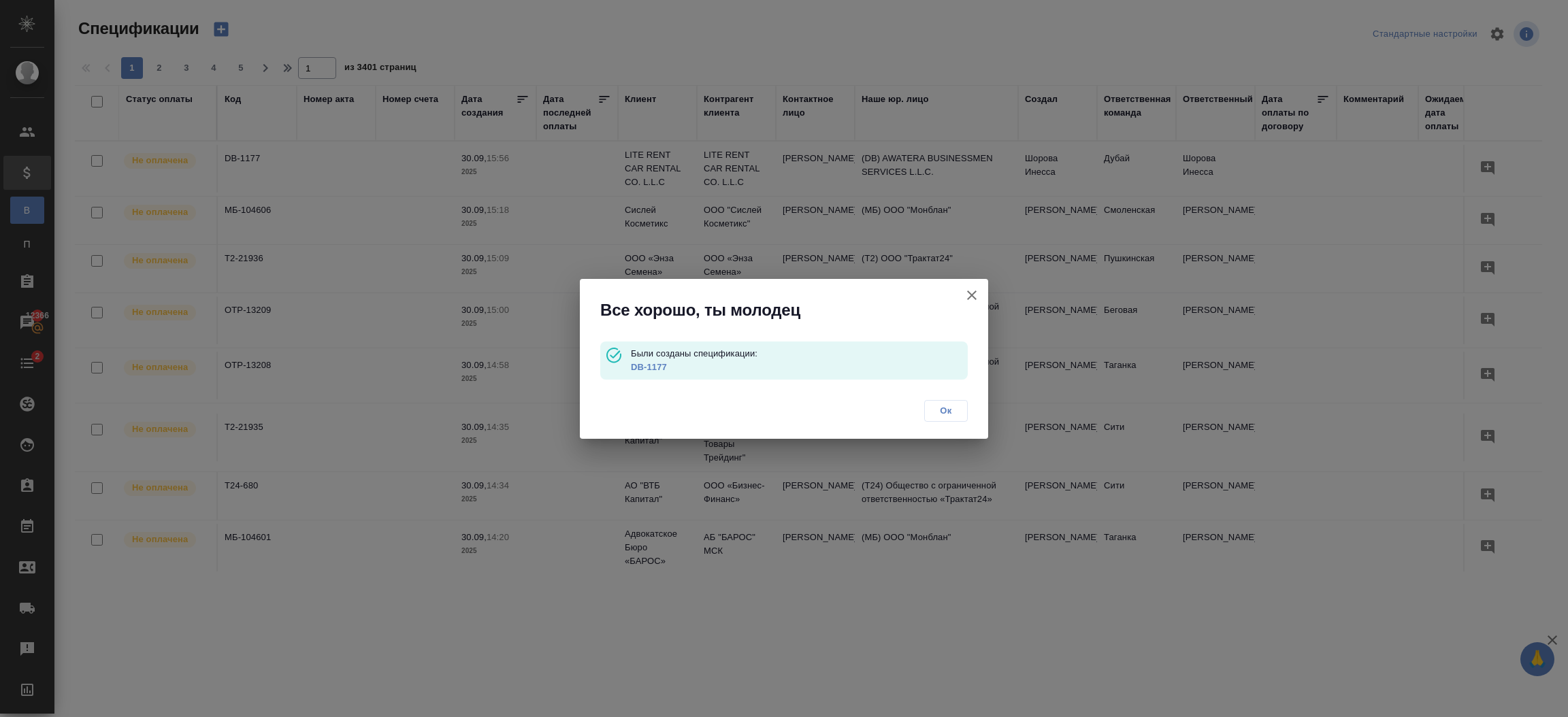
click at [640, 368] on link "DB-1177" at bounding box center [649, 367] width 36 height 10
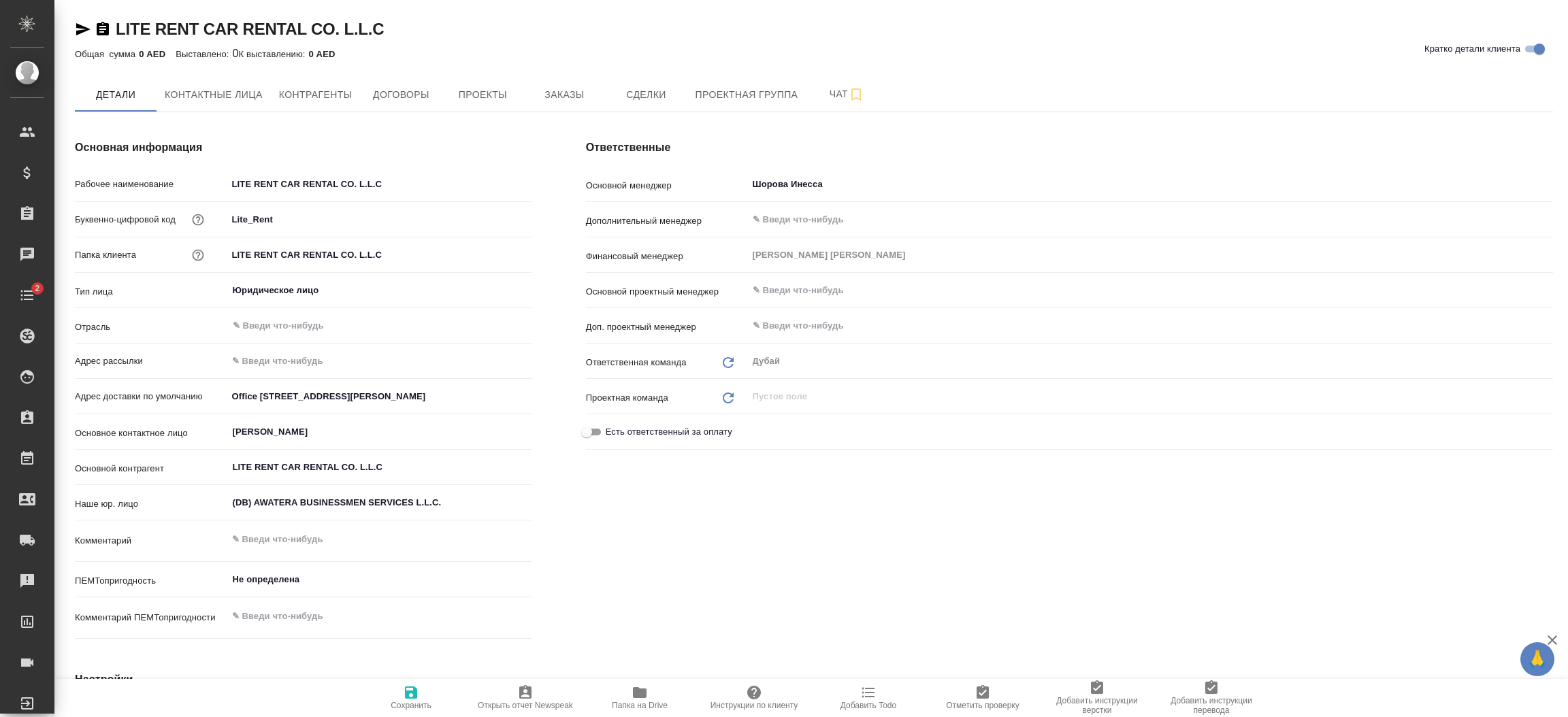
type textarea "x"
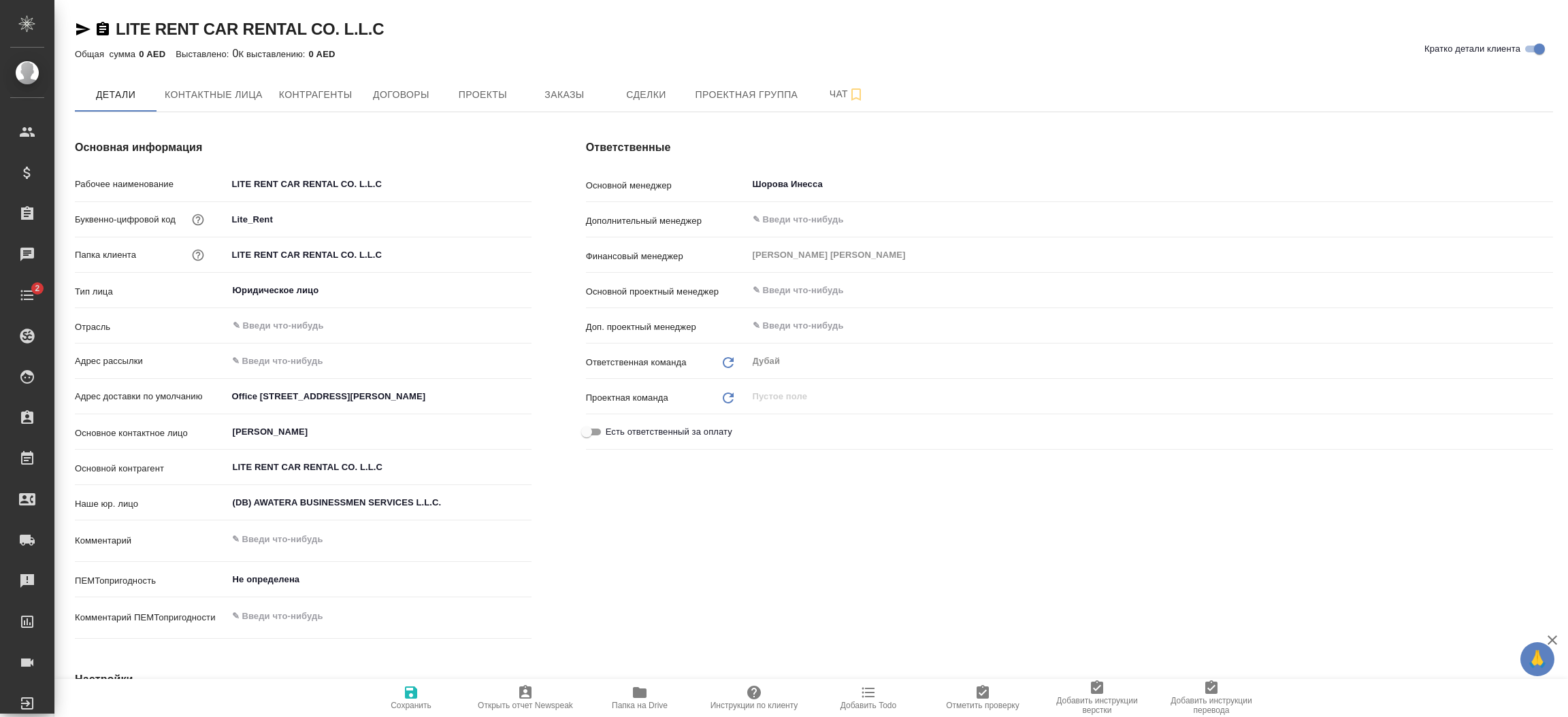
type textarea "x"
click at [566, 93] on span "Заказы" at bounding box center [563, 95] width 65 height 17
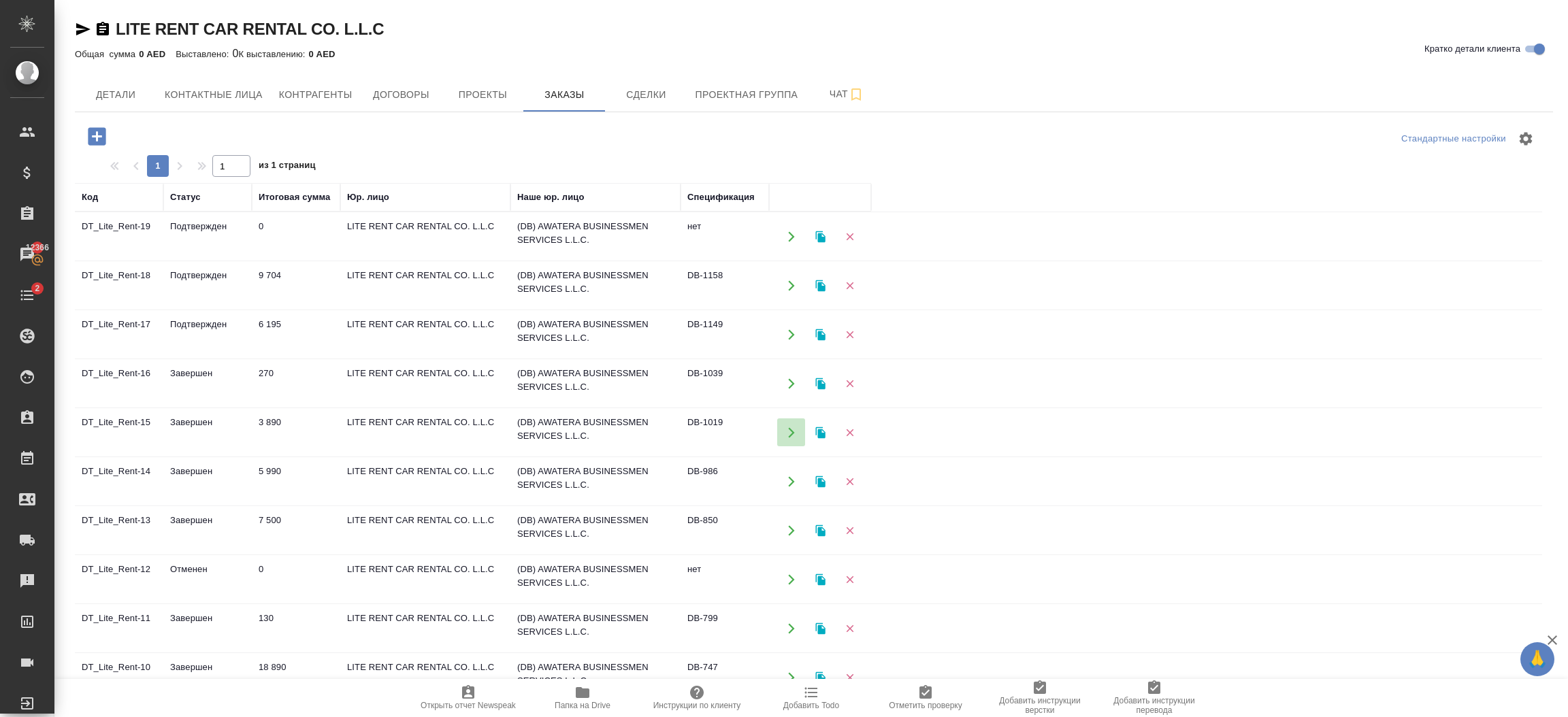
click at [789, 429] on icon "button" at bounding box center [791, 432] width 6 height 10
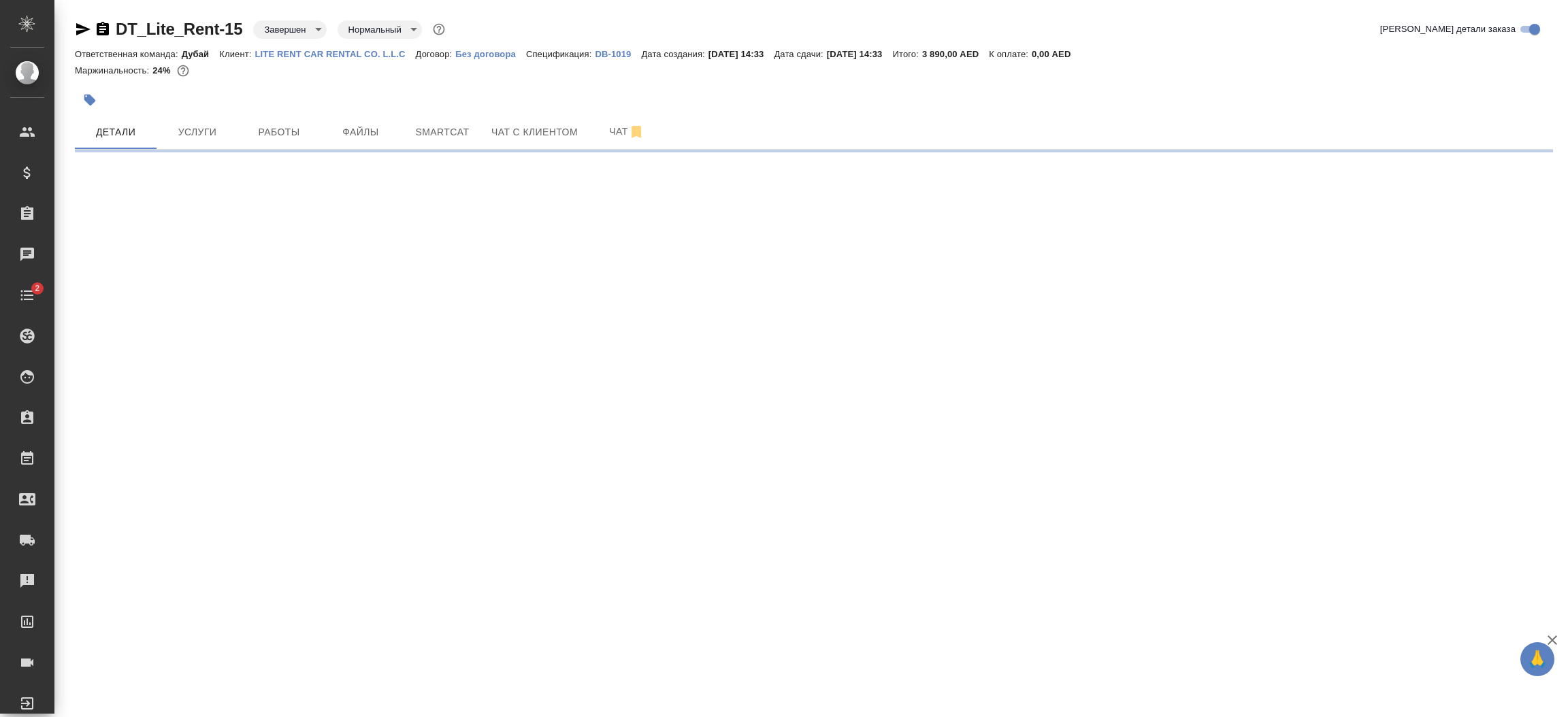
select select "RU"
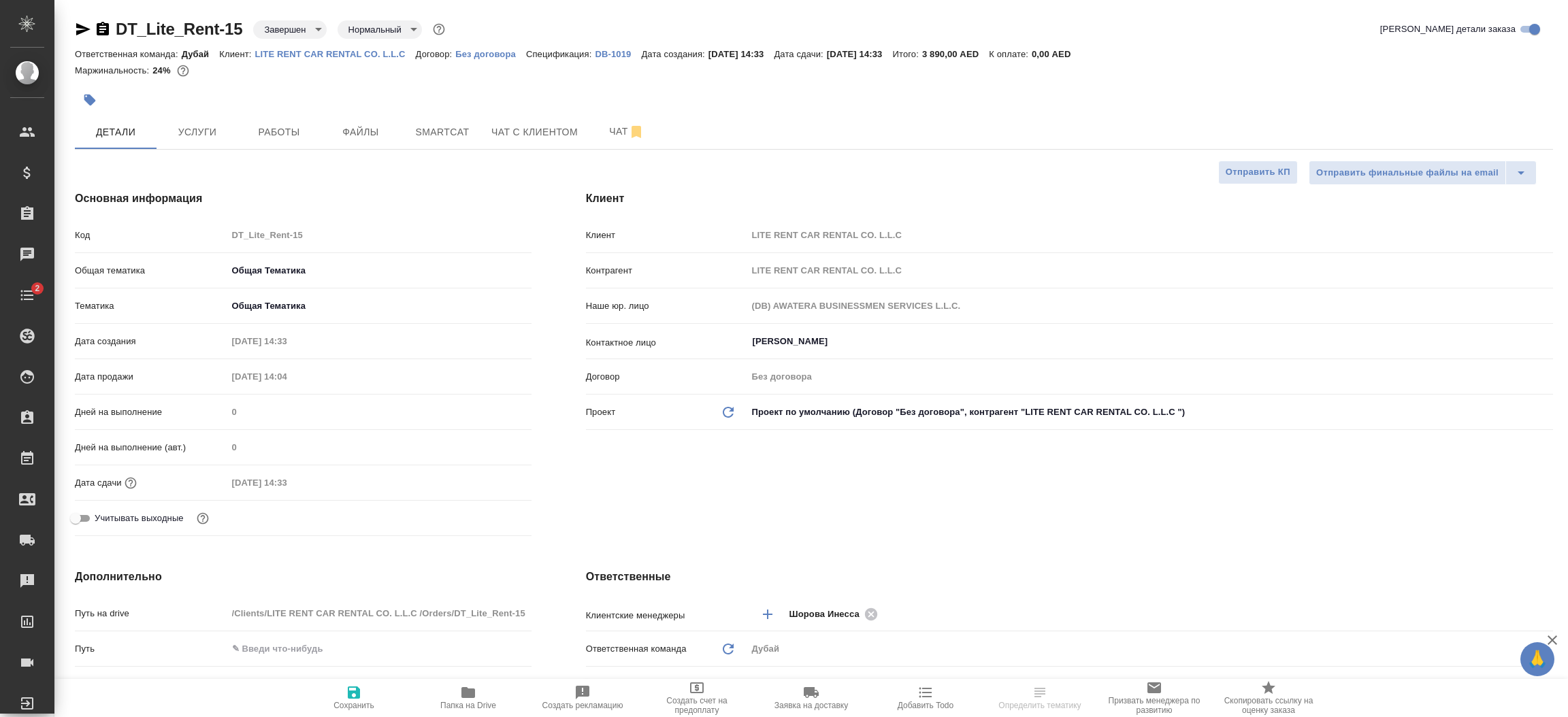
type textarea "x"
click at [747, 485] on div "Клиент Клиент LITE RENT CAR RENTAL CO. L.L.C Контрагент LITE RENT CAR RENTAL CO…" at bounding box center [1069, 366] width 1022 height 406
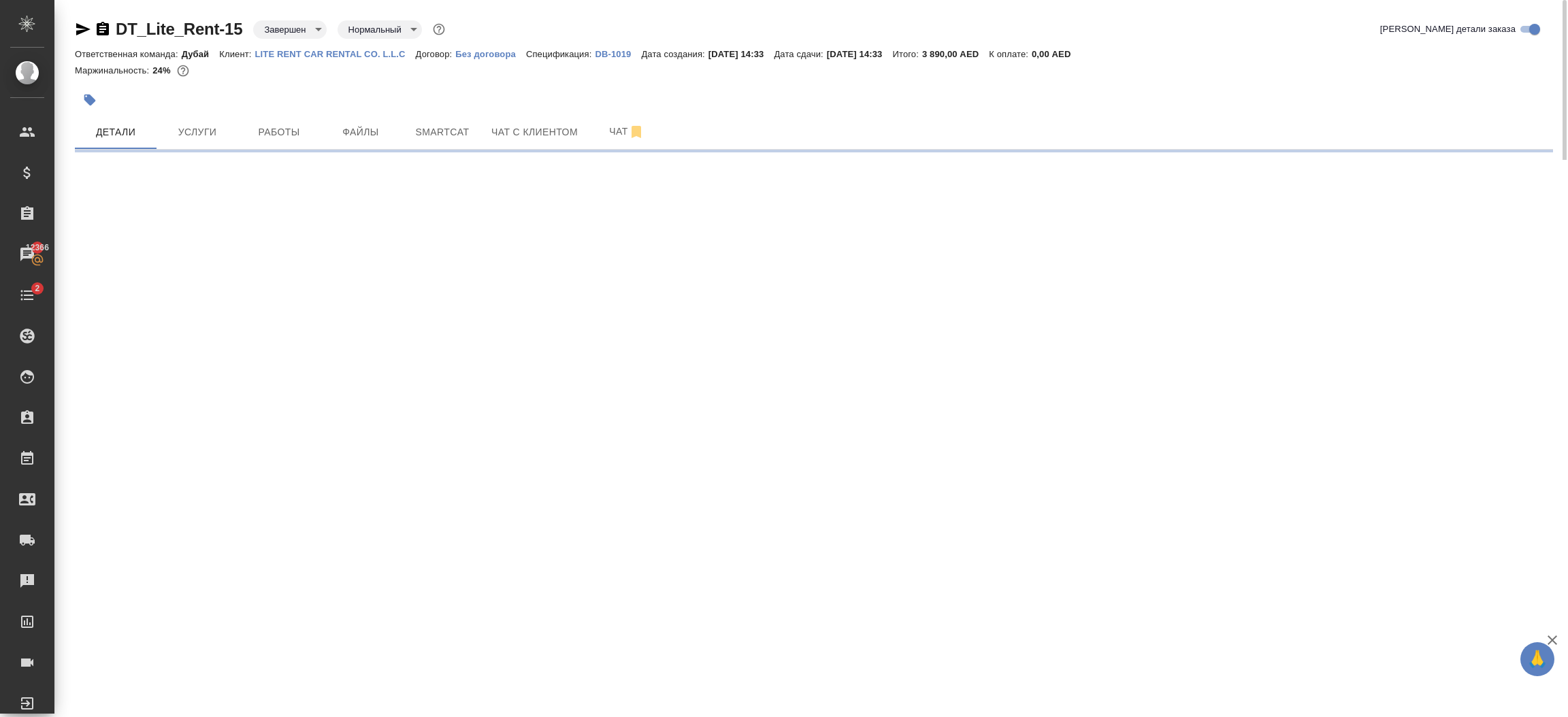
select select "RU"
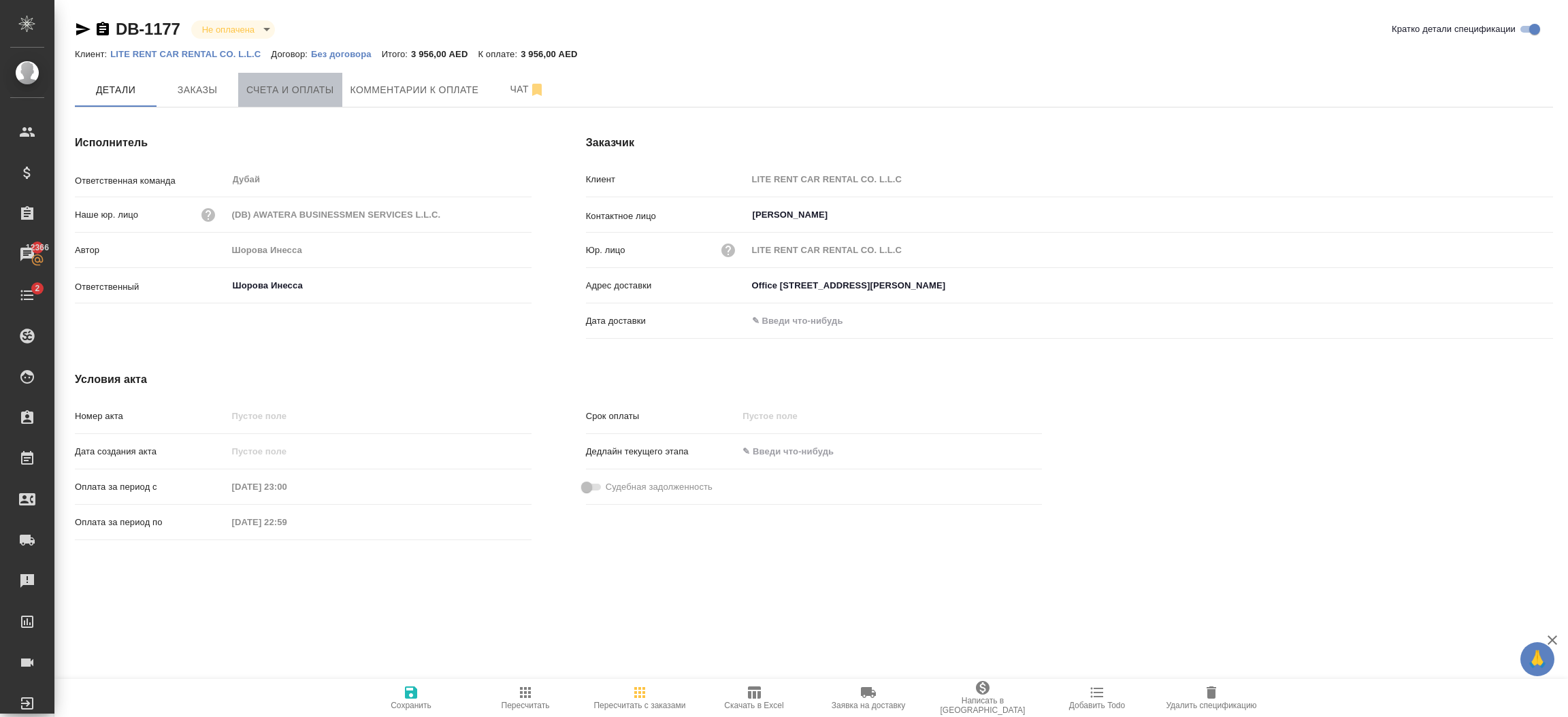
click at [296, 82] on span "Счета и оплаты" at bounding box center [290, 90] width 88 height 17
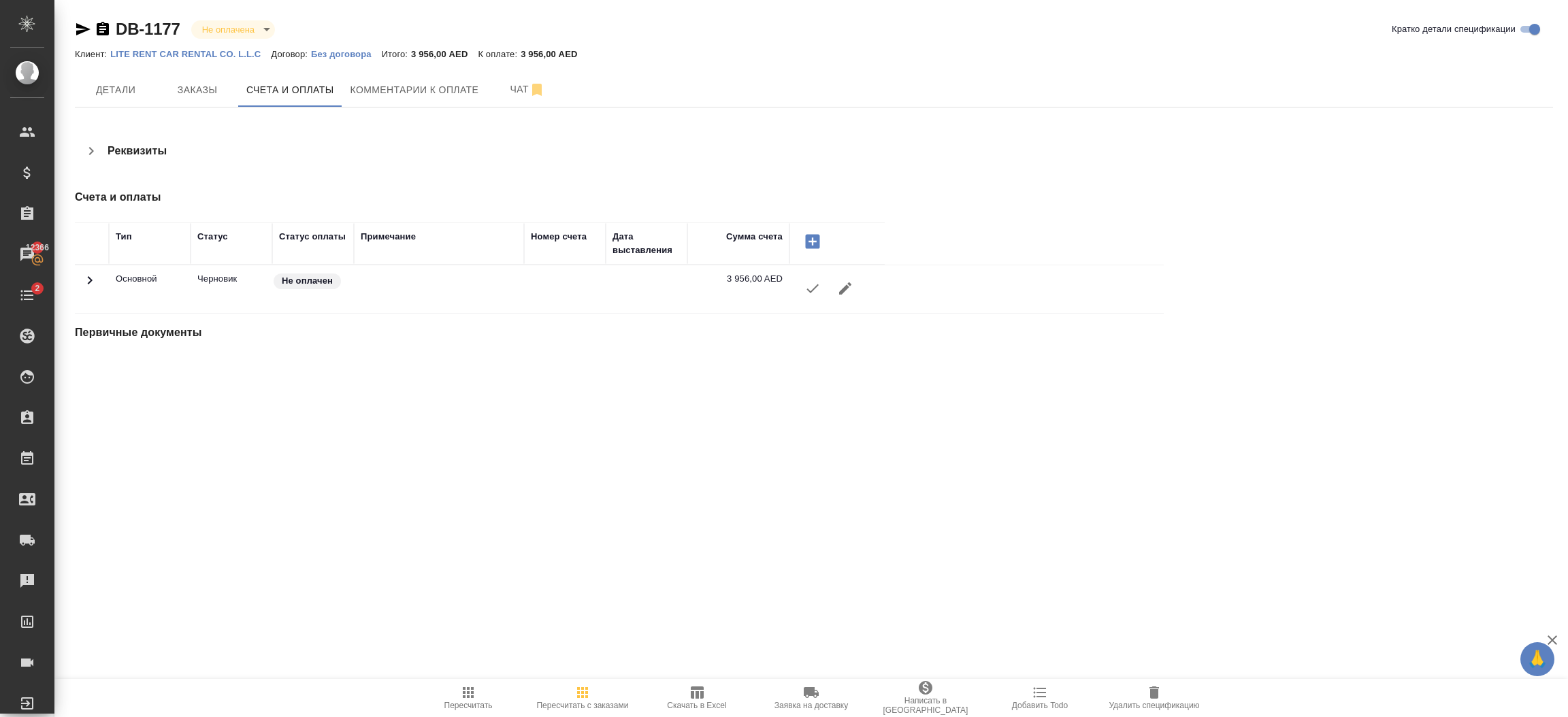
click at [814, 288] on icon "button" at bounding box center [812, 288] width 12 height 9
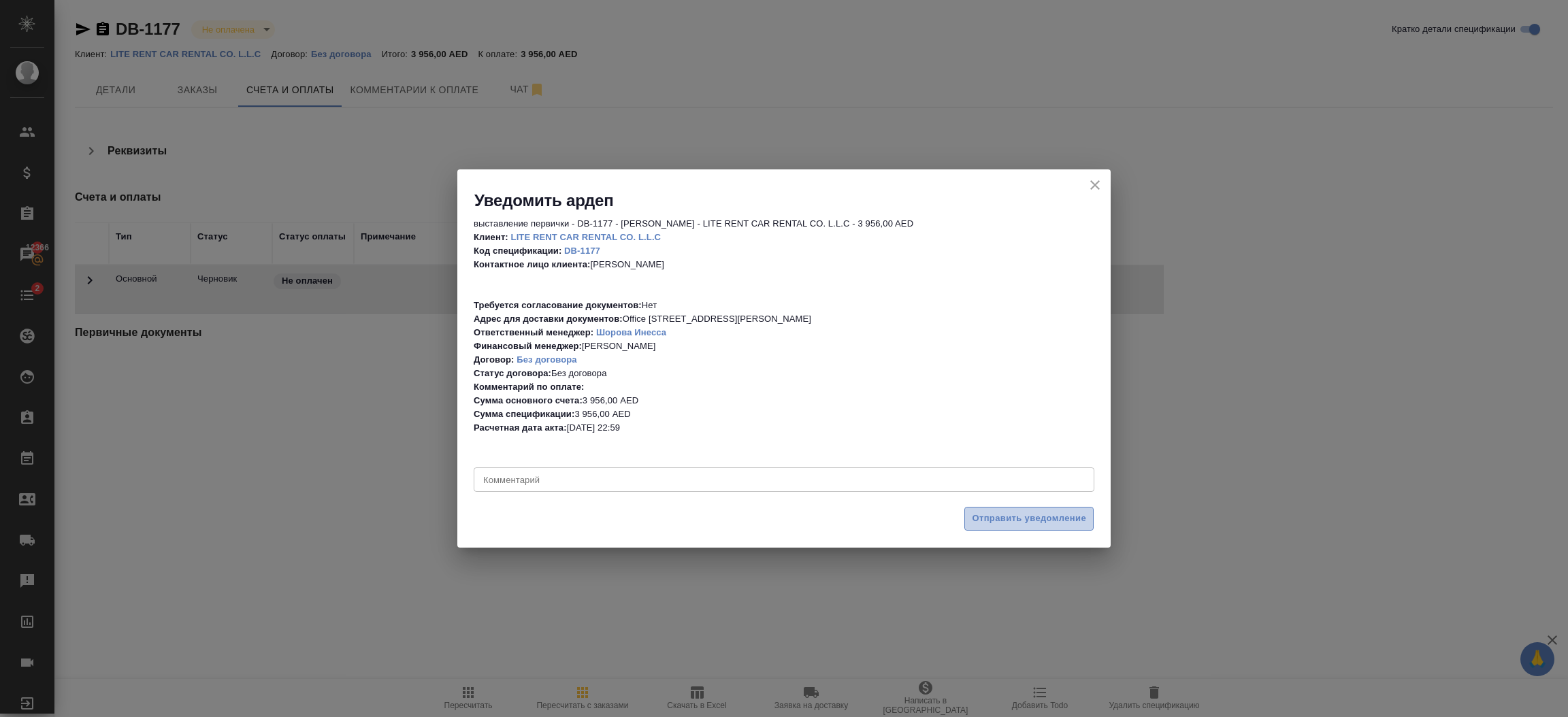
click at [1027, 517] on span "Отправить уведомление" at bounding box center [1029, 519] width 115 height 16
